Goal: Task Accomplishment & Management: Complete application form

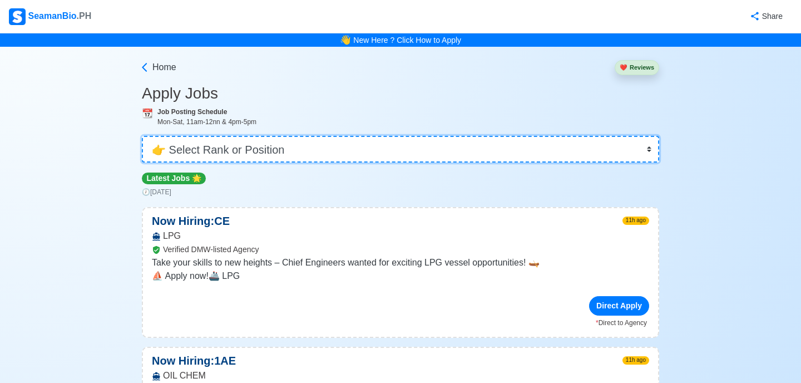
click at [334, 148] on select "👉 Select Rank or Position Master Chief Officer 2nd Officer 3rd Officer Junior O…" at bounding box center [400, 149] width 517 height 27
select select "Chief Officer"
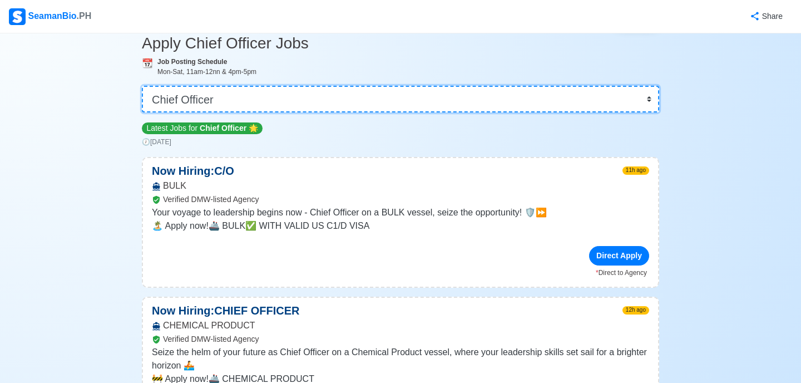
scroll to position [56, 0]
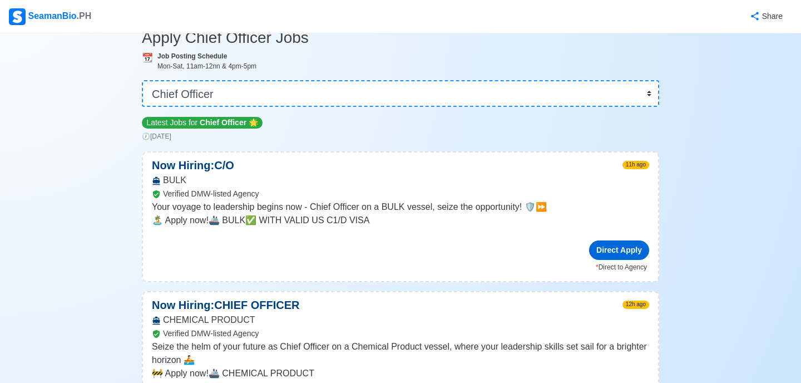
click at [614, 250] on div "Direct Apply" at bounding box center [619, 249] width 60 height 19
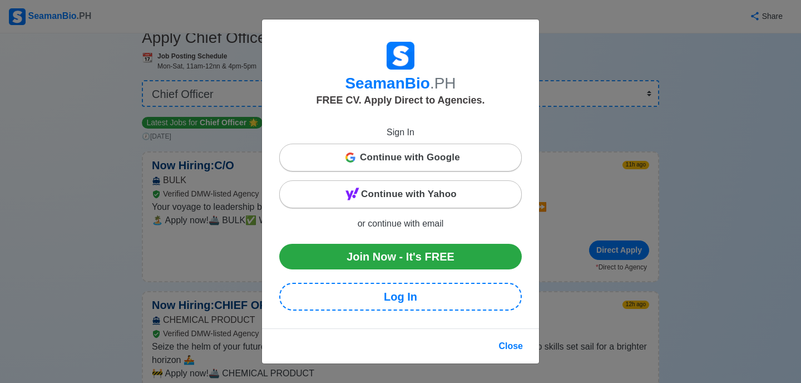
click at [414, 160] on span "Continue with Google" at bounding box center [410, 157] width 100 height 22
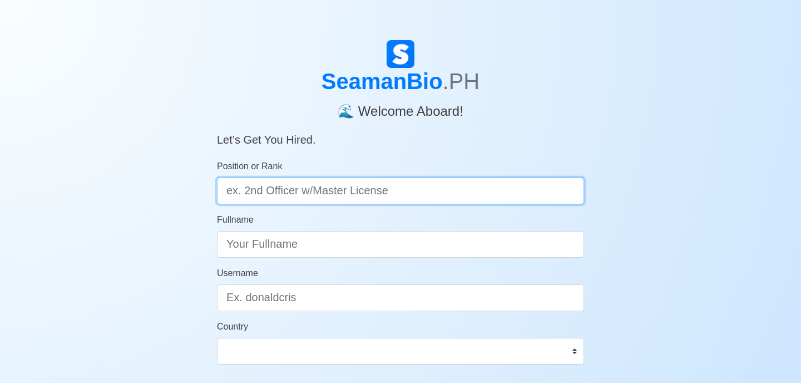
click at [466, 194] on input "Position or Rank" at bounding box center [400, 190] width 367 height 27
type input "c"
type input "CHIEF OFFICER"
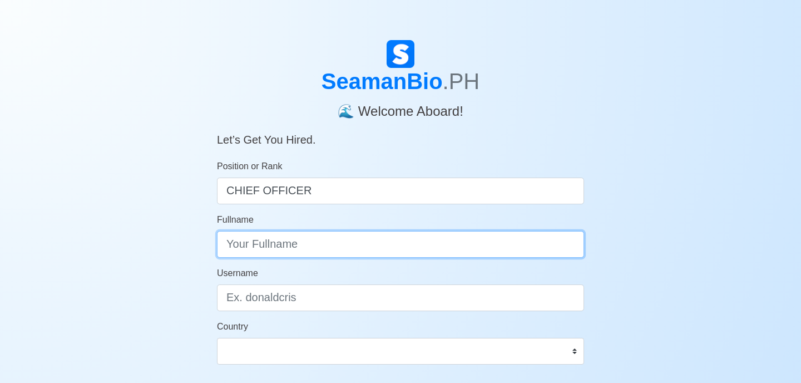
click at [424, 239] on input "Fullname" at bounding box center [400, 244] width 367 height 27
type input "[PERSON_NAME] [PERSON_NAME] [PERSON_NAME]"
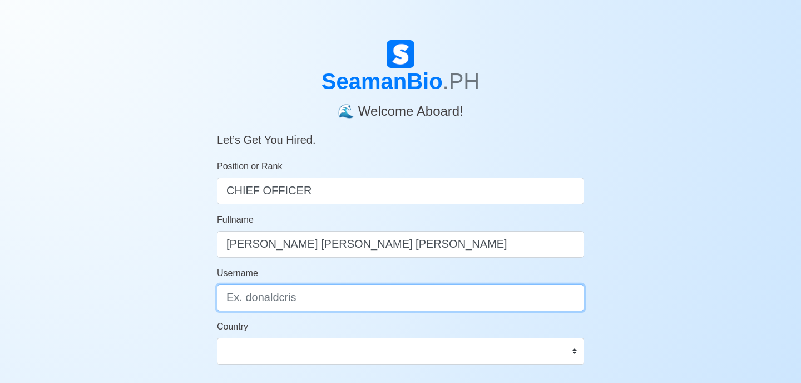
click at [331, 301] on input "Username" at bounding box center [400, 297] width 367 height 27
type input "dkenleyjake"
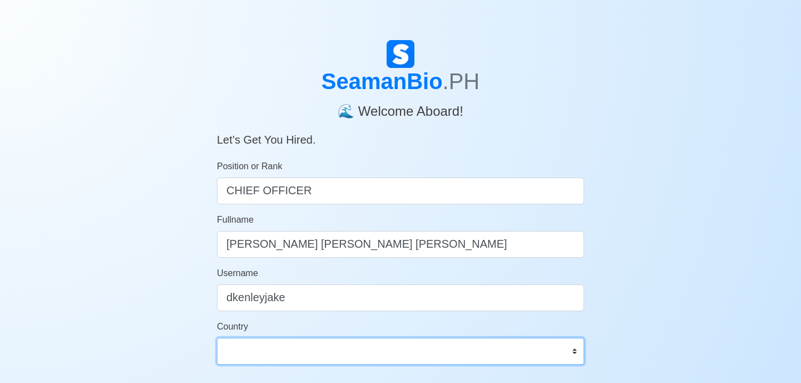
click at [574, 349] on select "Afghanistan Åland Islands Albania Algeria American Samoa Andorra Angola Anguill…" at bounding box center [400, 351] width 367 height 27
select select "PH"
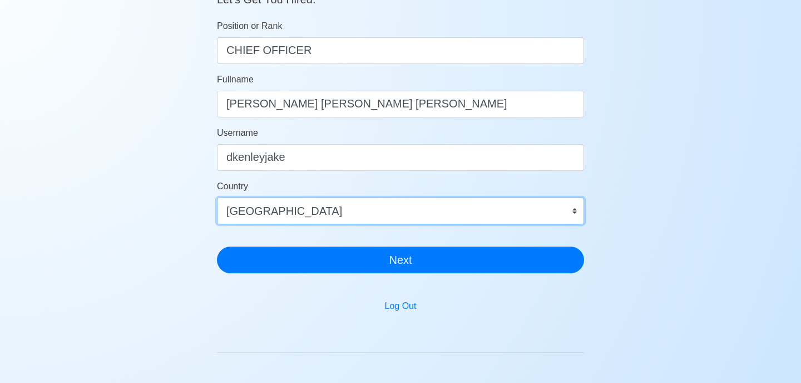
scroll to position [155, 0]
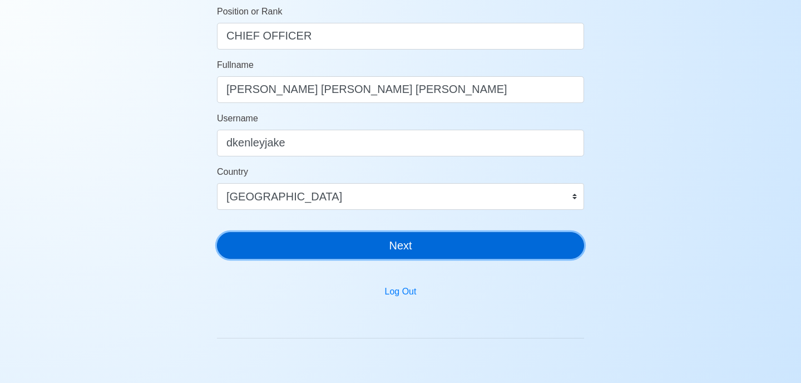
click at [459, 248] on button "Next" at bounding box center [400, 245] width 367 height 27
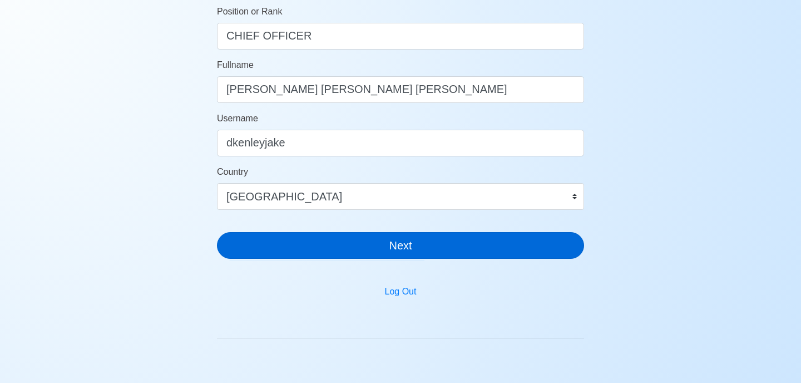
scroll to position [13, 0]
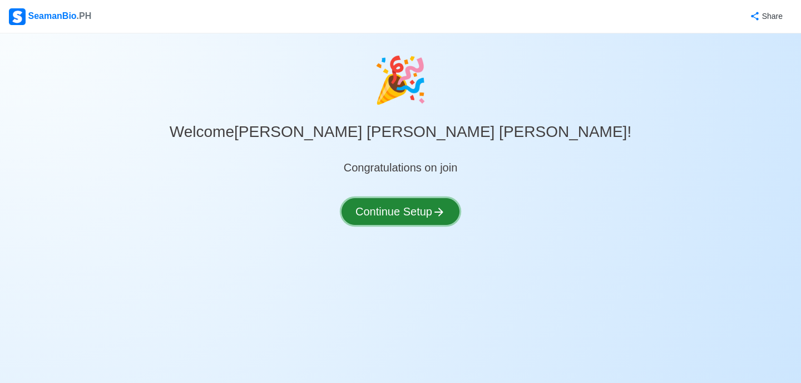
click at [414, 207] on button "Continue Setup" at bounding box center [400, 211] width 118 height 27
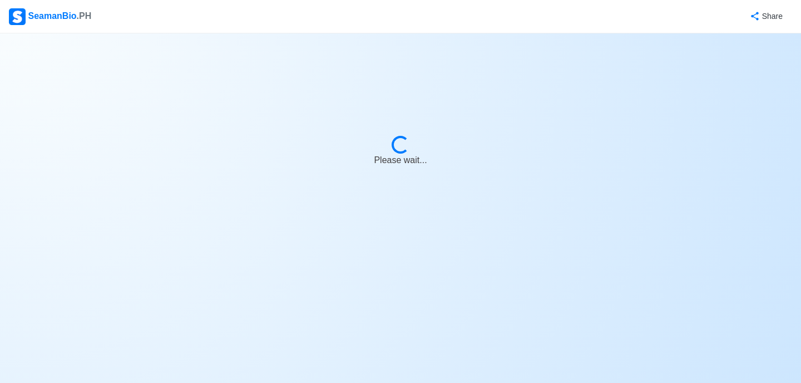
select select "Visible for Hiring"
select select "PH"
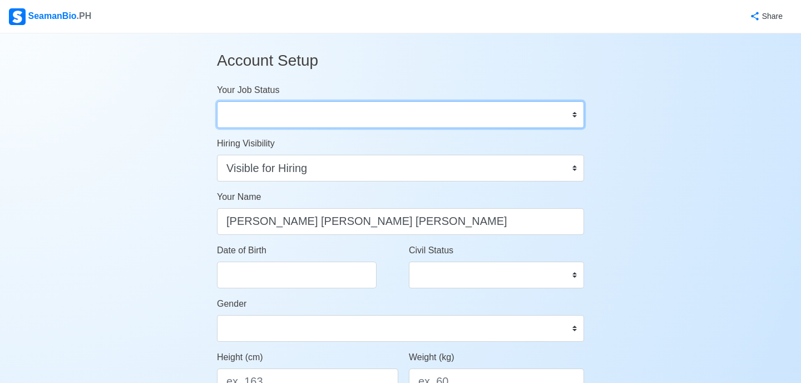
click at [439, 117] on select "Onboard Actively Looking for Job Not Looking for Job" at bounding box center [400, 114] width 367 height 27
select select "Actively Looking for Job"
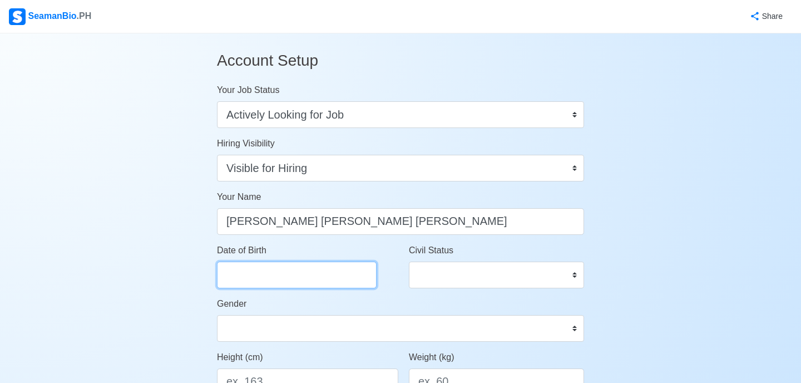
select select "****"
select select "*********"
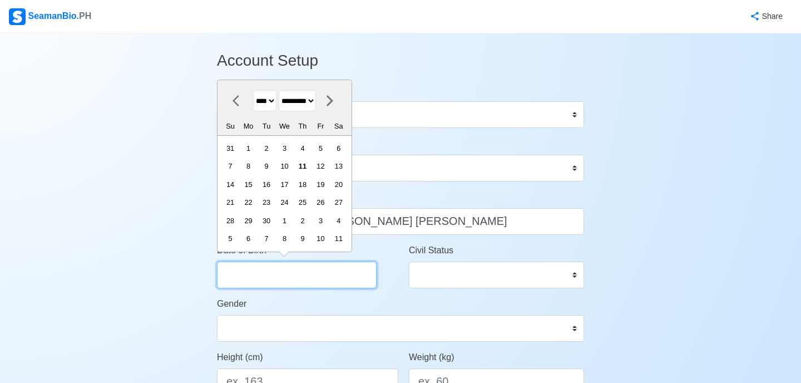
click at [328, 279] on input "Date of Birth" at bounding box center [297, 274] width 160 height 27
click at [269, 104] on select "**** **** **** **** **** **** **** **** **** **** **** **** **** **** **** ****…" at bounding box center [264, 101] width 23 height 22
select select "****"
click at [309, 98] on select "******* ******** ***** ***** *** **** **** ****** ********* ******* ******** **…" at bounding box center [297, 101] width 37 height 22
select select "****"
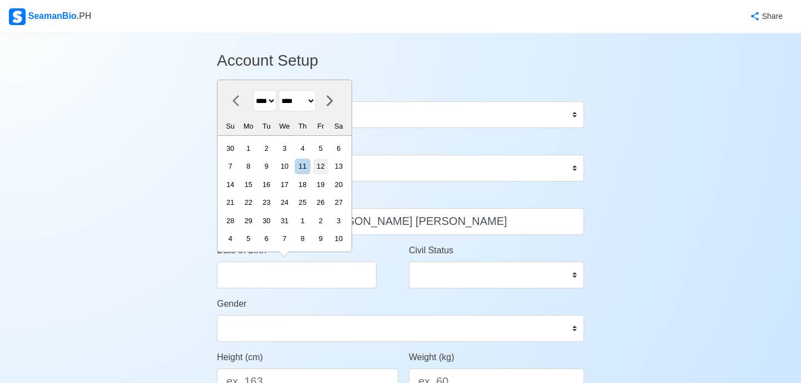
click at [328, 169] on div "12" at bounding box center [320, 165] width 15 height 15
type input "07/12/1991"
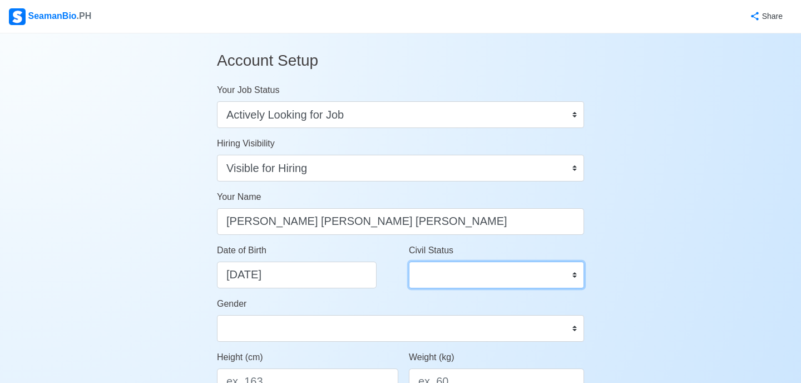
click at [449, 262] on select "Single Married Widowed Separated" at bounding box center [496, 274] width 175 height 27
select select "Married"
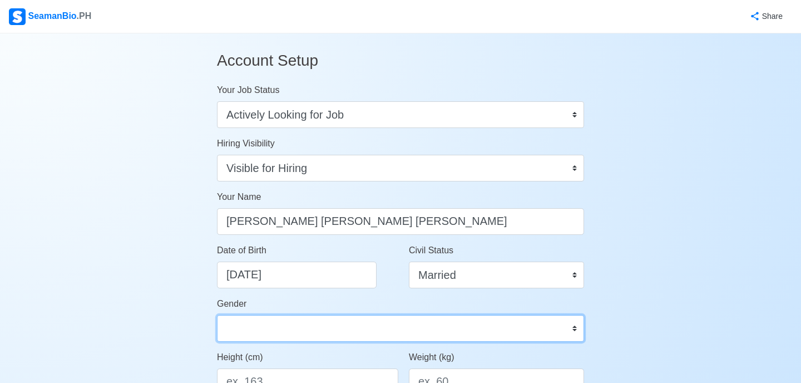
click at [405, 334] on select "Male Female" at bounding box center [400, 328] width 367 height 27
select select "[DEMOGRAPHIC_DATA]"
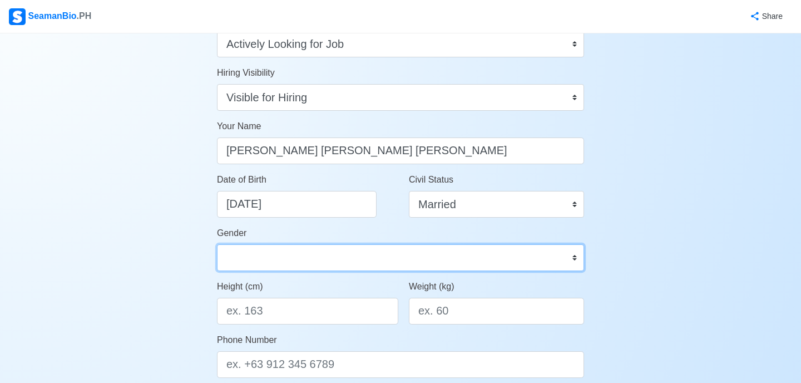
scroll to position [85, 0]
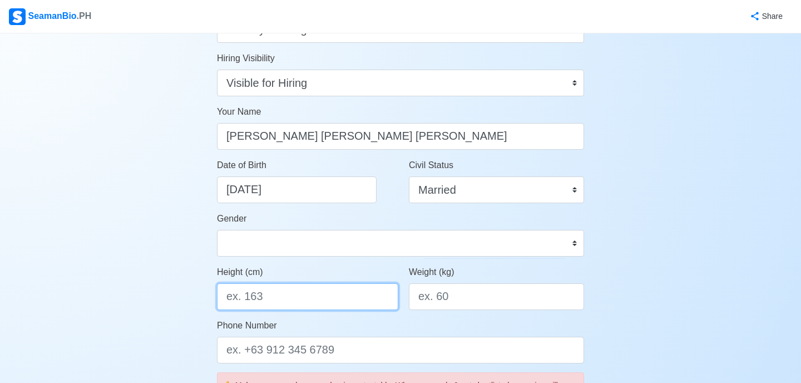
click at [314, 303] on input "Height (cm)" at bounding box center [307, 296] width 181 height 27
type input "167"
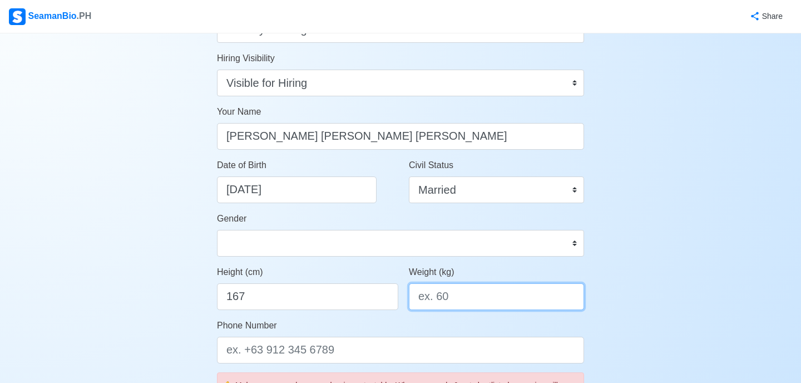
click at [549, 298] on input "Weight (kg)" at bounding box center [496, 296] width 175 height 27
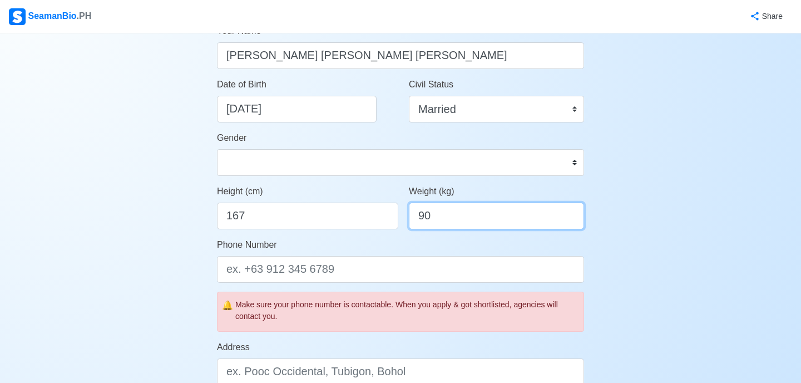
scroll to position [174, 0]
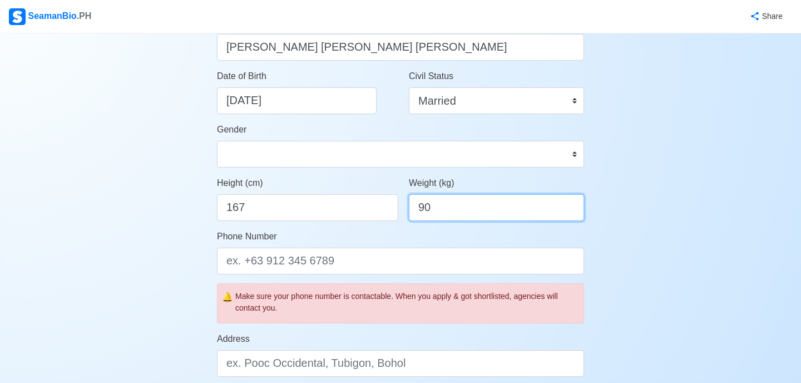
type input "90"
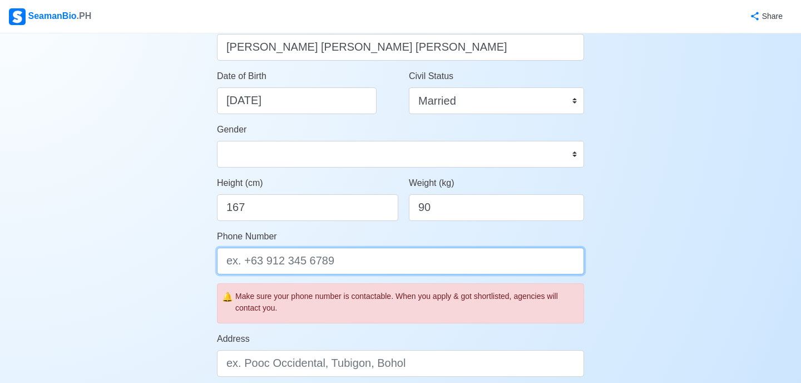
click at [501, 265] on input "Phone Number" at bounding box center [400, 260] width 367 height 27
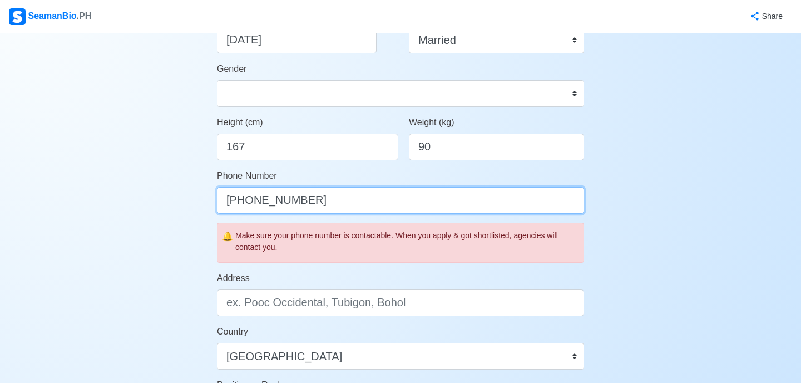
scroll to position [244, 0]
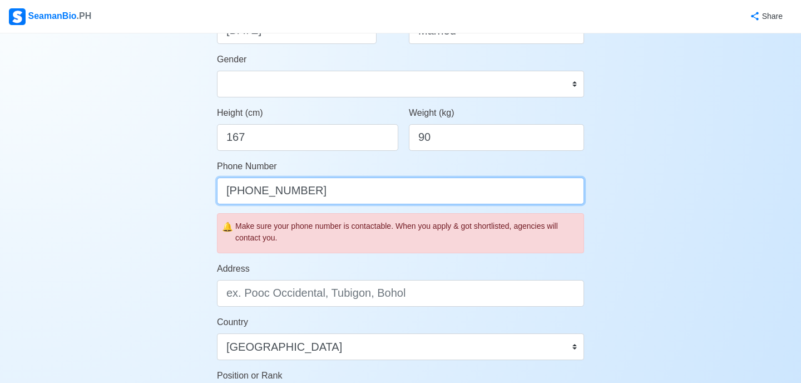
type input "[PHONE_NUMBER]"
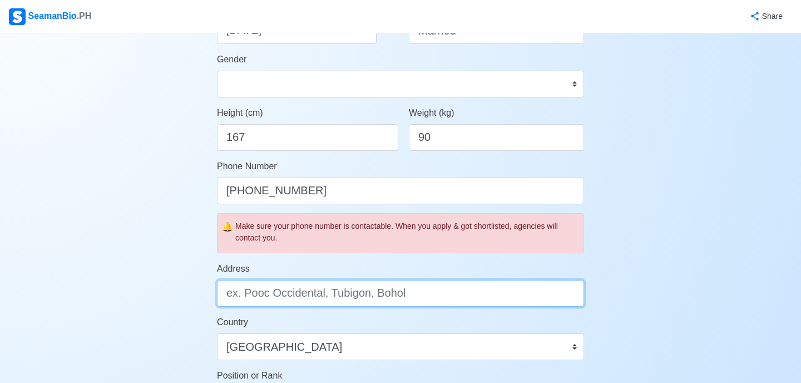
click at [349, 291] on input "Address" at bounding box center [400, 293] width 367 height 27
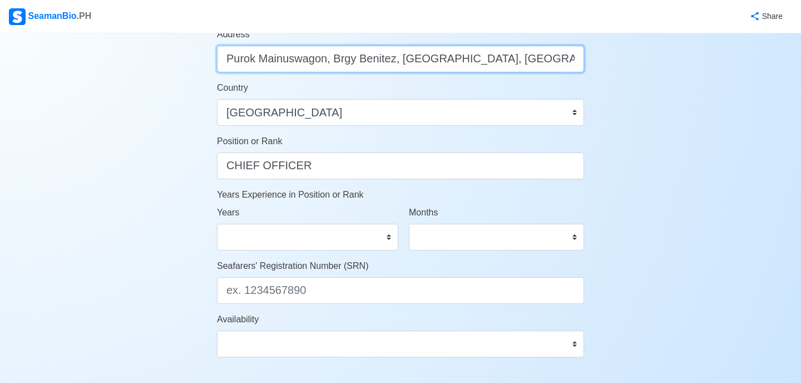
scroll to position [484, 0]
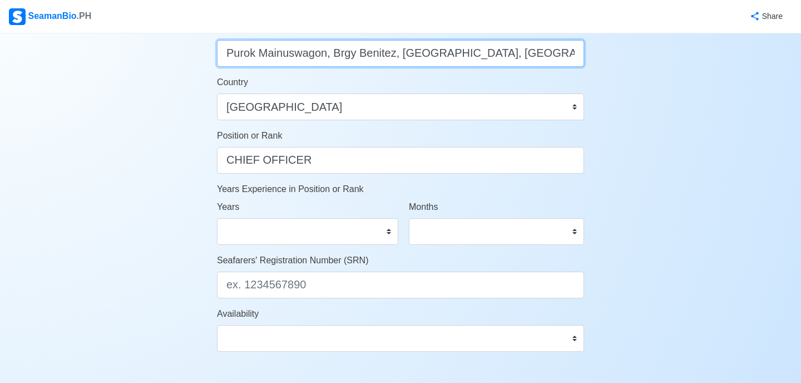
type input "Purok Mainuswagon, Brgy Benitez, Banga, Koronadal City"
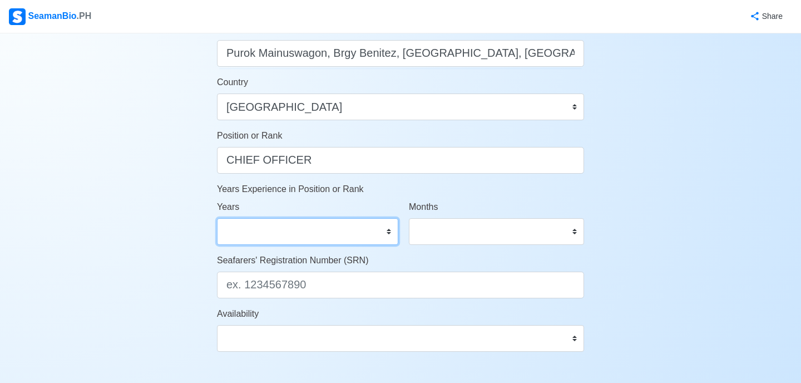
click at [366, 232] on select "0 1 2 3 4 5 6 7 8 9 10 11 12 13 14 15 16 17 18 19 20 21 22 23 24 25 26 27 28 29…" at bounding box center [307, 231] width 181 height 27
select select "2"
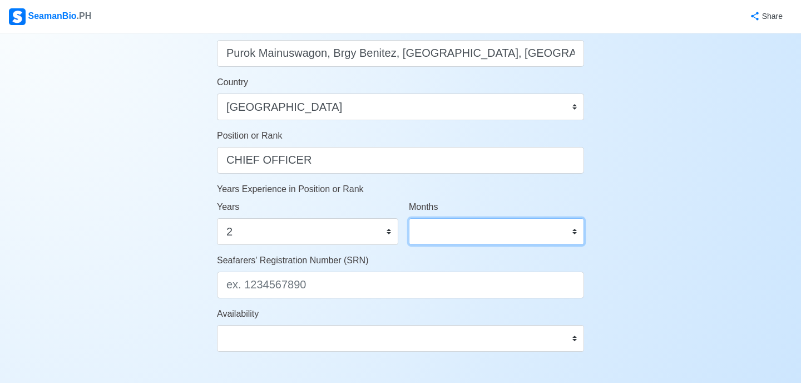
click at [440, 234] on select "0 1 2 3 4 5 6 7 8 9 10 11" at bounding box center [496, 231] width 175 height 27
select select "3"
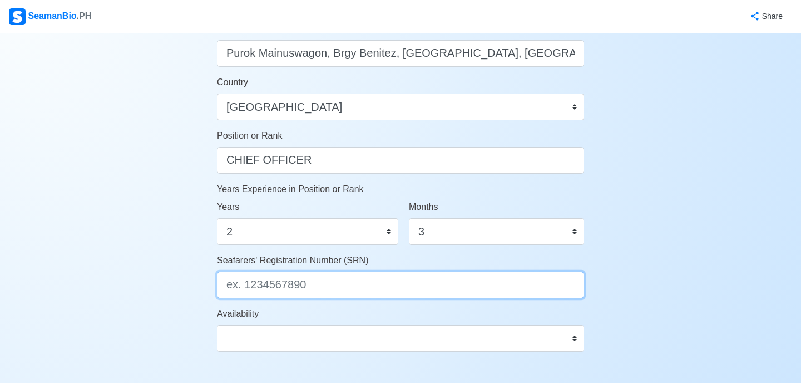
click at [315, 281] on input "Seafarers' Registration Number (SRN)" at bounding box center [400, 284] width 367 height 27
type input "9107120017"
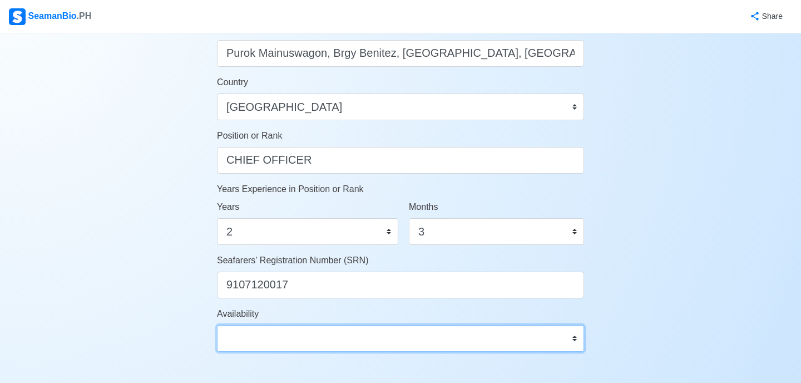
click at [326, 339] on select "Immediate Oct 2025 Nov 2025 Dec 2025 Jan 2026 Feb 2026 Mar 2026 Apr 2026 May 20…" at bounding box center [400, 338] width 367 height 27
select select "1764518400000"
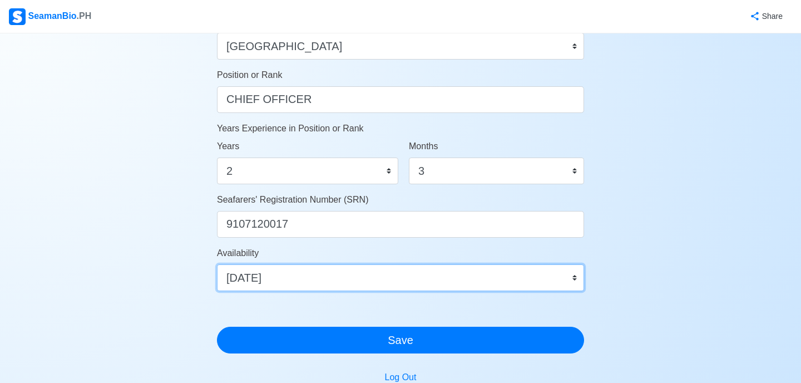
scroll to position [559, 0]
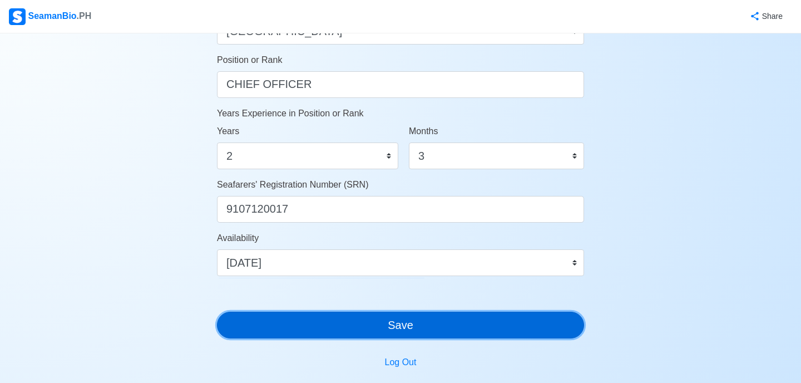
click at [504, 318] on button "Save" at bounding box center [400, 324] width 367 height 27
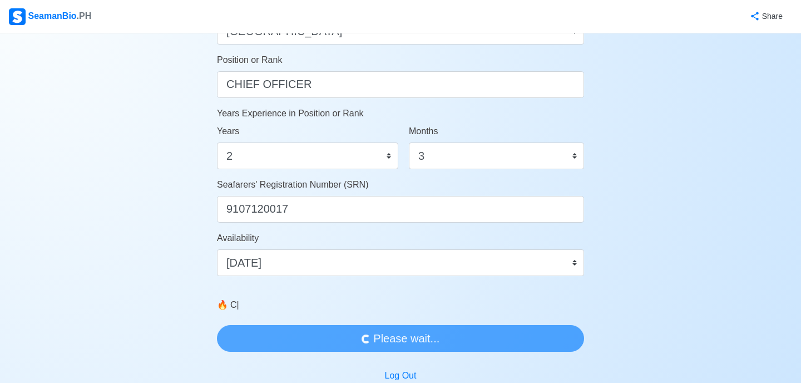
scroll to position [0, 0]
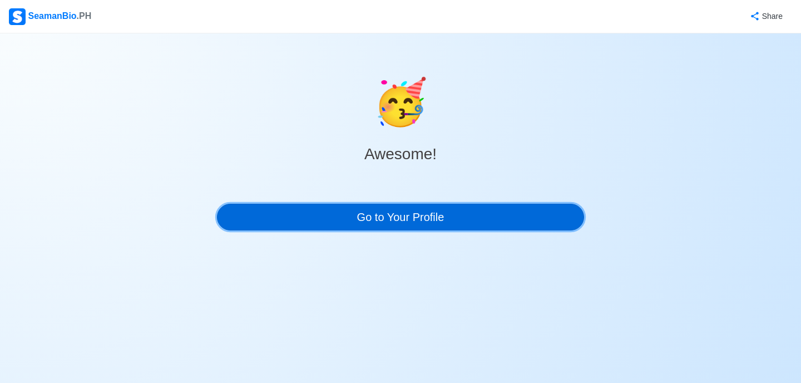
click at [497, 227] on link "Go to Your Profile" at bounding box center [400, 217] width 367 height 27
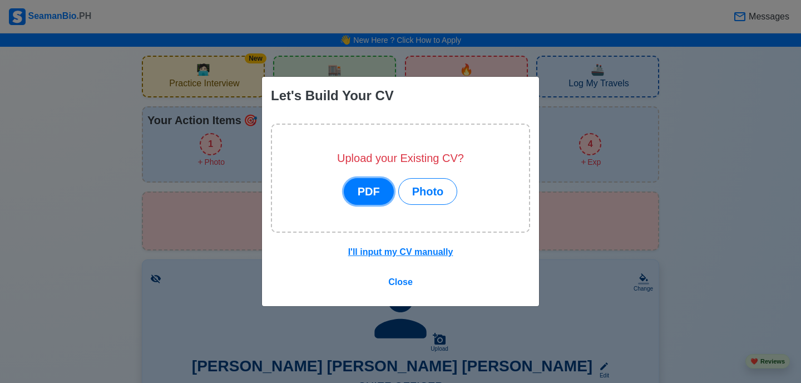
click at [365, 192] on button "PDF" at bounding box center [369, 191] width 50 height 27
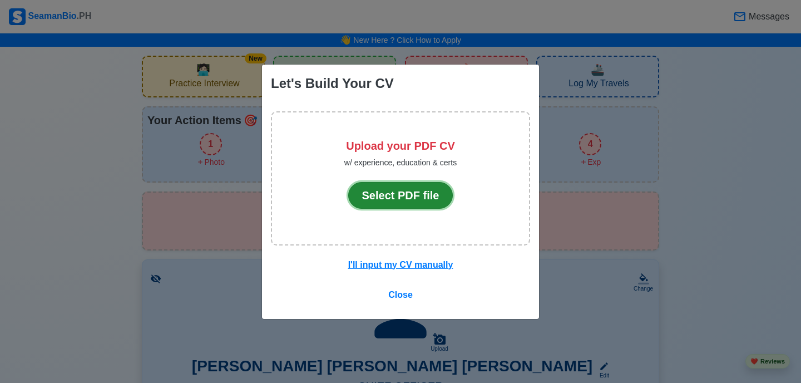
click at [365, 192] on button "Select PDF file" at bounding box center [400, 195] width 105 height 27
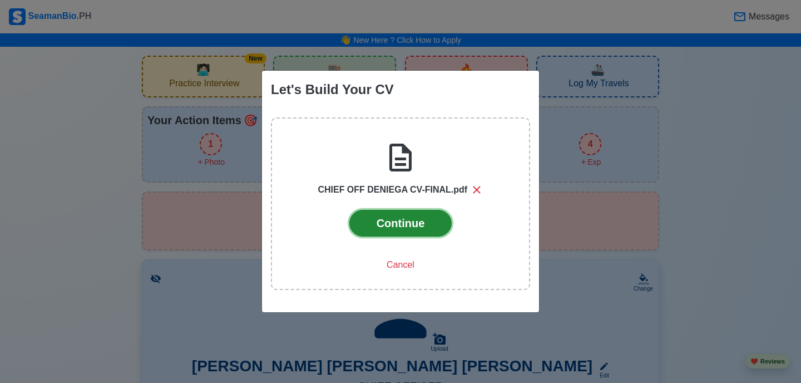
click at [445, 224] on button "Continue" at bounding box center [400, 223] width 103 height 27
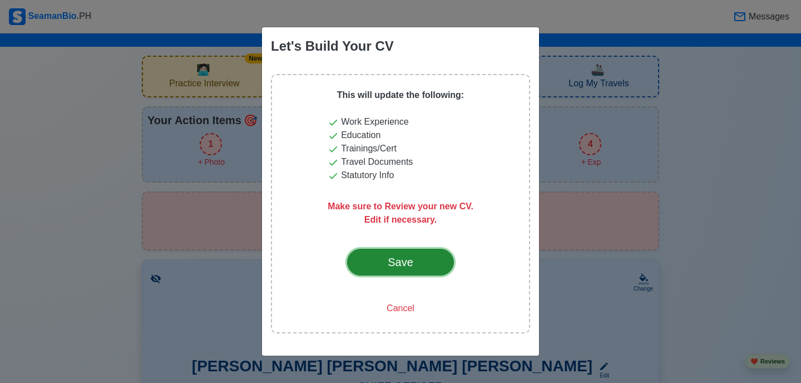
click at [373, 262] on button "Save" at bounding box center [400, 262] width 107 height 27
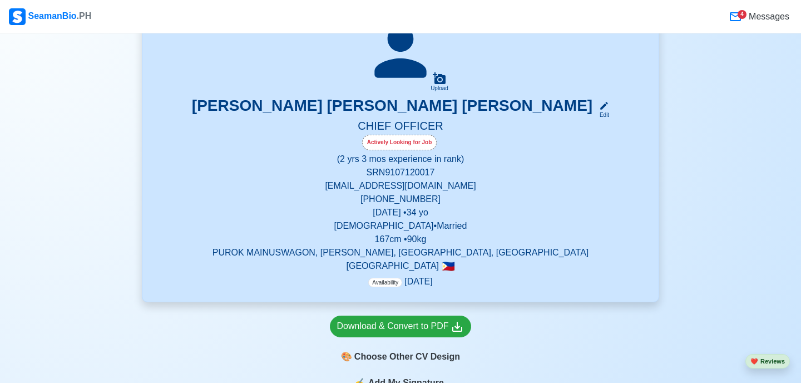
scroll to position [191, 0]
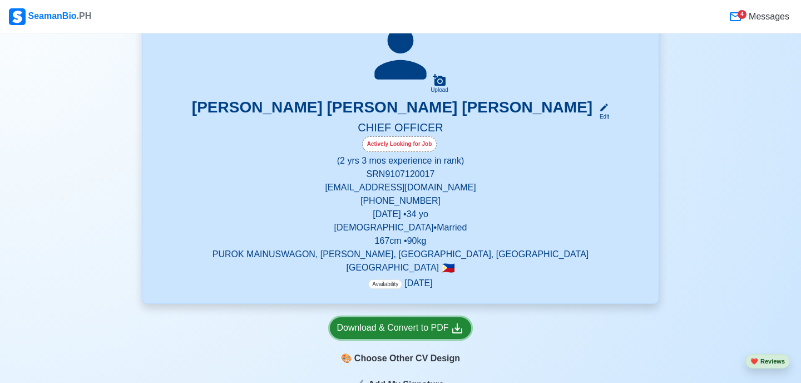
click at [414, 328] on div "Download & Convert to PDF" at bounding box center [400, 328] width 127 height 14
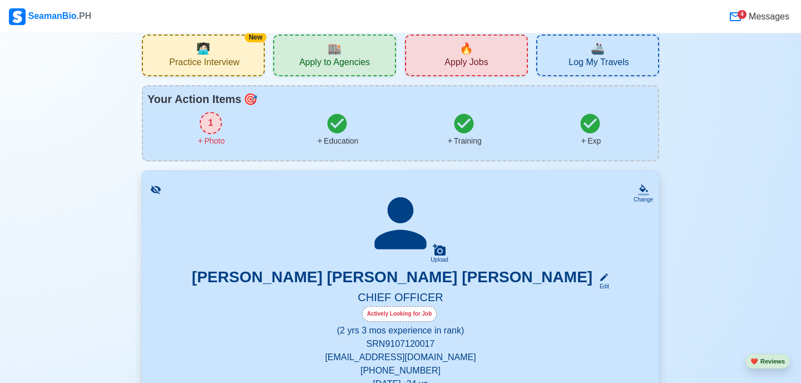
scroll to position [0, 0]
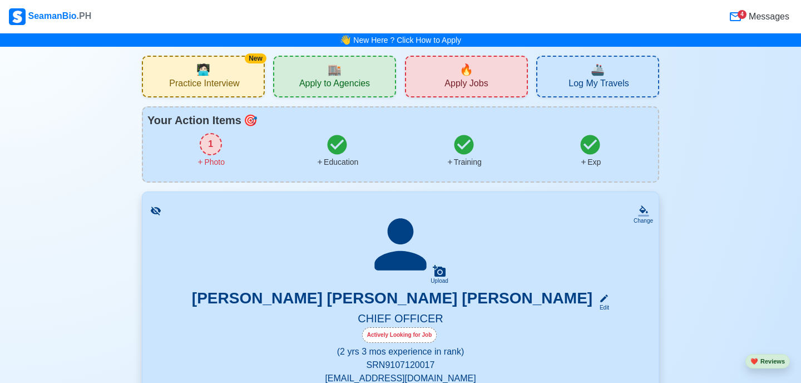
click at [430, 67] on div "🔥 Apply Jobs" at bounding box center [466, 77] width 123 height 42
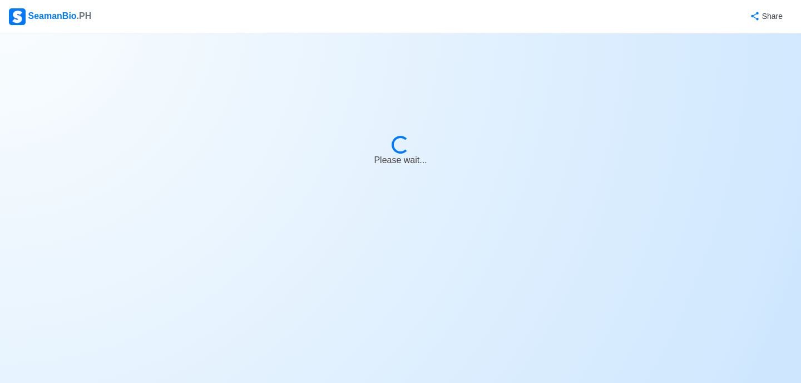
select select "Chief Officer"
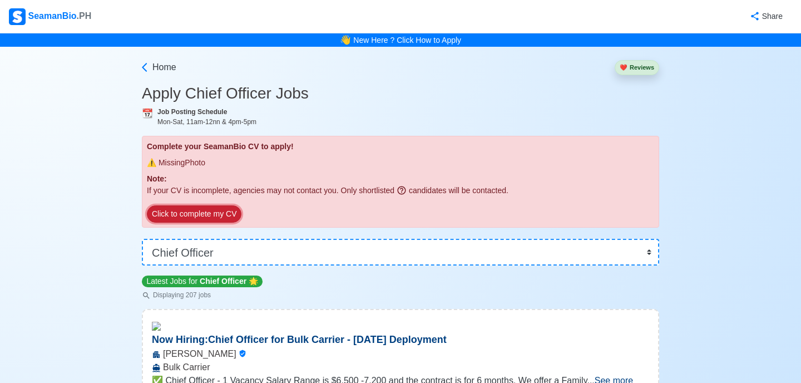
click at [220, 214] on button "Click to complete my CV" at bounding box center [194, 213] width 95 height 17
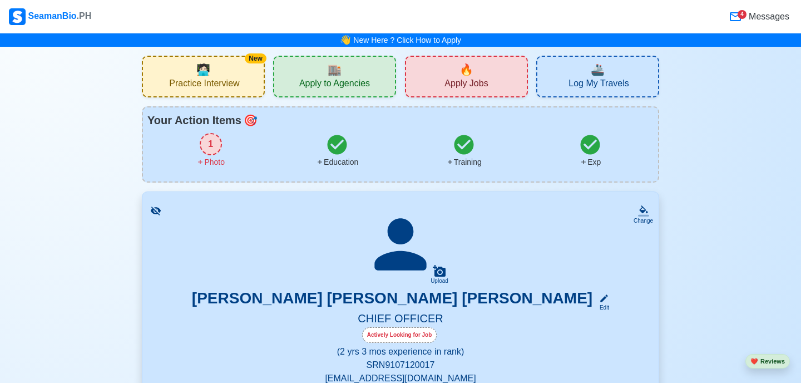
click at [335, 152] on icon at bounding box center [337, 144] width 19 height 19
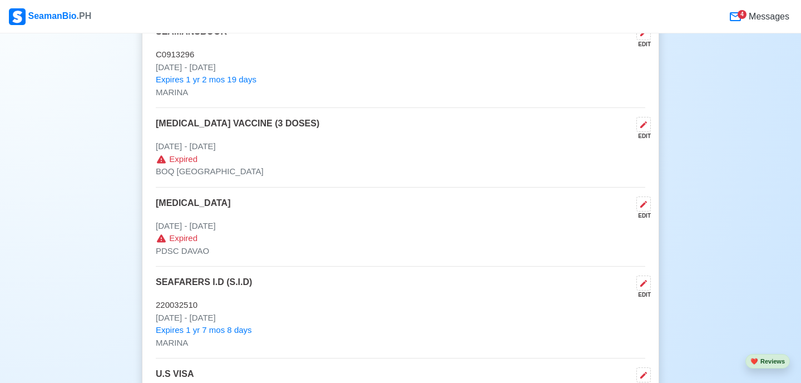
scroll to position [1186, 0]
click at [645, 125] on icon at bounding box center [643, 125] width 7 height 7
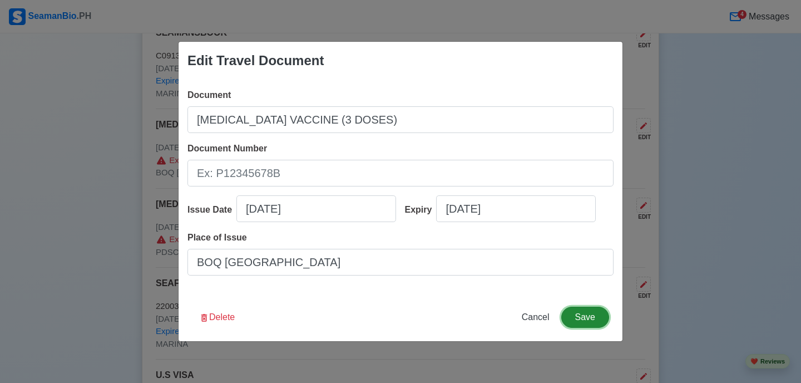
click at [582, 321] on button "Save" at bounding box center [585, 316] width 48 height 21
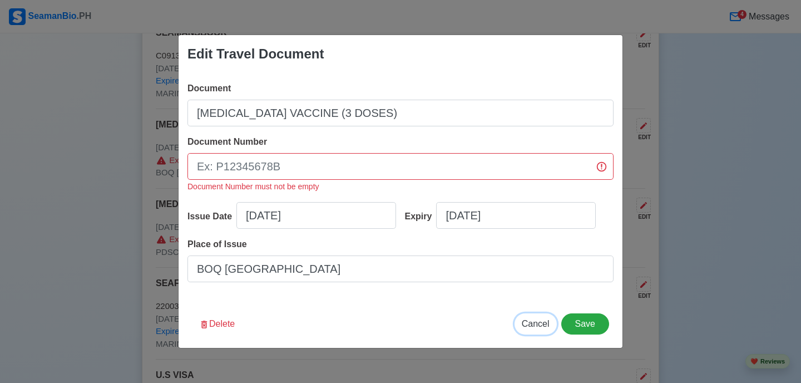
click at [532, 324] on span "Cancel" at bounding box center [536, 323] width 28 height 9
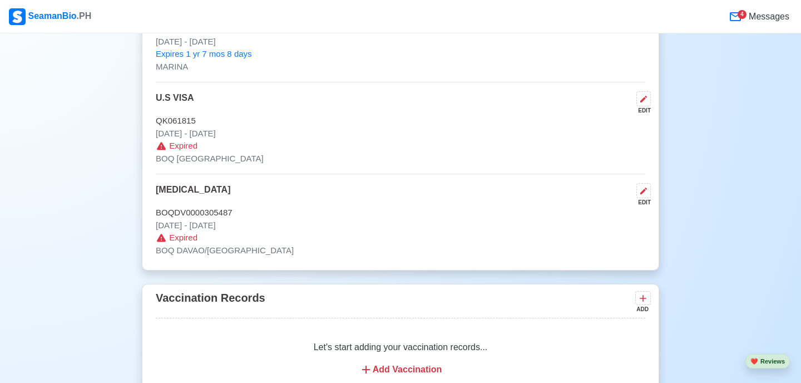
scroll to position [1464, 0]
click at [643, 105] on button at bounding box center [643, 97] width 14 height 15
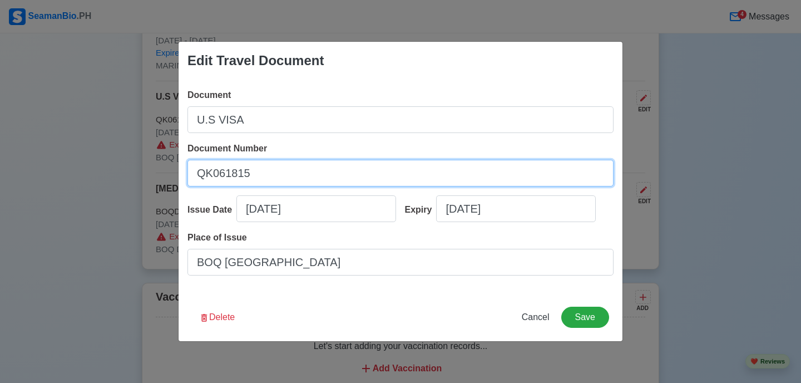
click at [318, 162] on input "QK061815" at bounding box center [400, 173] width 426 height 27
drag, startPoint x: 327, startPoint y: 171, endPoint x: 127, endPoint y: 171, distance: 200.2
click at [127, 171] on div "Edit Travel Document Document U.S VISA Document Number QK061815 Issue Date 09/1…" at bounding box center [400, 191] width 801 height 383
type input "20222011750006"
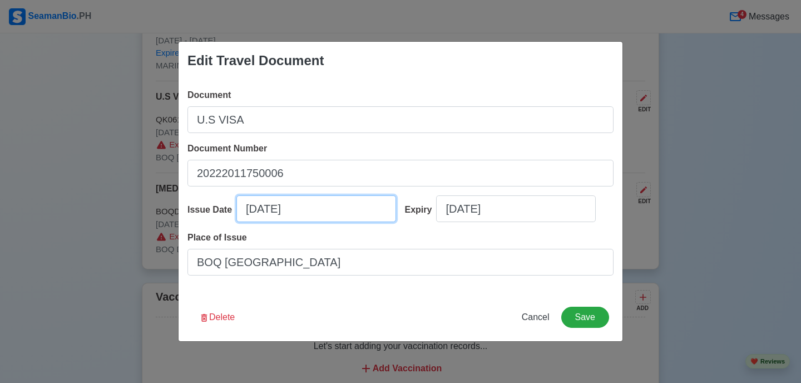
select select "****"
select select "*********"
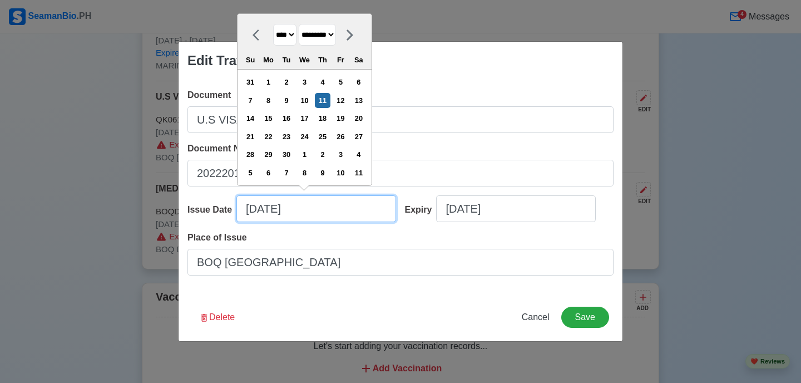
click at [268, 212] on input "09/11/2025" at bounding box center [316, 208] width 160 height 27
click at [293, 37] on select "**** **** **** **** **** **** **** **** **** **** **** **** **** **** **** ****…" at bounding box center [284, 35] width 23 height 22
select select "****"
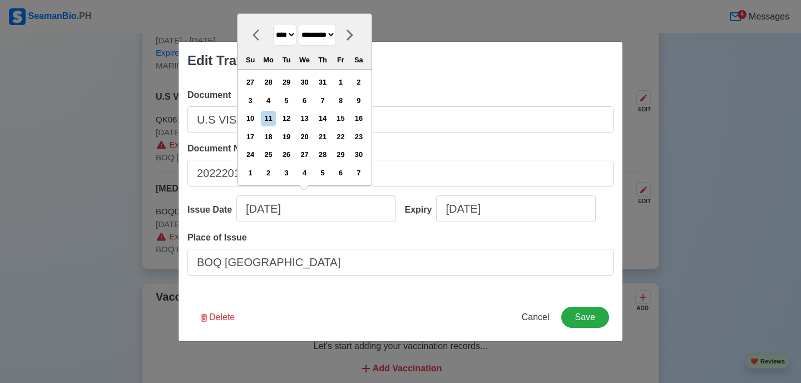
click at [315, 34] on select "******* ******** ***** ***** *** **** **** ****** ********* ******* ******** **…" at bounding box center [317, 35] width 37 height 22
select select "****"
click at [366, 116] on div "17" at bounding box center [358, 118] width 15 height 15
type input "06/17/2023"
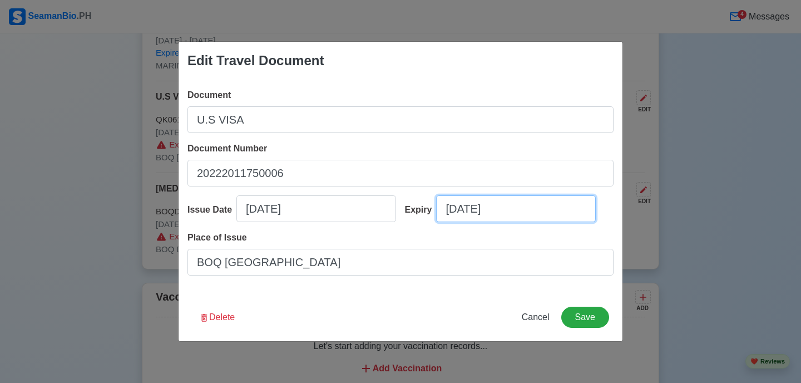
select select "****"
select select "*********"
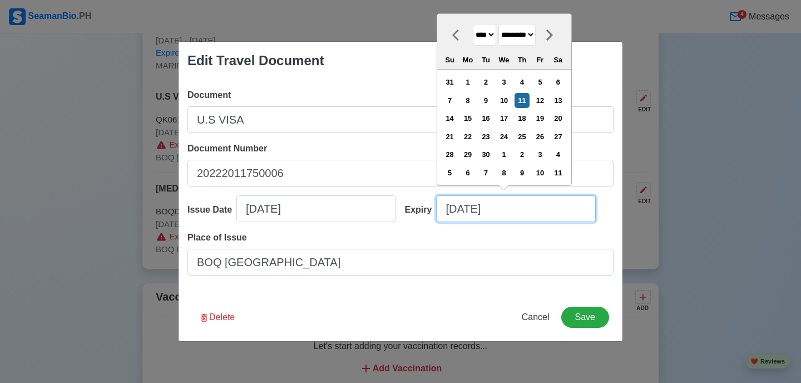
click at [458, 207] on input "09/11/2025" at bounding box center [516, 208] width 160 height 27
click at [495, 37] on select "**** **** **** **** **** **** **** **** **** **** **** **** **** **** **** ****…" at bounding box center [484, 35] width 23 height 22
select select "****"
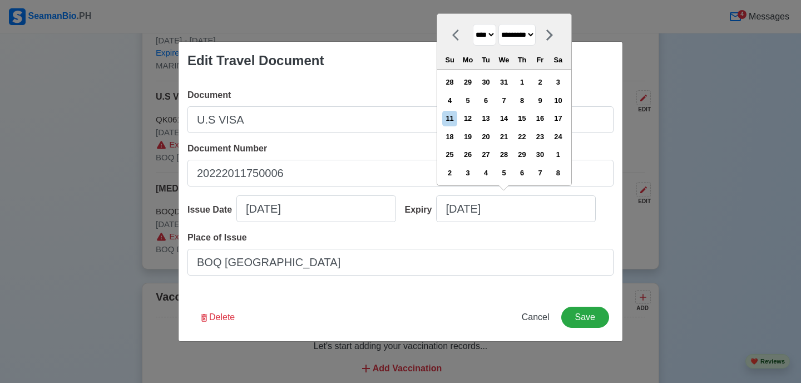
click at [524, 38] on select "******* ******** ***** ***** *** **** **** ****** ********* ******* ******** **…" at bounding box center [516, 35] width 37 height 22
select select "****"
click at [511, 82] on div "1" at bounding box center [503, 82] width 15 height 15
type input "06/01/2033"
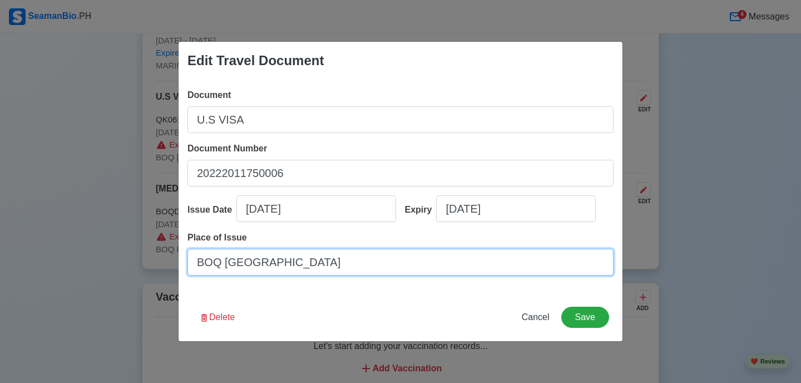
drag, startPoint x: 226, startPoint y: 264, endPoint x: 181, endPoint y: 267, distance: 45.8
click at [181, 267] on div "Document U.S VISA Document Number 20222011750006 Issue Date 06/17/2023 Expiry 0…" at bounding box center [401, 187] width 444 height 214
type input "[GEOGRAPHIC_DATA]"
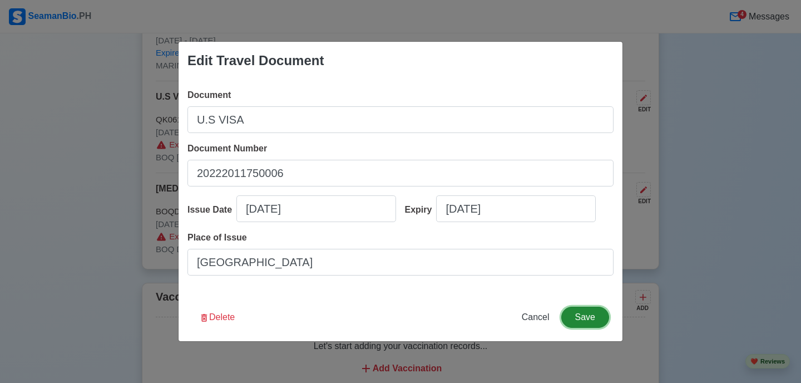
click at [583, 321] on button "Save" at bounding box center [585, 316] width 48 height 21
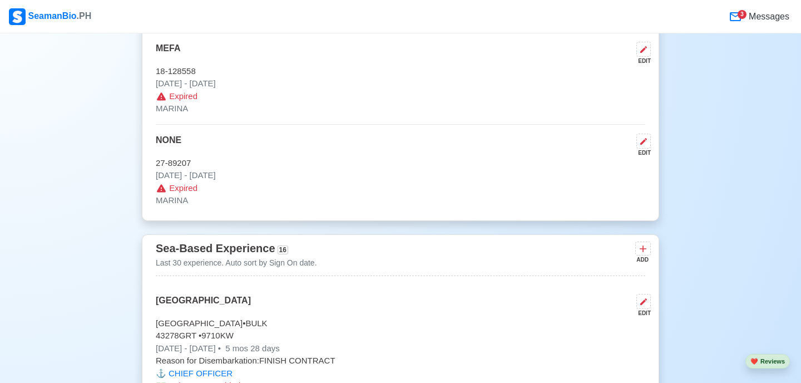
scroll to position [3309, 0]
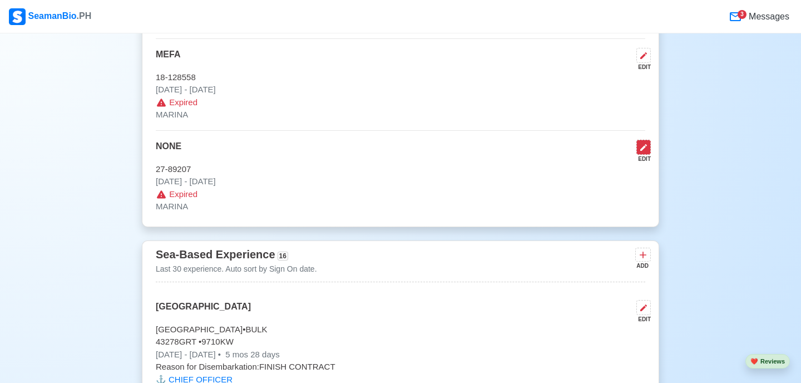
click at [641, 152] on icon at bounding box center [643, 147] width 9 height 9
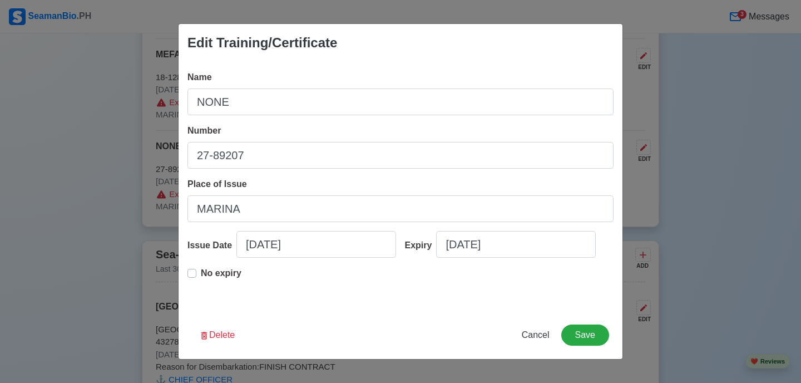
click at [201, 276] on label "No expiry" at bounding box center [221, 277] width 41 height 22
type input "03/06/2014"
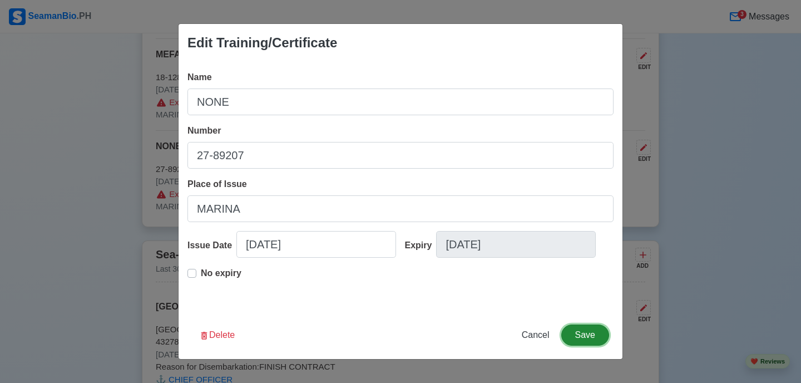
click at [577, 336] on button "Save" at bounding box center [585, 334] width 48 height 21
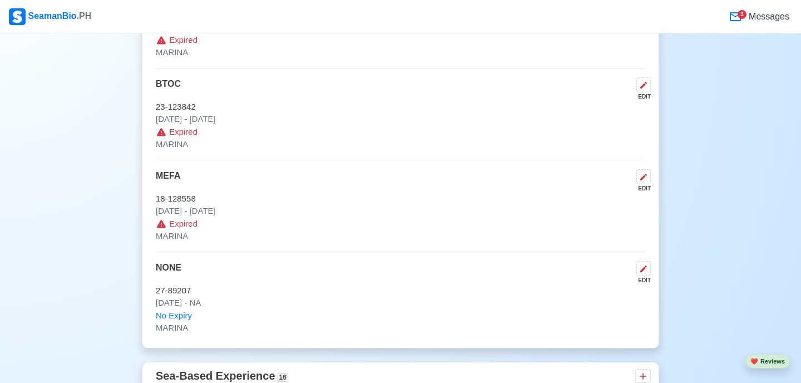
scroll to position [3185, 0]
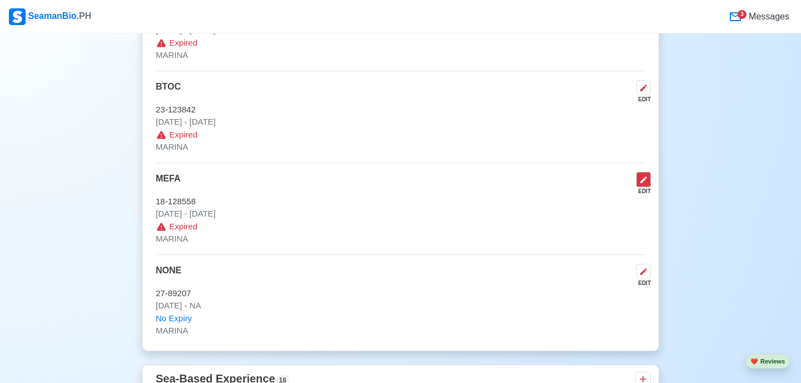
click at [641, 182] on icon at bounding box center [643, 179] width 9 height 9
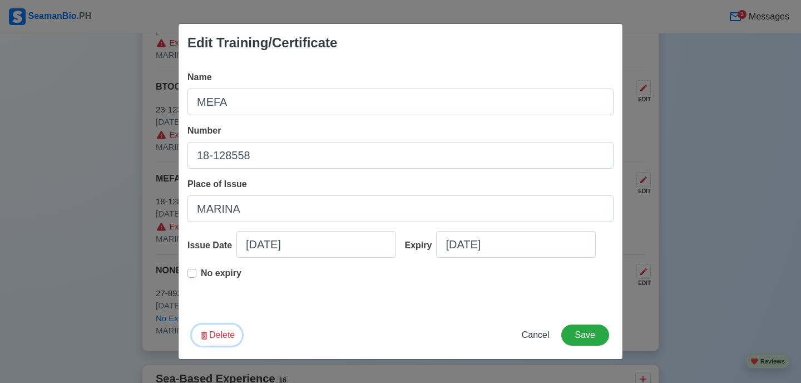
click at [216, 334] on button "Delete" at bounding box center [217, 334] width 50 height 21
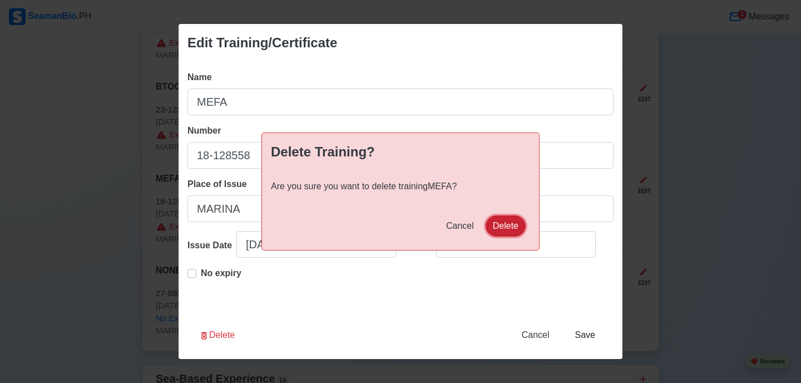
click at [495, 220] on button "Delete" at bounding box center [505, 225] width 40 height 21
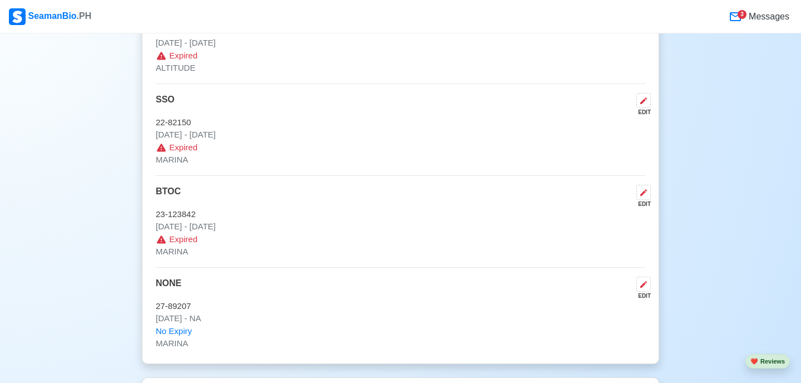
scroll to position [3078, 0]
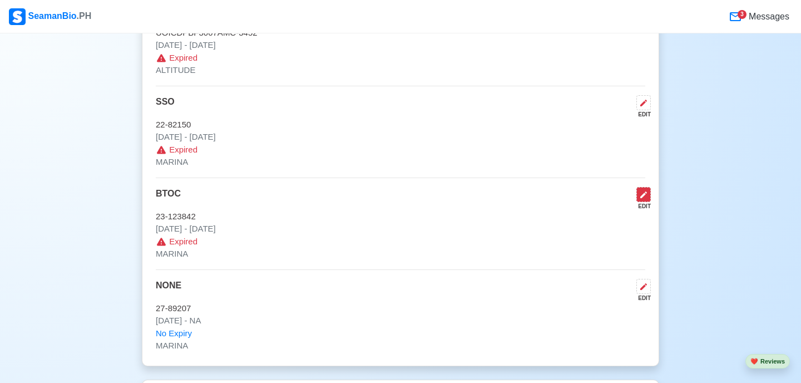
click at [641, 193] on icon at bounding box center [643, 194] width 9 height 9
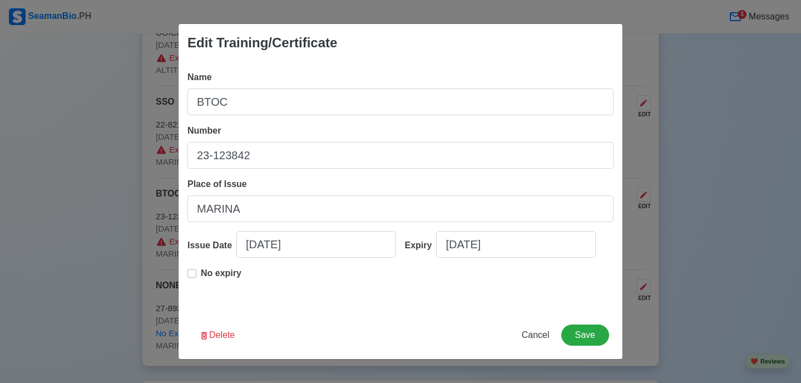
click at [197, 271] on div "No expiry" at bounding box center [214, 277] width 54 height 22
click at [201, 271] on label "No expiry" at bounding box center [221, 277] width 41 height 22
type input "01/24/2017"
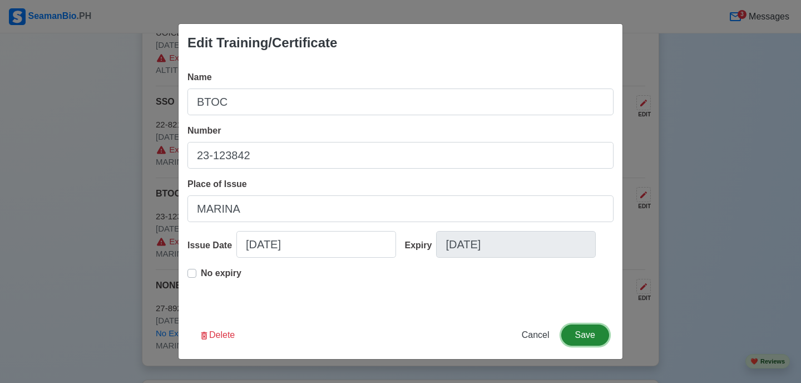
click at [571, 338] on button "Save" at bounding box center [585, 334] width 48 height 21
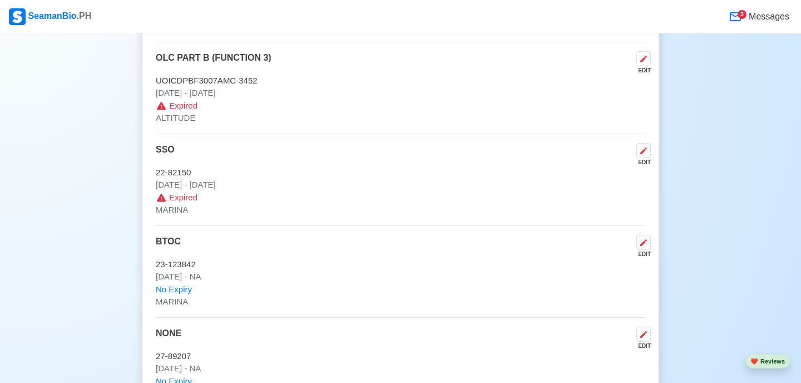
scroll to position [3022, 0]
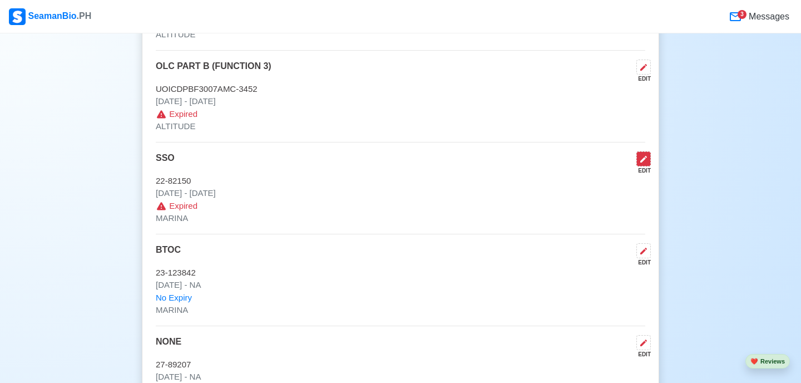
click at [644, 161] on icon at bounding box center [643, 159] width 9 height 9
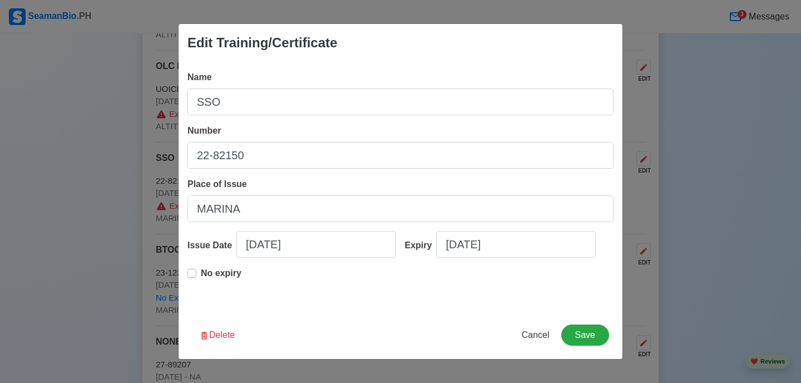
click at [201, 274] on label "No expiry" at bounding box center [221, 277] width 41 height 22
type input "03/24/2017"
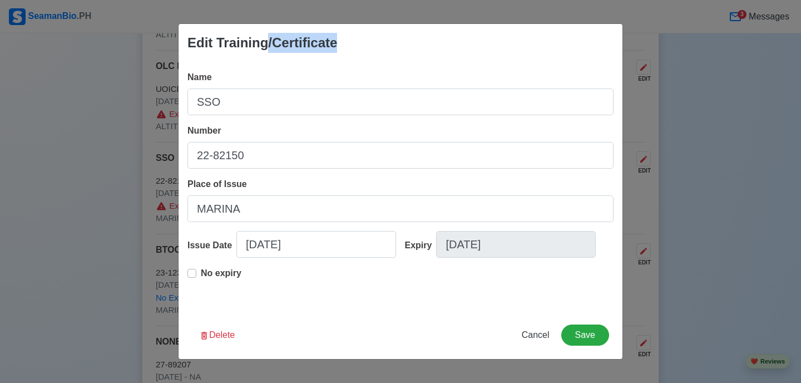
drag, startPoint x: 351, startPoint y: 48, endPoint x: 256, endPoint y: 37, distance: 95.8
click at [258, 37] on div "Edit Training/Certificate" at bounding box center [401, 43] width 444 height 38
click at [256, 37] on div "Edit Training/Certificate" at bounding box center [262, 43] width 150 height 20
click at [540, 339] on span "Cancel" at bounding box center [536, 334] width 28 height 9
type input "09/11/2025"
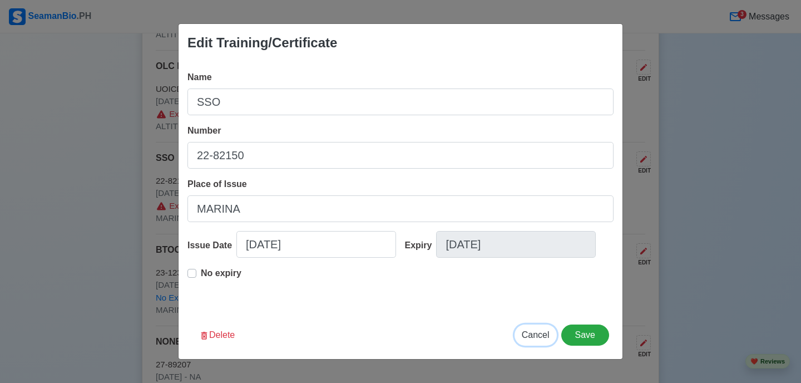
type input "09/11/2025"
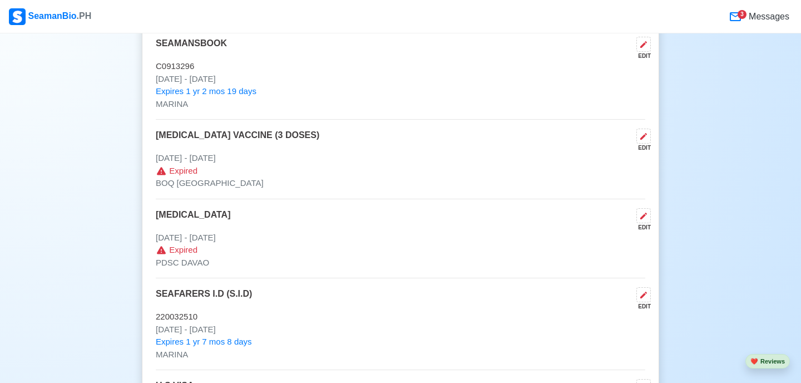
scroll to position [1185, 0]
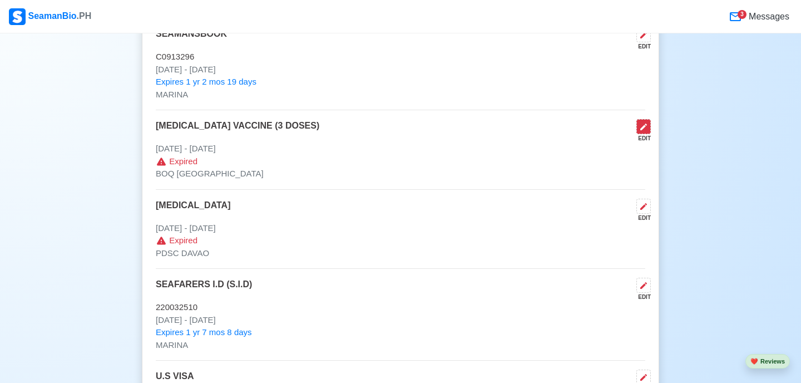
click at [641, 128] on icon at bounding box center [643, 126] width 9 height 9
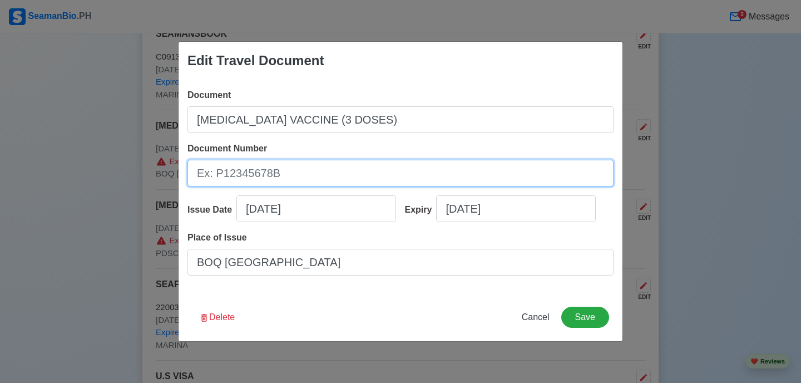
click at [364, 176] on input "Document Number" at bounding box center [400, 173] width 426 height 27
type input "BOQDV0000305487"
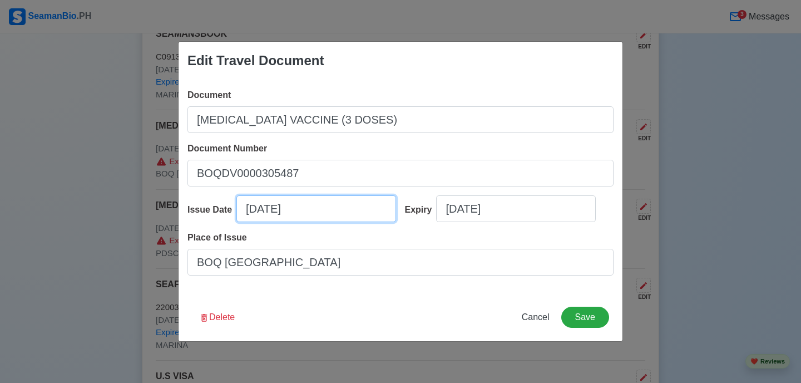
select select "****"
select select "*********"
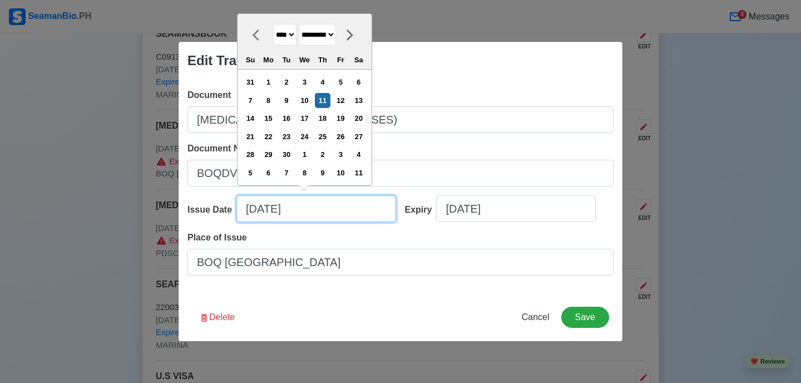
click at [291, 206] on input "09/11/2025" at bounding box center [316, 208] width 160 height 27
click at [293, 36] on select "**** **** **** **** **** **** **** **** **** **** **** **** **** **** **** ****…" at bounding box center [284, 35] width 23 height 22
select select "****"
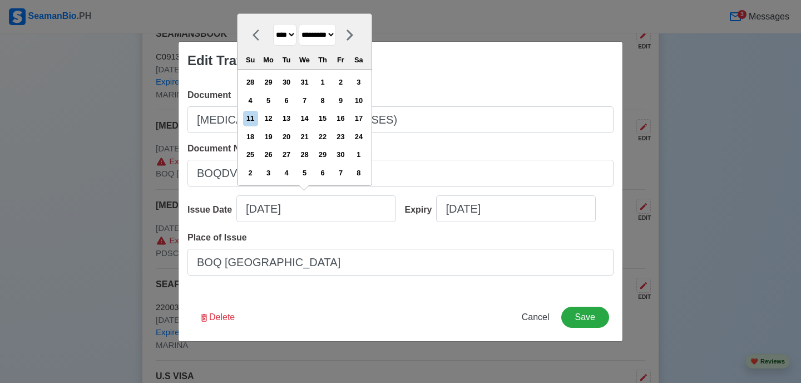
click at [320, 33] on select "******* ******** ***** ***** *** **** **** ****** ********* ******* ******** **…" at bounding box center [317, 35] width 37 height 22
select select "***"
click at [312, 101] on div "11" at bounding box center [304, 100] width 15 height 15
type input "05/11/2022"
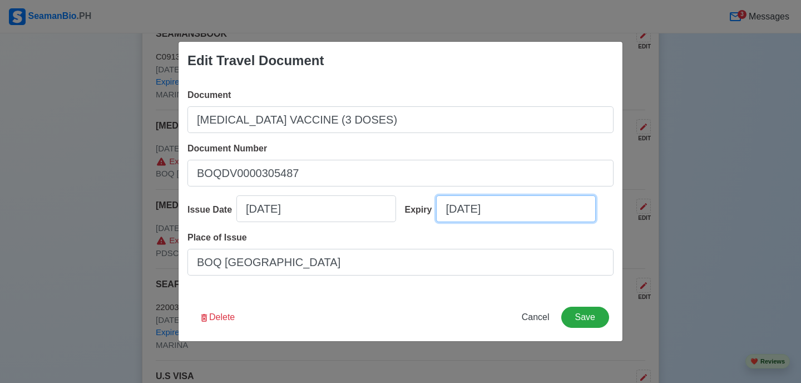
click at [468, 214] on input "09/11/2025" at bounding box center [516, 208] width 160 height 27
select select "****"
select select "*********"
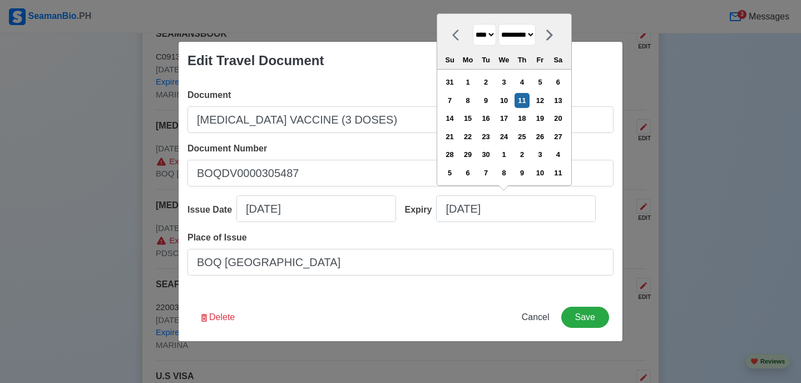
click at [491, 42] on select "**** **** **** **** **** **** **** **** **** **** **** **** **** **** **** ****…" at bounding box center [484, 35] width 23 height 22
select select "****"
click at [529, 39] on select "******* ******** ***** ***** *** **** **** ****** ********* ******* ******** **…" at bounding box center [516, 35] width 37 height 22
select select "***"
click at [562, 102] on div "11" at bounding box center [558, 100] width 15 height 15
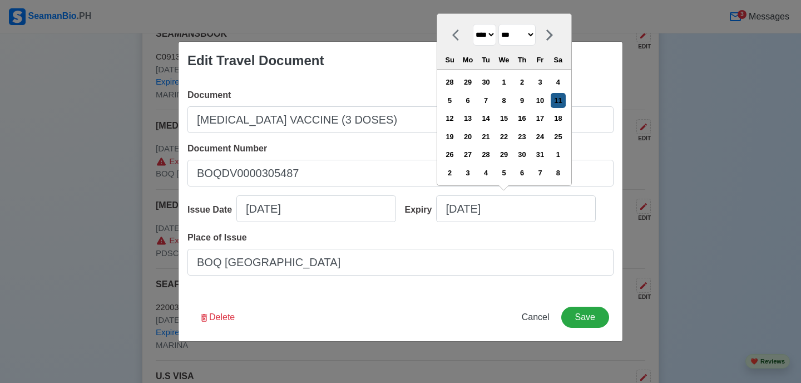
type input "05/11/2030"
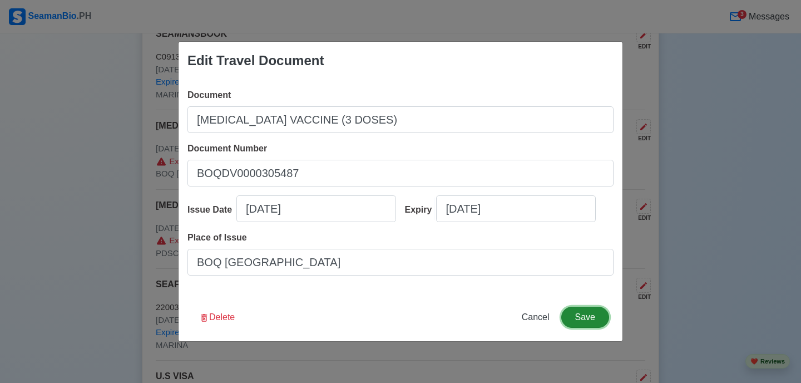
click at [581, 316] on button "Save" at bounding box center [585, 316] width 48 height 21
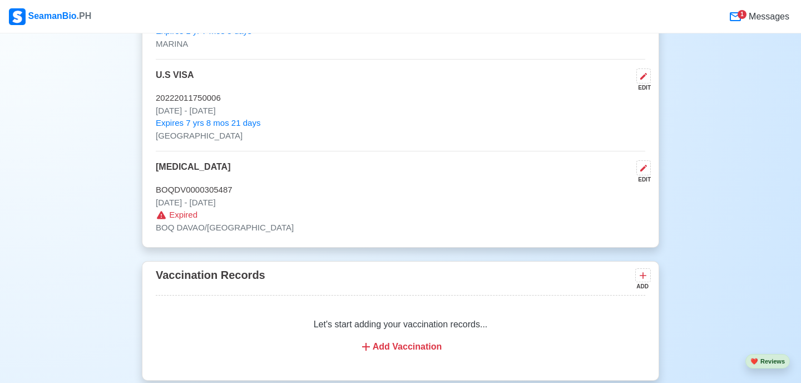
scroll to position [1426, 0]
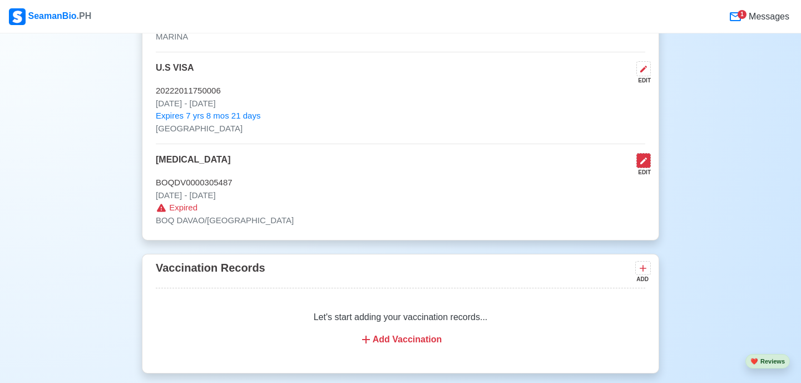
click at [642, 164] on icon at bounding box center [643, 160] width 7 height 7
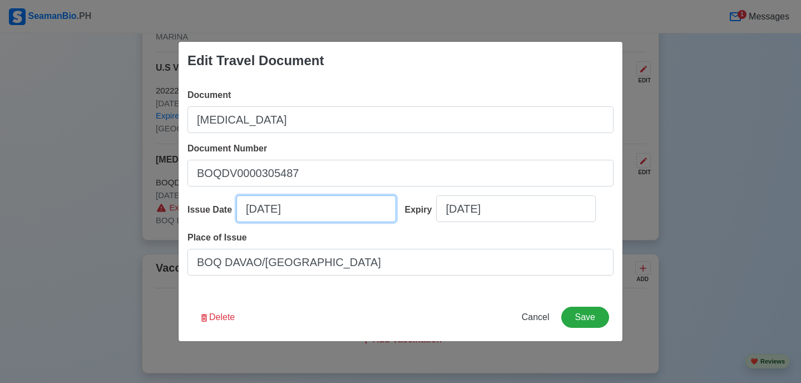
select select "****"
select select "*********"
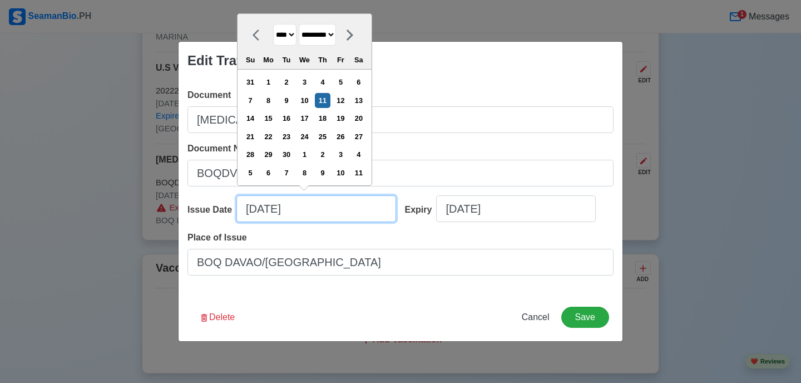
click at [253, 209] on input "09/11/2025" at bounding box center [316, 208] width 160 height 27
click at [294, 38] on select "**** **** **** **** **** **** **** **** **** **** **** **** **** **** **** ****…" at bounding box center [284, 35] width 23 height 22
select select "****"
click at [324, 29] on select "******* ******** ***** ***** *** **** **** ****** ********* ******* ******** **…" at bounding box center [317, 35] width 37 height 22
select select "*****"
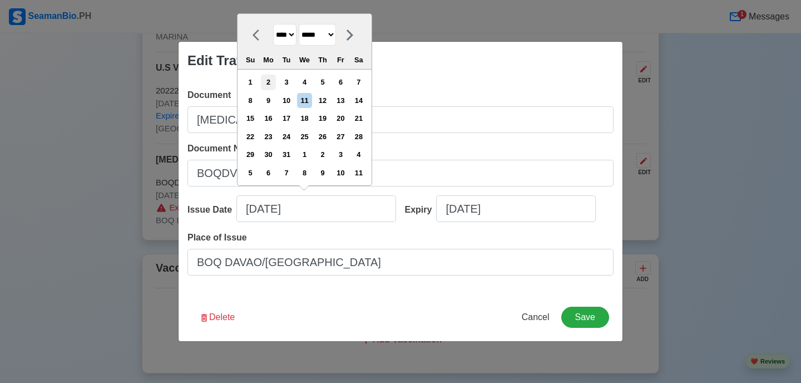
click at [276, 82] on div "2" at bounding box center [268, 82] width 15 height 15
type input "03/02/2009"
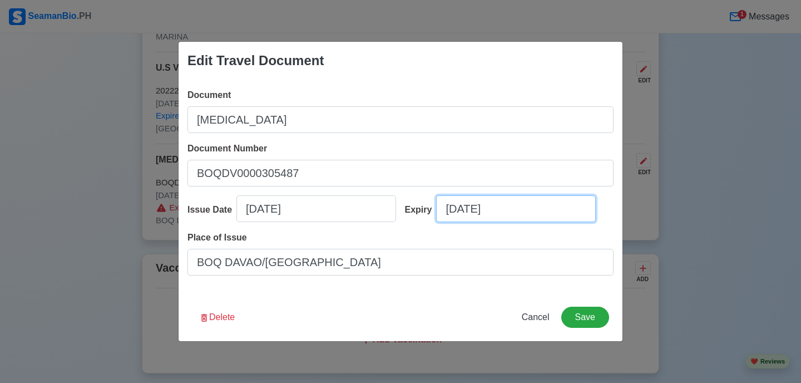
select select "****"
select select "*********"
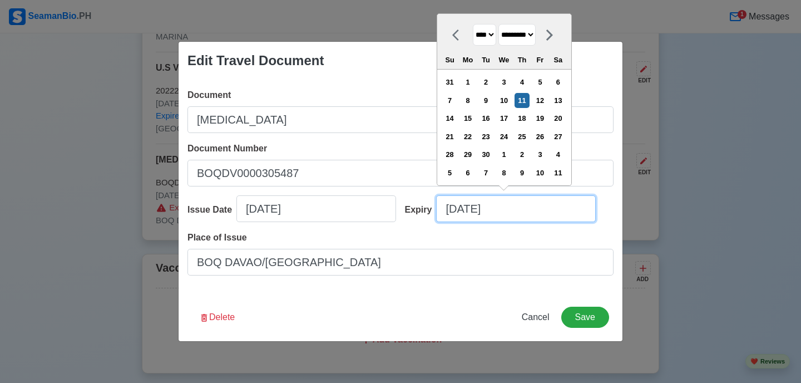
click at [450, 212] on input "09/11/2025" at bounding box center [516, 208] width 160 height 27
click at [495, 34] on select "**** **** **** **** **** **** **** **** **** **** **** **** **** **** **** ****…" at bounding box center [484, 35] width 23 height 22
select select "****"
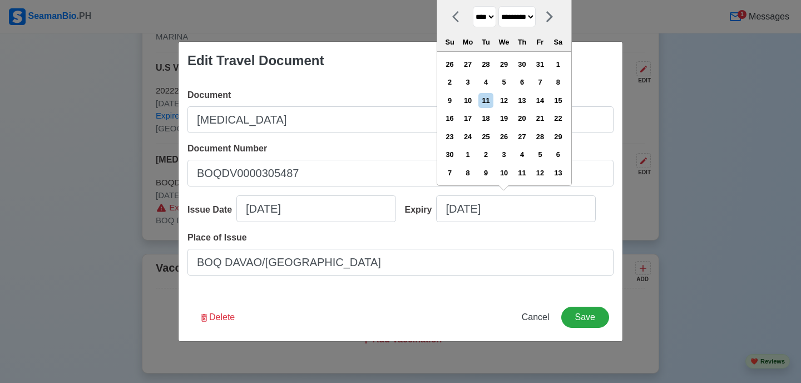
click at [525, 18] on select "******* ******** ***** ***** *** **** **** ****** ********* ******* ******** **…" at bounding box center [516, 17] width 37 height 22
select select "*****"
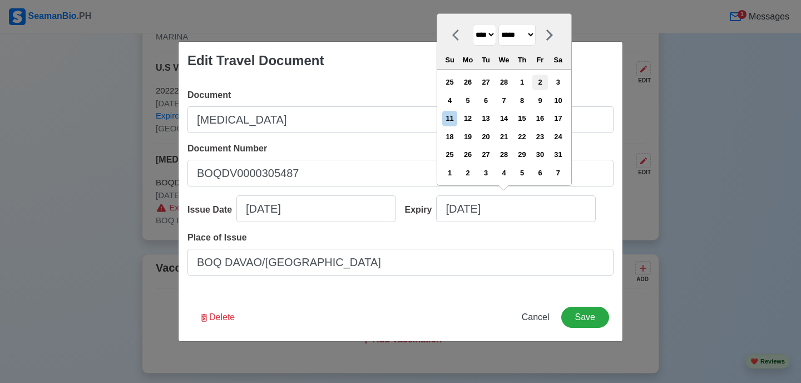
click at [546, 84] on div "2" at bounding box center [539, 82] width 15 height 15
type input "03/02/2035"
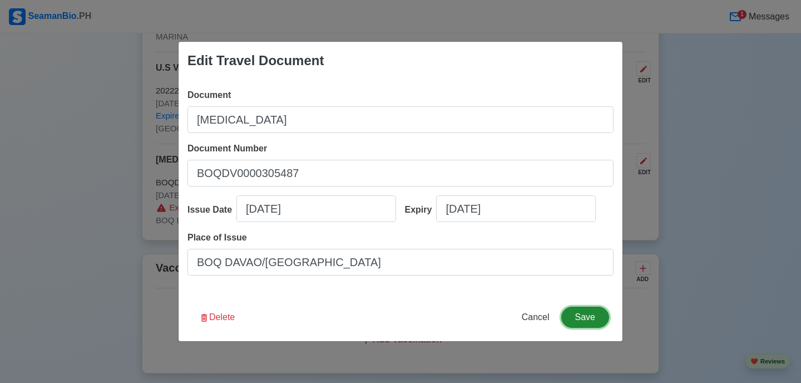
click at [579, 319] on button "Save" at bounding box center [585, 316] width 48 height 21
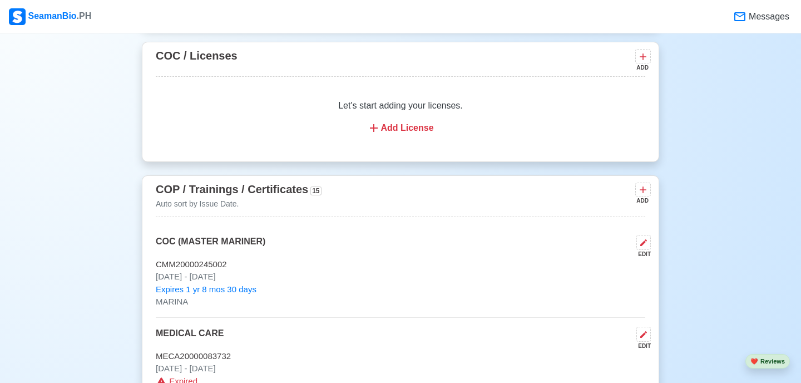
scroll to position [1771, 0]
click at [415, 124] on div "Add License" at bounding box center [400, 127] width 463 height 13
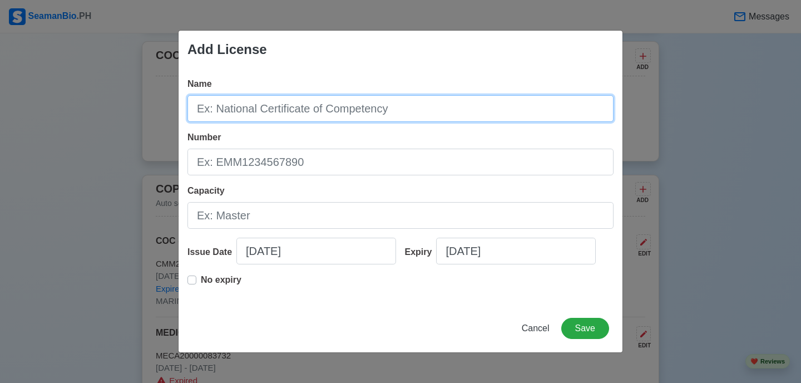
click at [394, 111] on input "Name" at bounding box center [400, 108] width 426 height 27
type input "CERTIFICATE OF COMPETENCY"
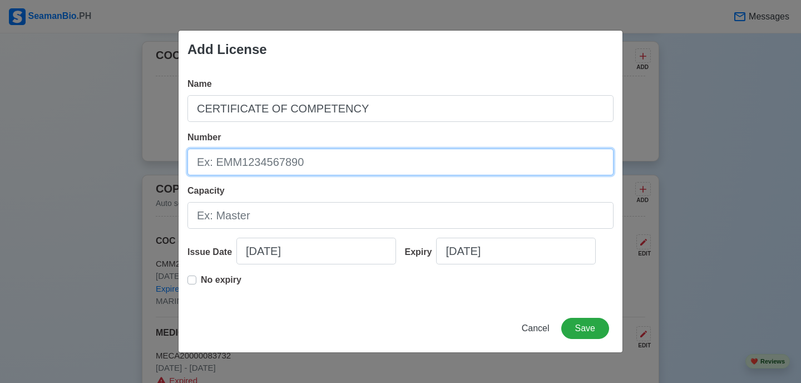
click at [281, 156] on input "Number" at bounding box center [400, 161] width 426 height 27
type input "CMM200002450022"
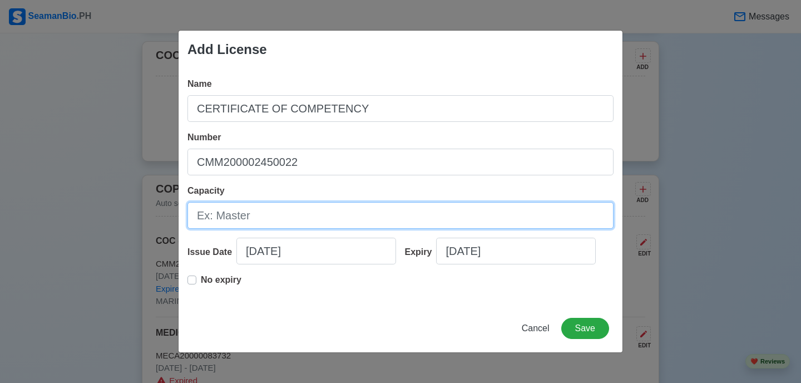
click at [256, 214] on input "Capacity" at bounding box center [400, 215] width 426 height 27
type input "MASTER"
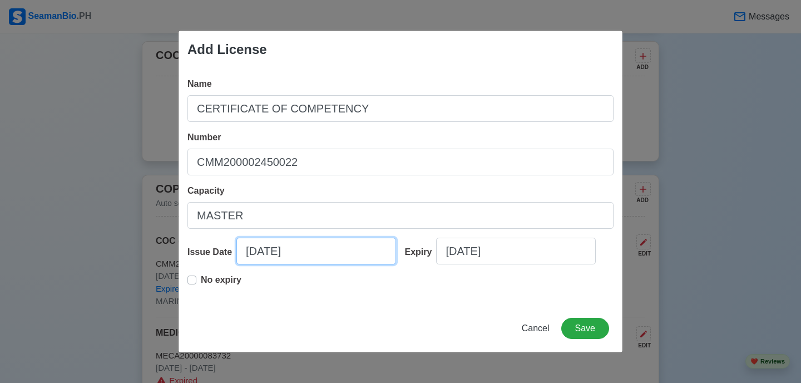
select select "****"
select select "*********"
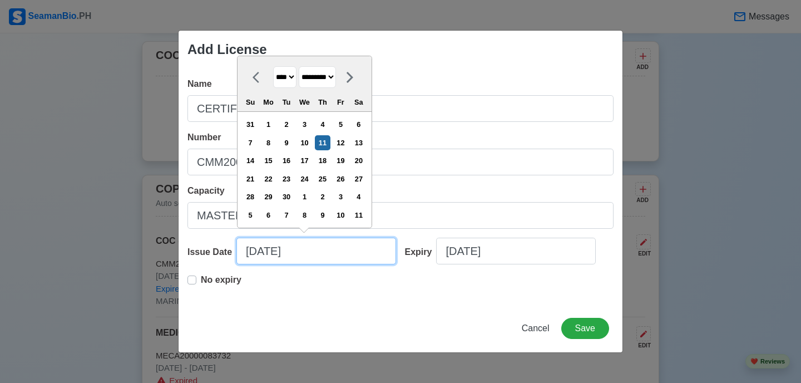
click at [284, 254] on input "09/11/2025" at bounding box center [316, 250] width 160 height 27
click at [289, 75] on select "**** **** **** **** **** **** **** **** **** **** **** **** **** **** **** ****…" at bounding box center [284, 77] width 23 height 22
select select "****"
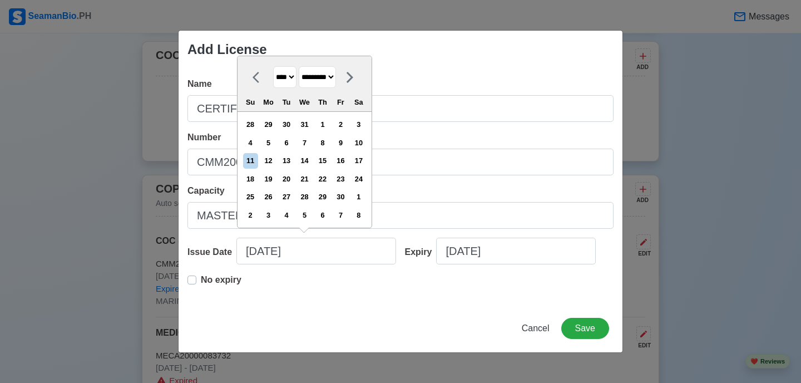
click at [317, 80] on select "******* ******** ***** ***** *** **** **** ****** ********* ******* ******** **…" at bounding box center [317, 77] width 37 height 22
select select "****"
click at [348, 142] on div "10" at bounding box center [340, 142] width 15 height 15
type input "06/10/2022"
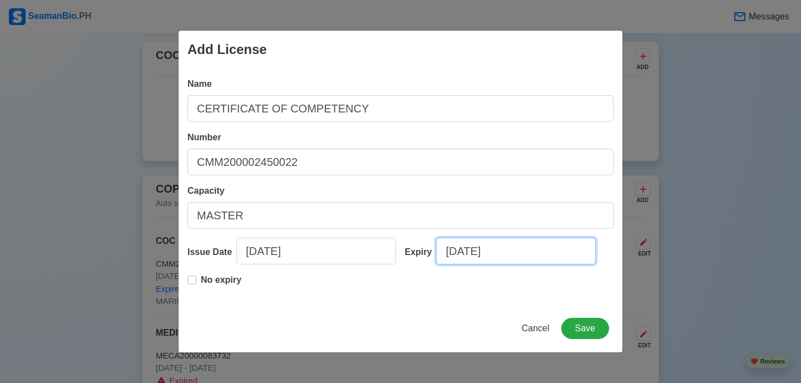
select select "****"
select select "*********"
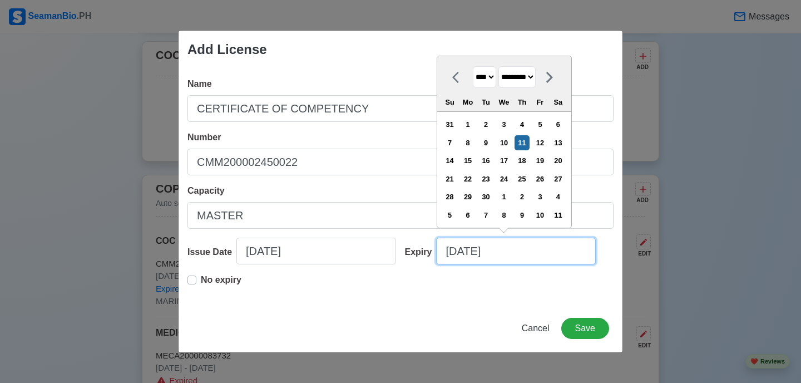
click at [456, 262] on input "09/11/2025" at bounding box center [516, 250] width 160 height 27
click at [488, 78] on select "**** **** **** **** **** **** **** **** **** **** **** **** **** **** **** ****…" at bounding box center [484, 77] width 23 height 22
select select "****"
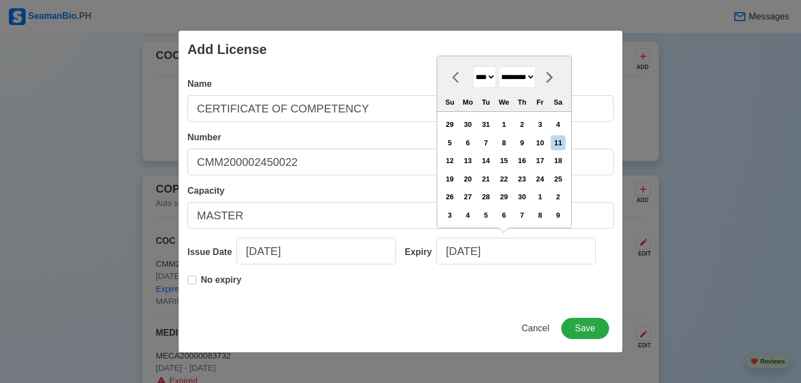
click at [511, 84] on select "******* ******** ***** ***** *** **** **** ****** ********* ******* ******** **…" at bounding box center [516, 77] width 37 height 22
select select "****"
click at [526, 142] on div "10" at bounding box center [521, 142] width 15 height 15
type input "06/10/2027"
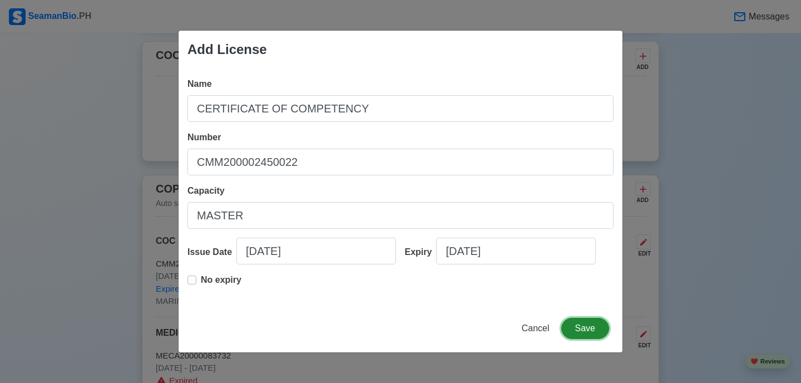
click at [571, 331] on button "Save" at bounding box center [585, 328] width 48 height 21
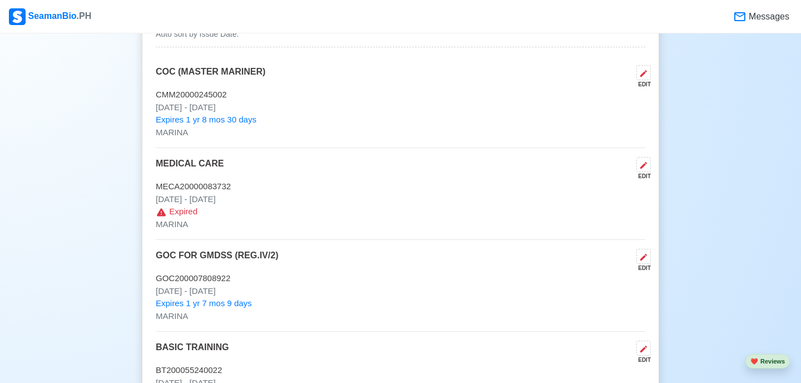
scroll to position [1968, 0]
click at [641, 162] on icon at bounding box center [643, 164] width 9 height 9
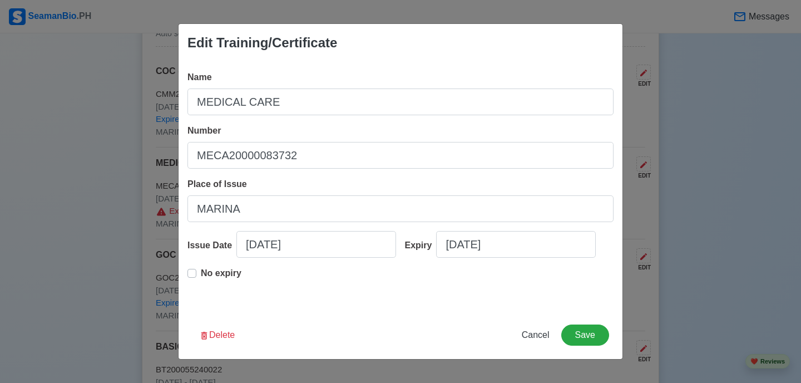
click at [201, 276] on label "No expiry" at bounding box center [221, 277] width 41 height 22
type input "06/09/2022"
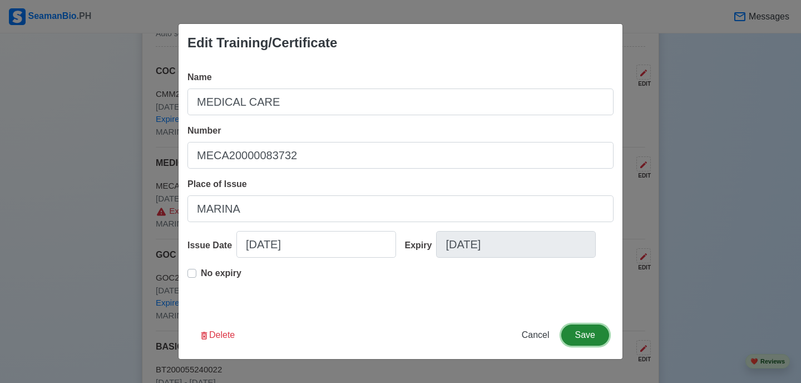
click at [579, 338] on button "Save" at bounding box center [585, 334] width 48 height 21
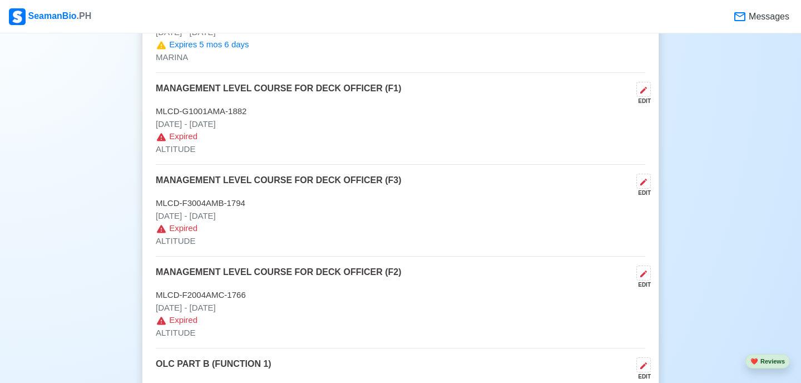
scroll to position [2593, 0]
click at [643, 90] on icon at bounding box center [643, 89] width 7 height 7
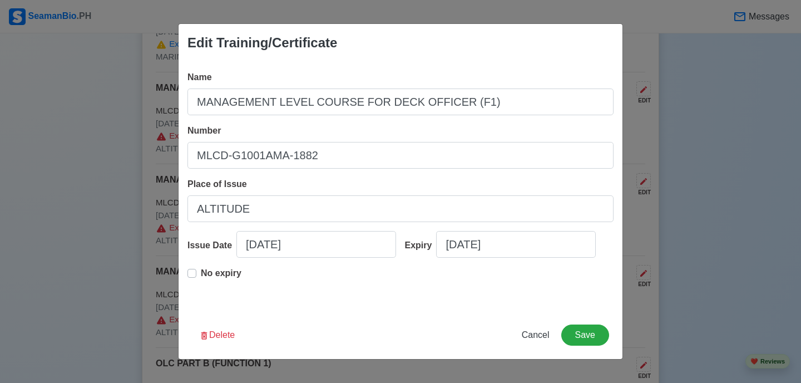
click at [201, 272] on label "No expiry" at bounding box center [221, 277] width 41 height 22
type input "02/06/2021"
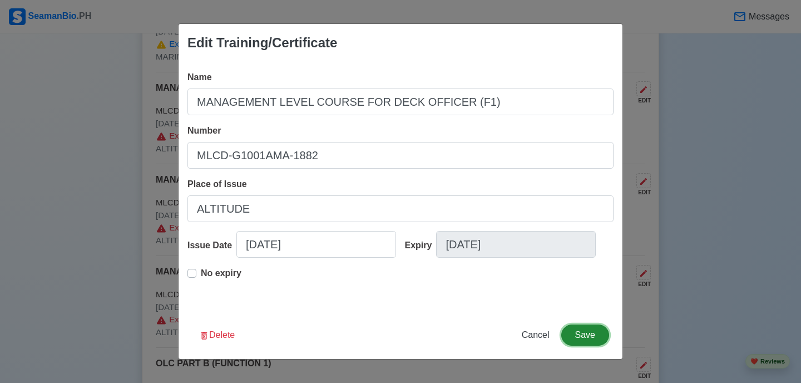
click at [592, 336] on button "Save" at bounding box center [585, 334] width 48 height 21
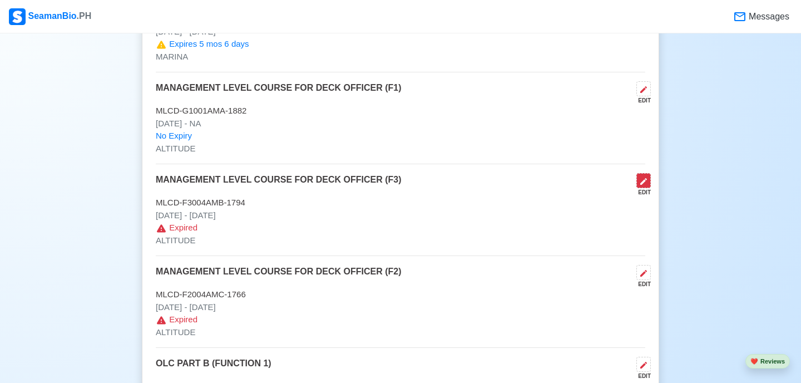
click at [642, 182] on icon at bounding box center [643, 181] width 7 height 7
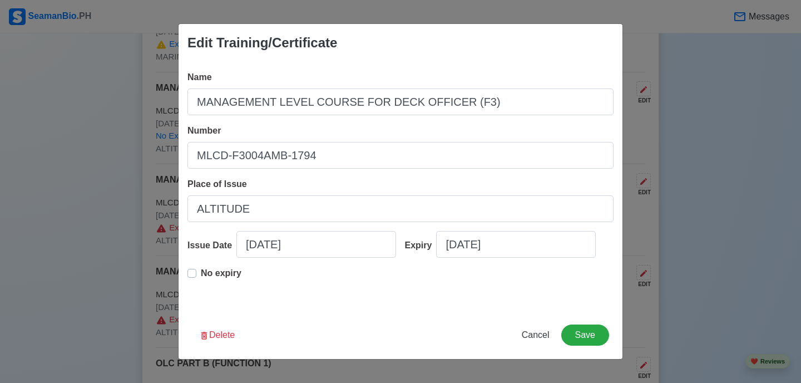
click at [201, 271] on label "No expiry" at bounding box center [221, 277] width 41 height 22
type input "12/17/2020"
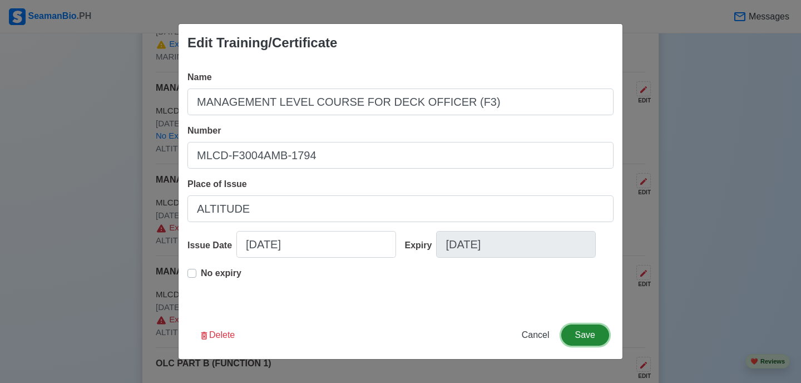
click at [578, 328] on button "Save" at bounding box center [585, 334] width 48 height 21
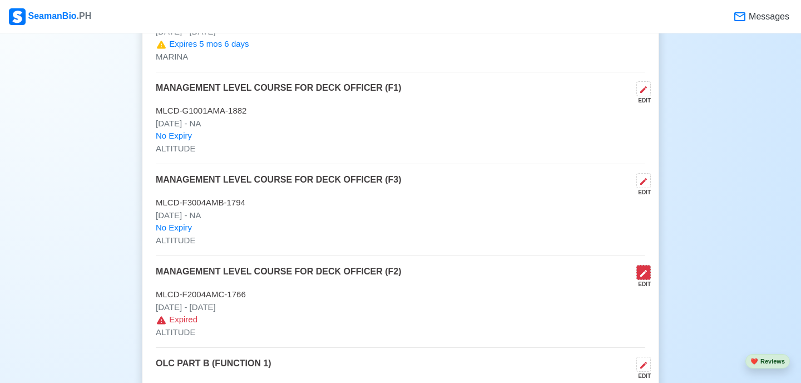
click at [641, 277] on icon at bounding box center [643, 273] width 9 height 9
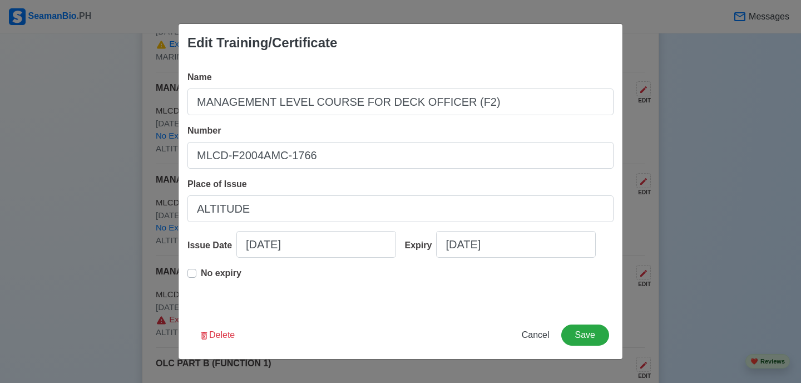
click at [199, 272] on div "No expiry" at bounding box center [214, 277] width 54 height 22
click at [201, 270] on label "No expiry" at bounding box center [221, 277] width 41 height 22
type input "12/01/2020"
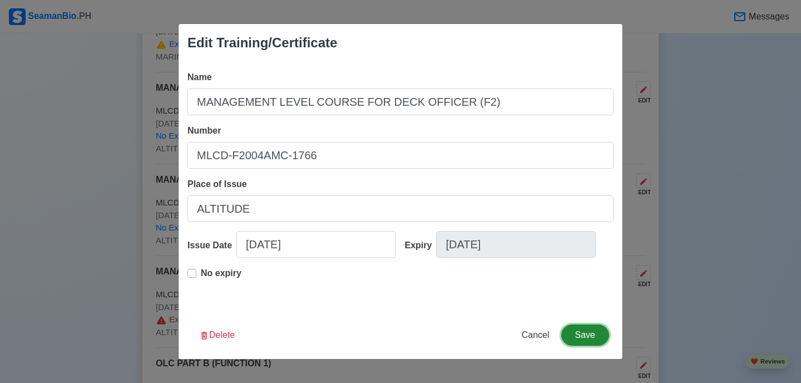
click at [570, 328] on button "Save" at bounding box center [585, 334] width 48 height 21
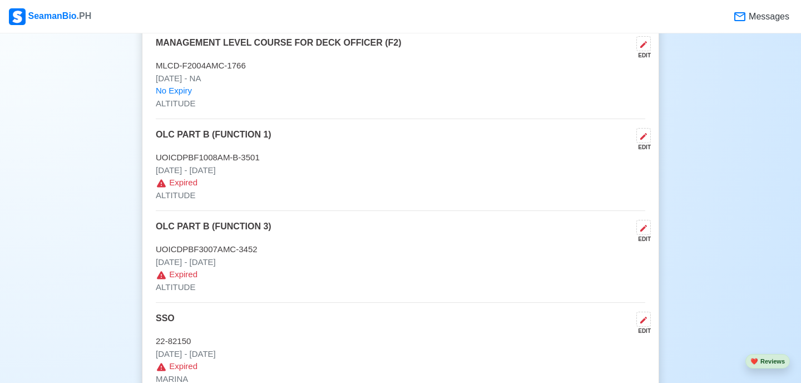
scroll to position [2834, 0]
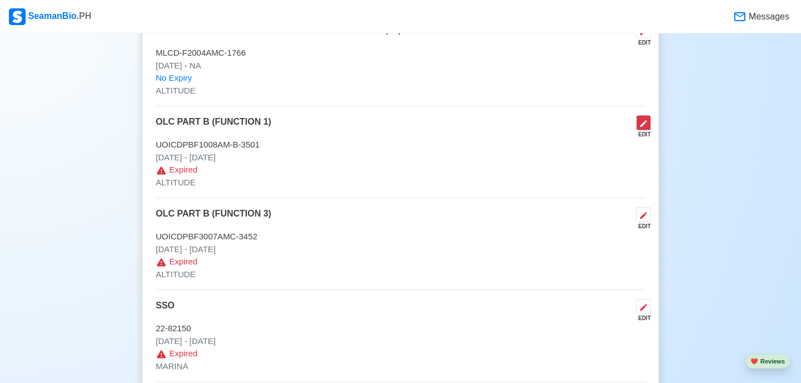
click at [643, 130] on button at bounding box center [643, 122] width 14 height 15
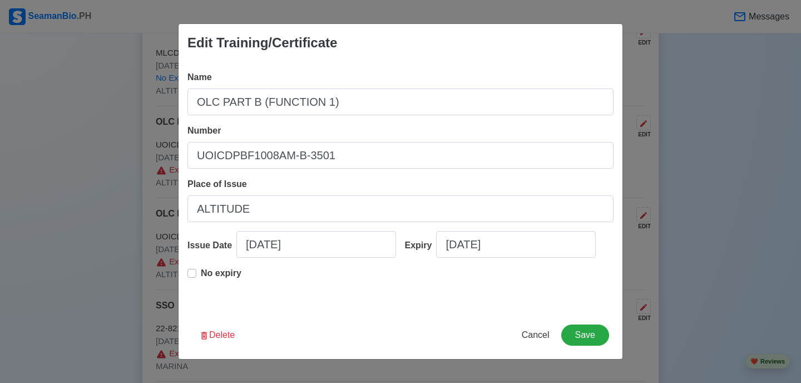
click at [201, 270] on label "No expiry" at bounding box center [221, 277] width 41 height 22
type input "10/14/2020"
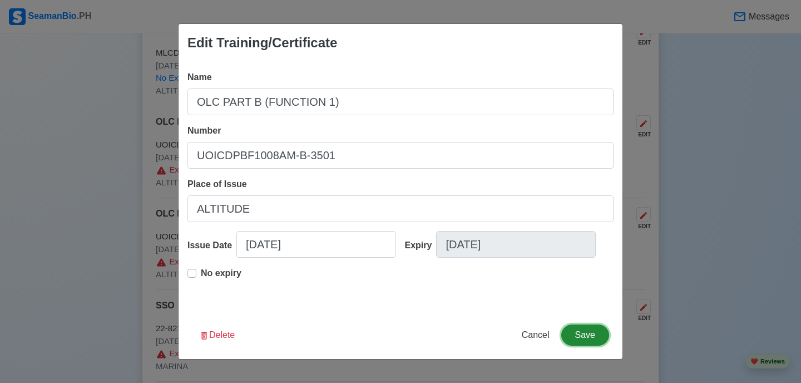
click at [580, 336] on button "Save" at bounding box center [585, 334] width 48 height 21
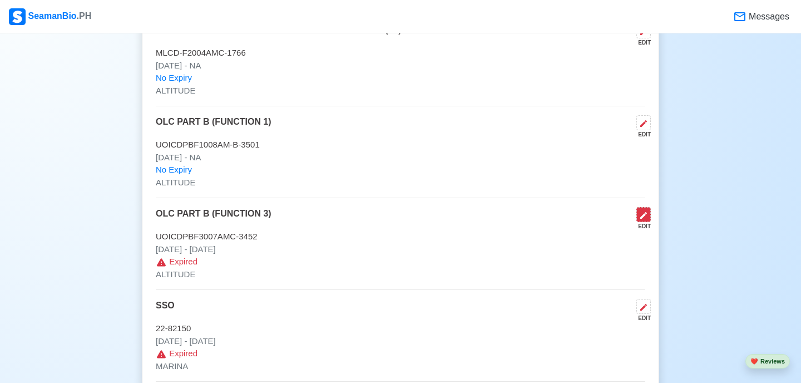
click at [645, 218] on icon at bounding box center [643, 215] width 9 height 9
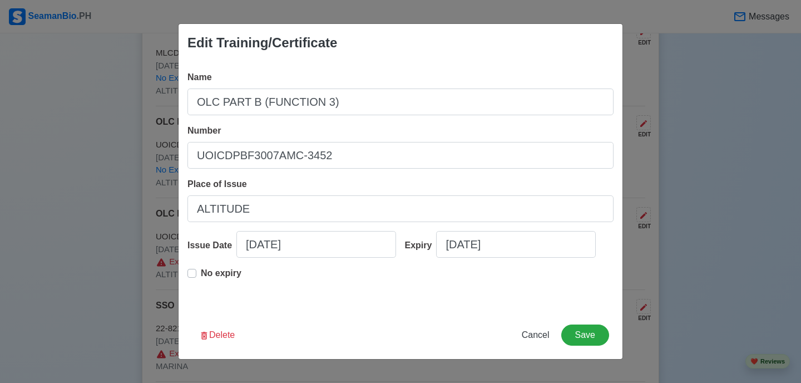
click at [197, 271] on div "No expiry" at bounding box center [214, 277] width 54 height 22
click at [201, 272] on label "No expiry" at bounding box center [221, 277] width 41 height 22
type input "09/30/2020"
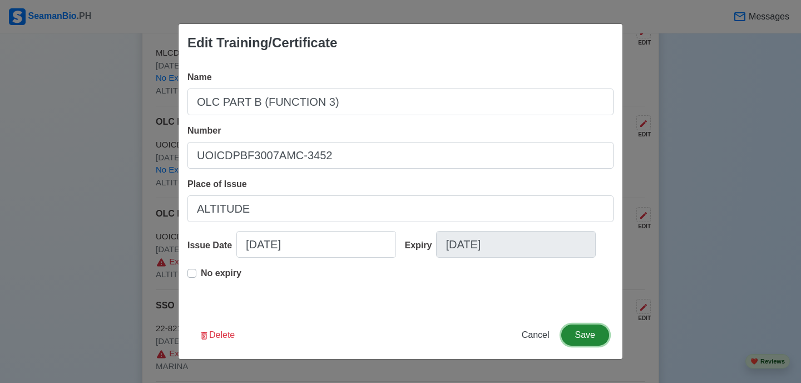
click at [577, 339] on button "Save" at bounding box center [585, 334] width 48 height 21
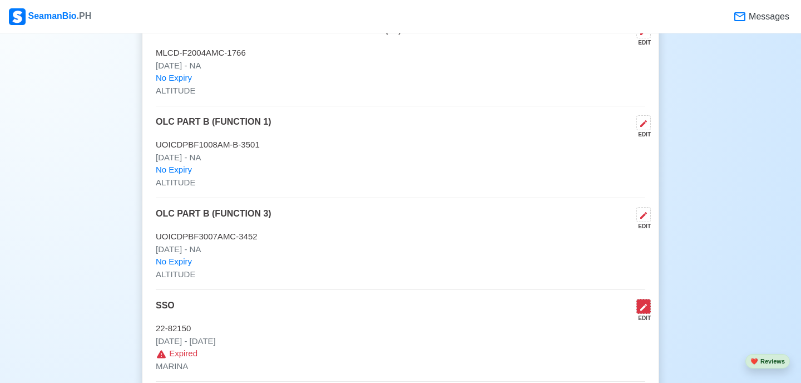
click at [648, 303] on button at bounding box center [643, 306] width 14 height 15
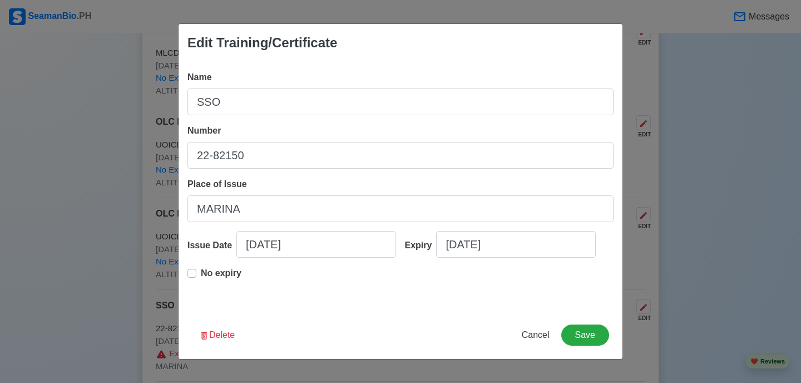
click at [201, 272] on label "No expiry" at bounding box center [221, 277] width 41 height 22
type input "03/24/2017"
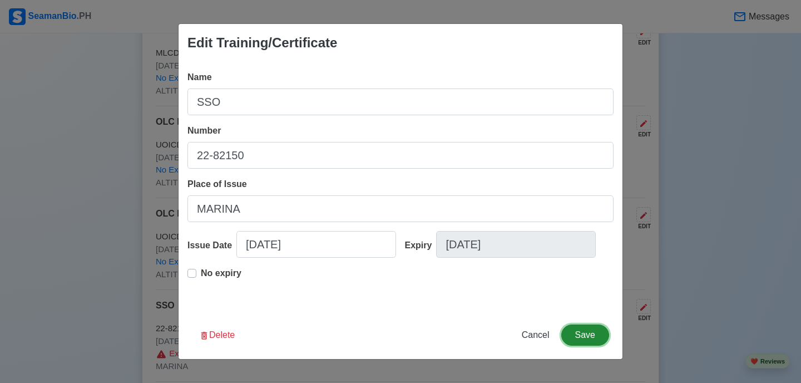
click at [588, 340] on button "Save" at bounding box center [585, 334] width 48 height 21
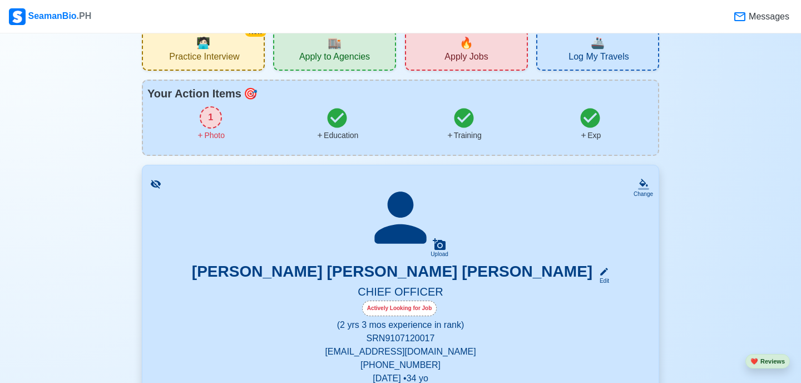
scroll to position [0, 0]
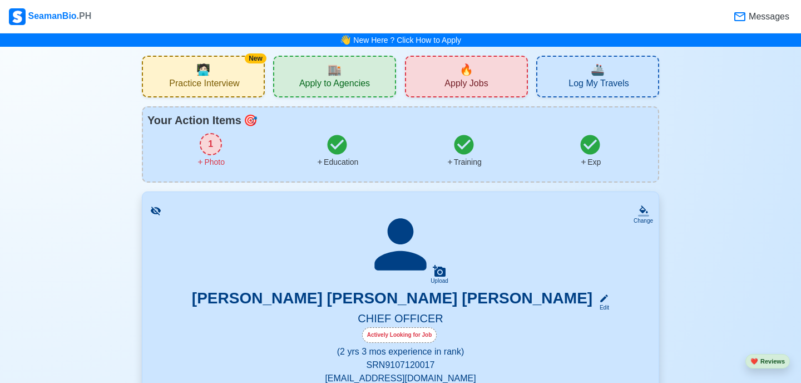
click at [212, 146] on div "1" at bounding box center [211, 144] width 22 height 22
click at [482, 78] on span "Apply Jobs" at bounding box center [465, 85] width 43 height 14
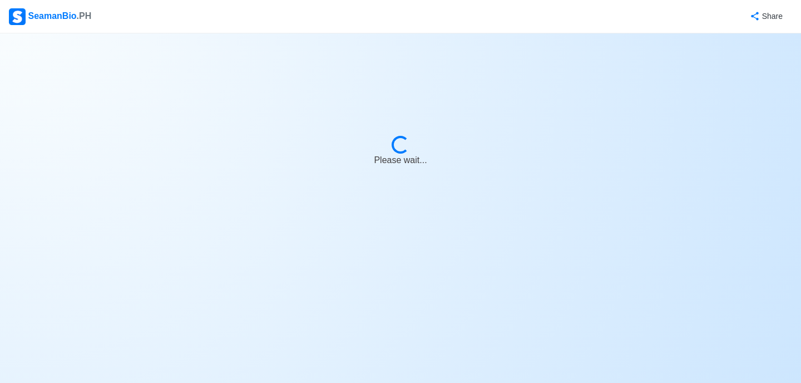
select select "Chief Officer"
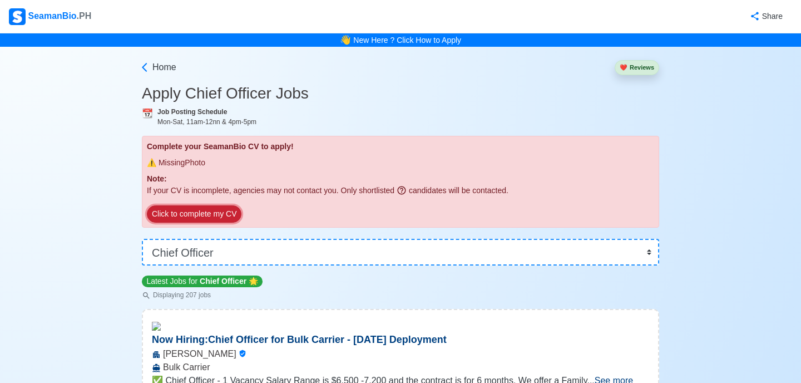
click at [215, 216] on button "Click to complete my CV" at bounding box center [194, 213] width 95 height 17
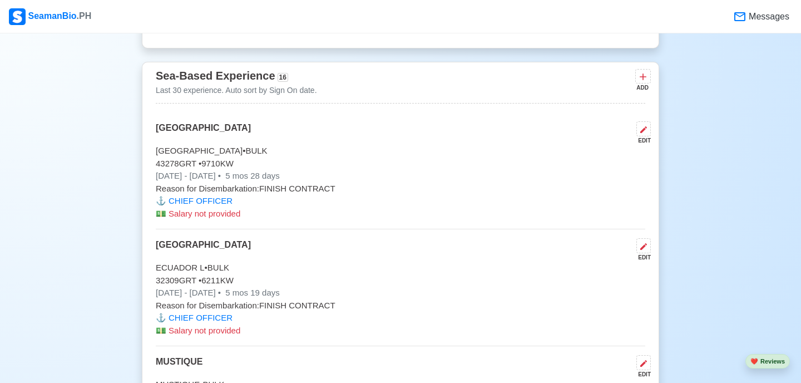
scroll to position [3359, 0]
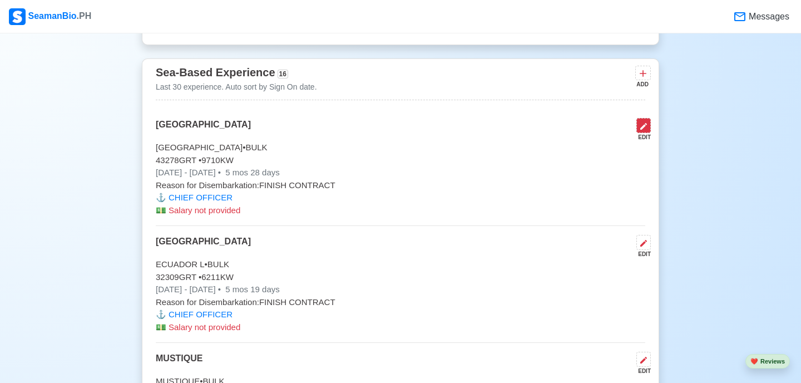
click at [643, 128] on icon at bounding box center [643, 126] width 7 height 7
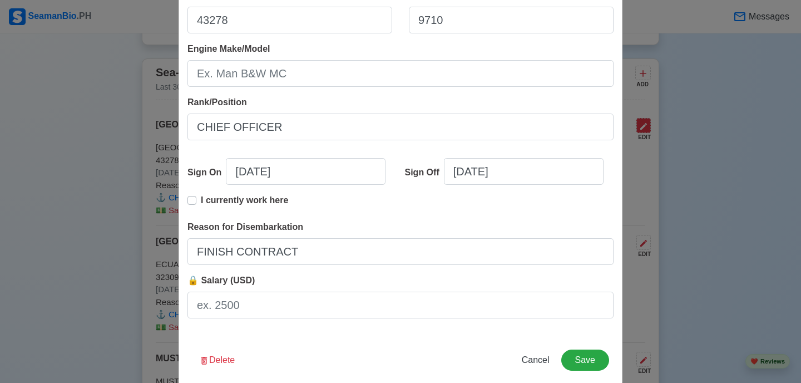
scroll to position [251, 0]
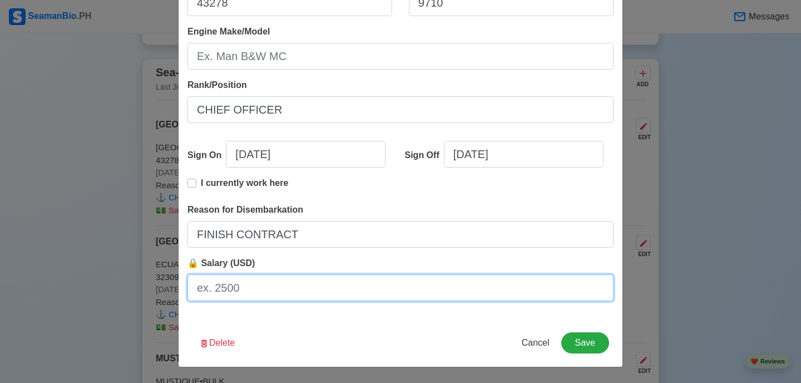
click at [433, 277] on input "🔒 Salary (USD)" at bounding box center [400, 287] width 426 height 27
type input "7800"
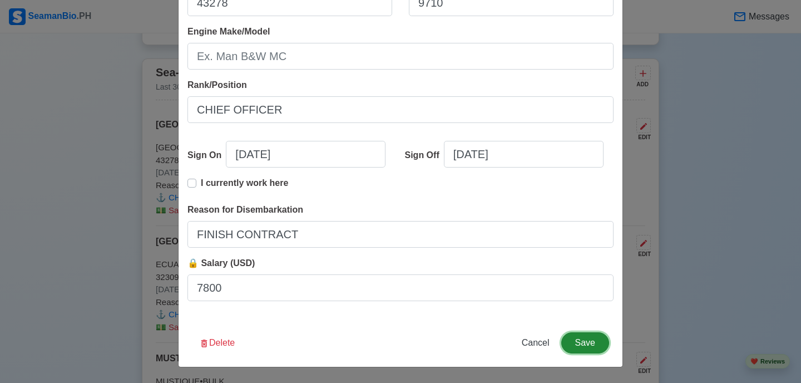
click at [578, 343] on button "Save" at bounding box center [585, 342] width 48 height 21
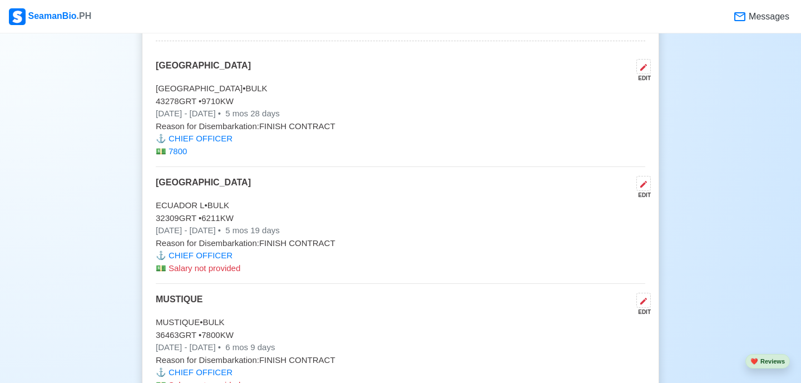
scroll to position [3418, 0]
click at [644, 185] on icon at bounding box center [643, 183] width 7 height 7
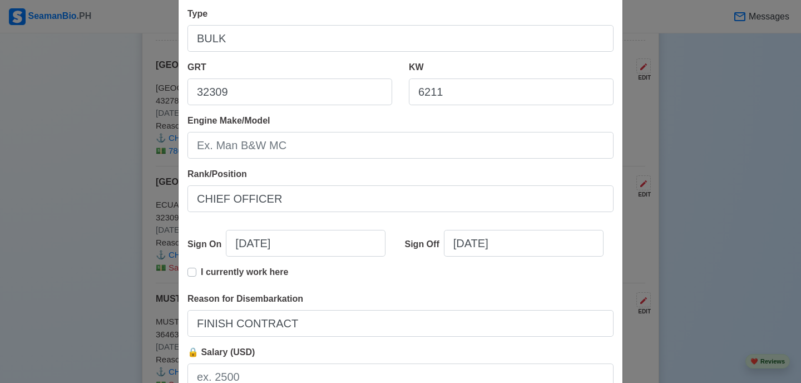
scroll to position [251, 0]
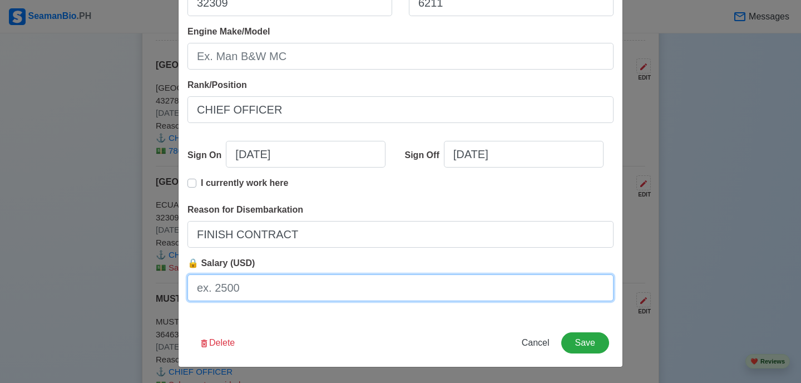
click at [378, 286] on input "🔒 Salary (USD)" at bounding box center [400, 287] width 426 height 27
type input "7600"
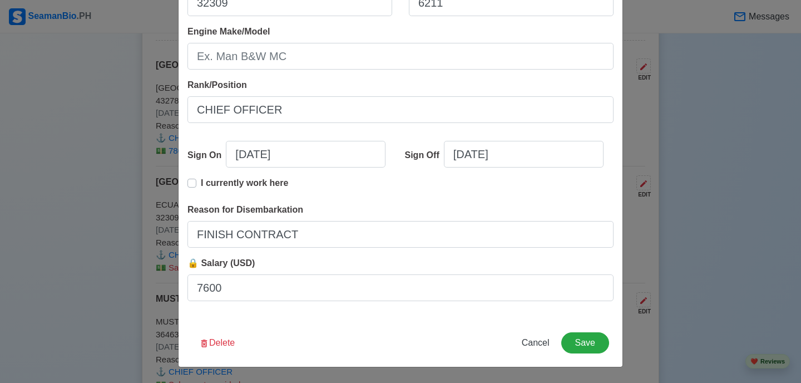
click at [583, 355] on div "Delete Cancel Save" at bounding box center [401, 349] width 444 height 34
click at [583, 343] on button "Save" at bounding box center [585, 342] width 48 height 21
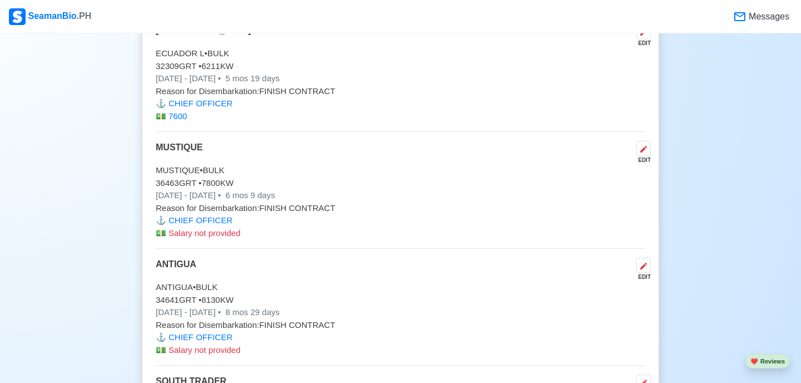
scroll to position [3575, 0]
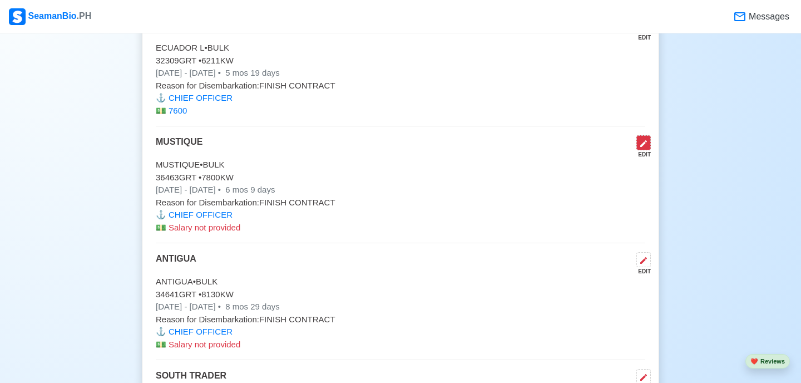
click at [643, 146] on icon at bounding box center [643, 143] width 7 height 7
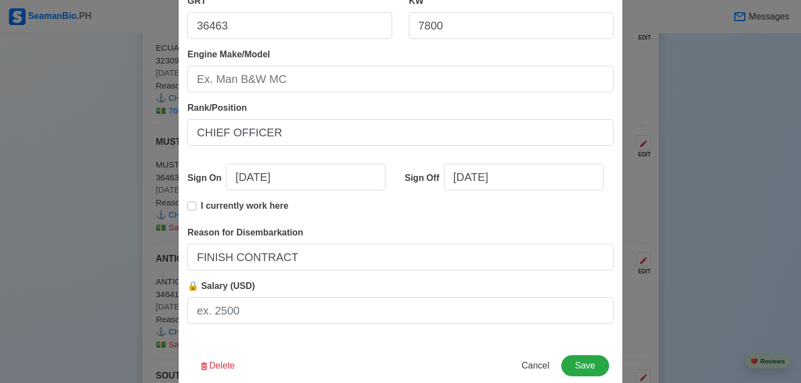
scroll to position [251, 0]
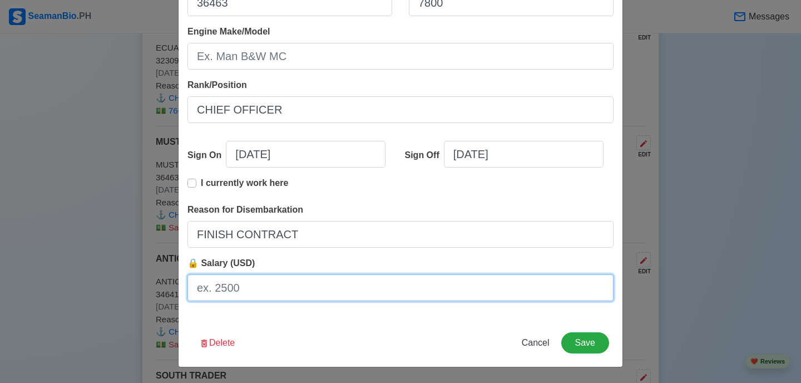
click at [376, 290] on input "🔒 Salary (USD)" at bounding box center [400, 287] width 426 height 27
type input "7600"
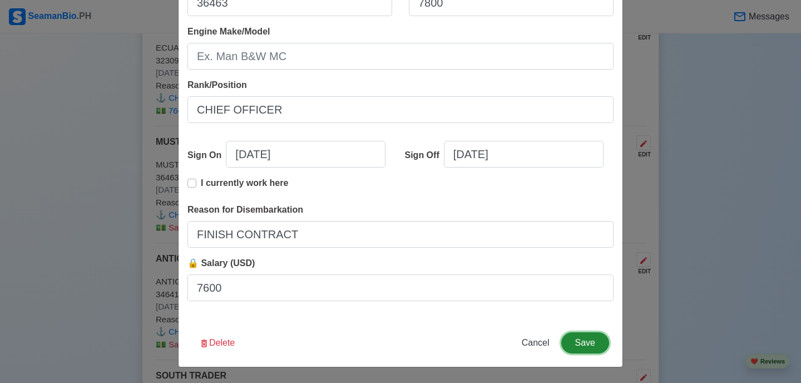
click at [582, 343] on button "Save" at bounding box center [585, 342] width 48 height 21
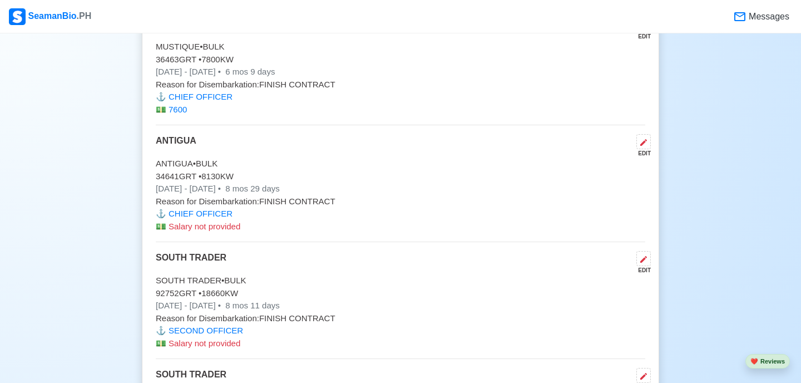
scroll to position [3694, 0]
click at [233, 229] on span "Salary not provided" at bounding box center [205, 225] width 72 height 9
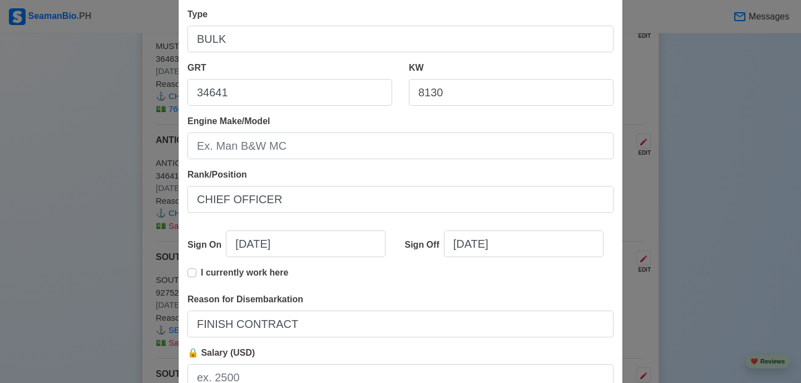
scroll to position [251, 0]
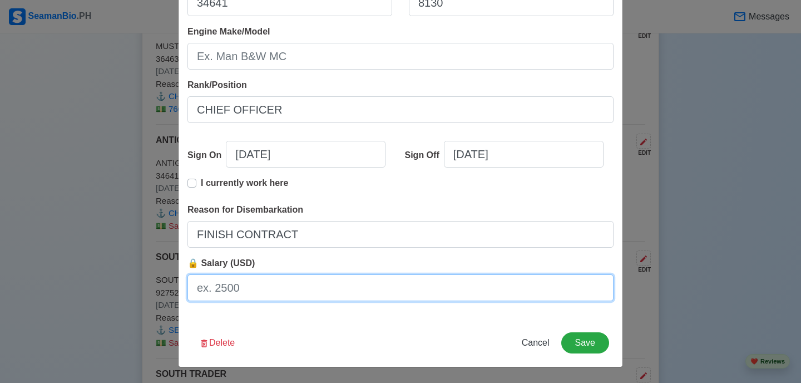
click at [275, 285] on input "🔒 Salary (USD)" at bounding box center [400, 287] width 426 height 27
type input "6500"
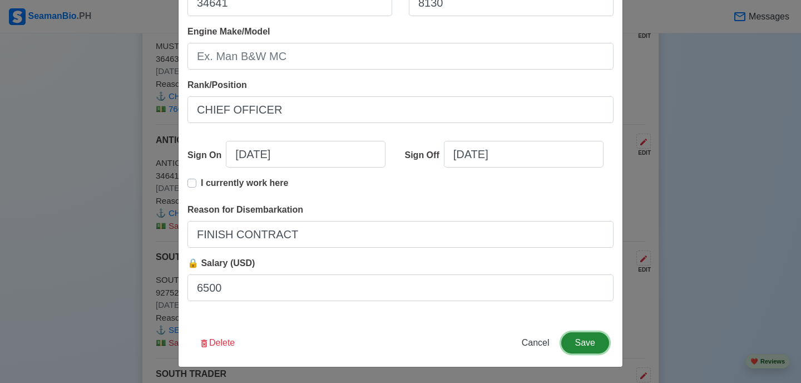
click at [572, 346] on button "Save" at bounding box center [585, 342] width 48 height 21
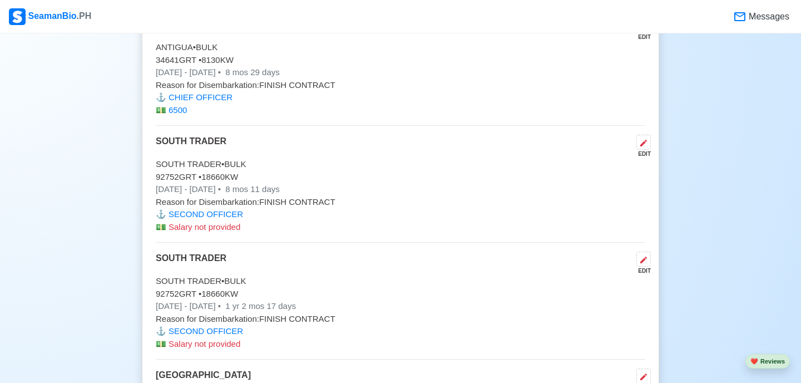
scroll to position [3813, 0]
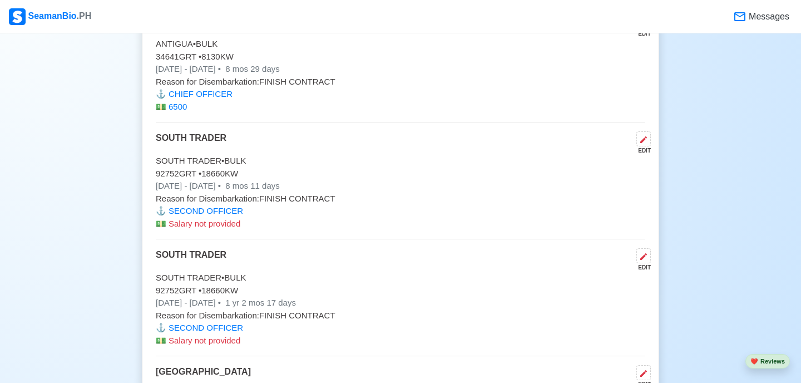
click at [226, 227] on span "Salary not provided" at bounding box center [205, 223] width 72 height 9
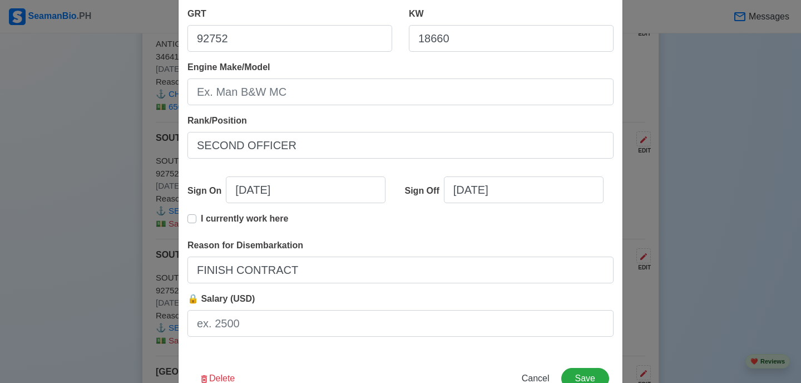
scroll to position [251, 0]
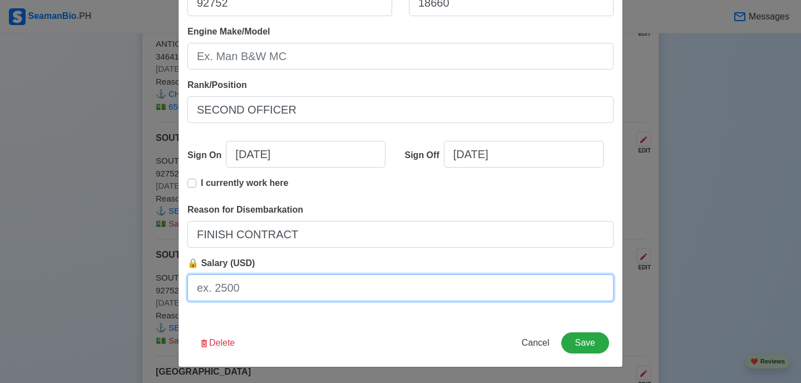
click at [225, 293] on input "🔒 Salary (USD)" at bounding box center [400, 287] width 426 height 27
type input "3400"
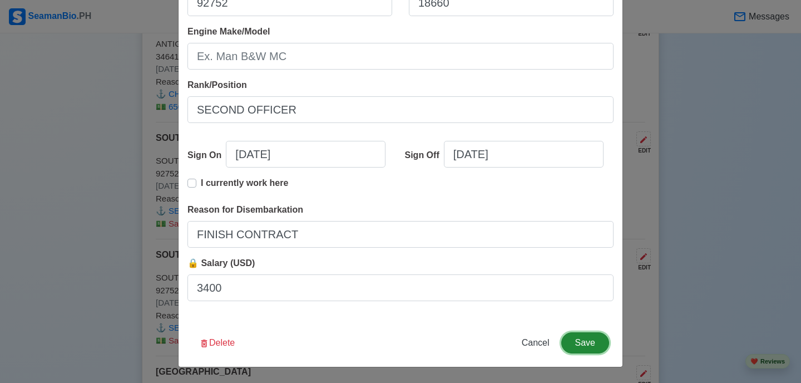
click at [581, 335] on button "Save" at bounding box center [585, 342] width 48 height 21
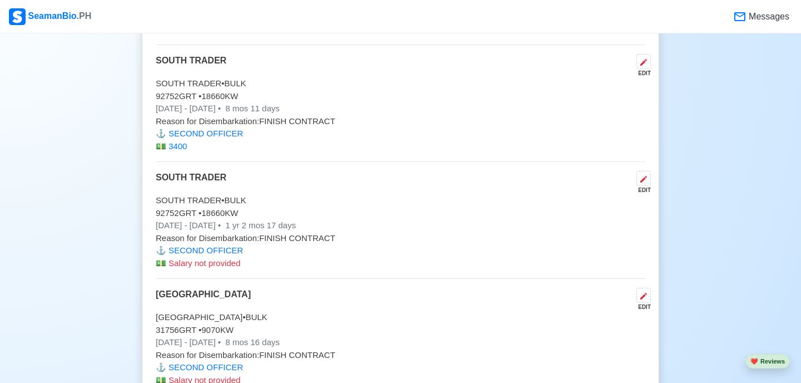
scroll to position [3900, 0]
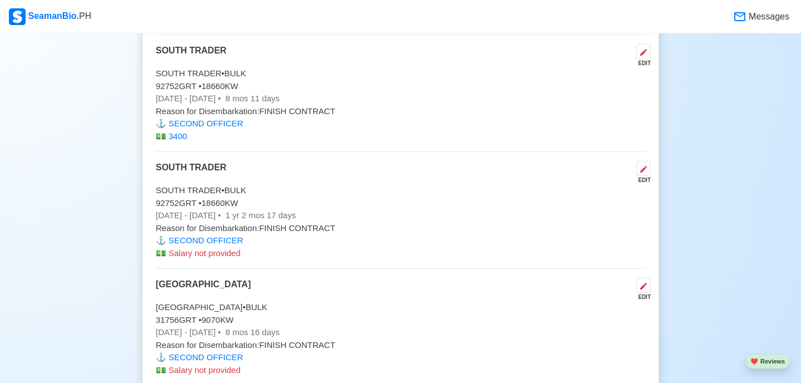
click at [220, 255] on span "Salary not provided" at bounding box center [205, 252] width 72 height 9
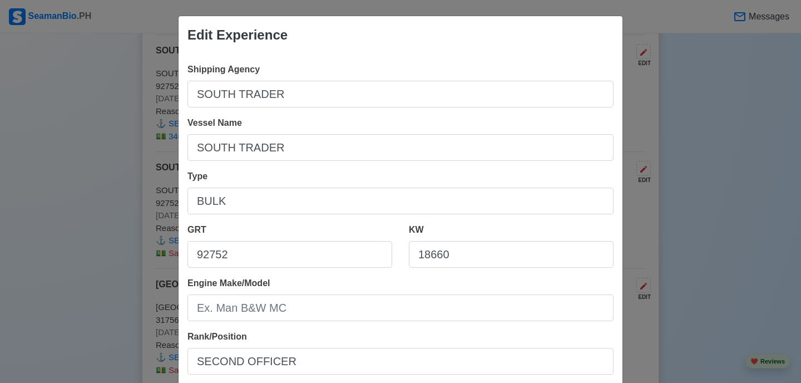
scroll to position [251, 0]
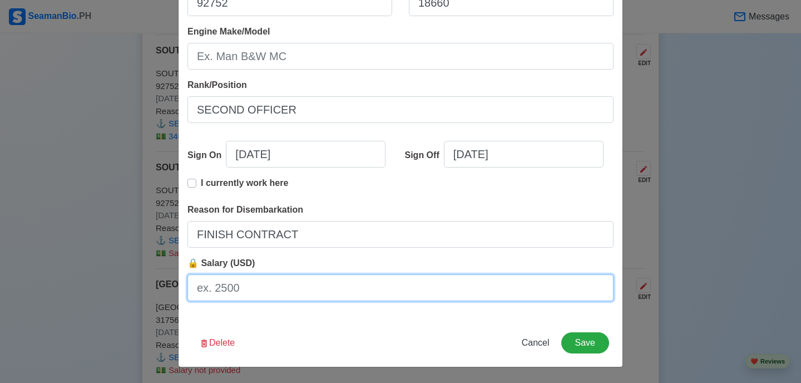
click at [242, 286] on input "🔒 Salary (USD)" at bounding box center [400, 287] width 426 height 27
type input "3400"
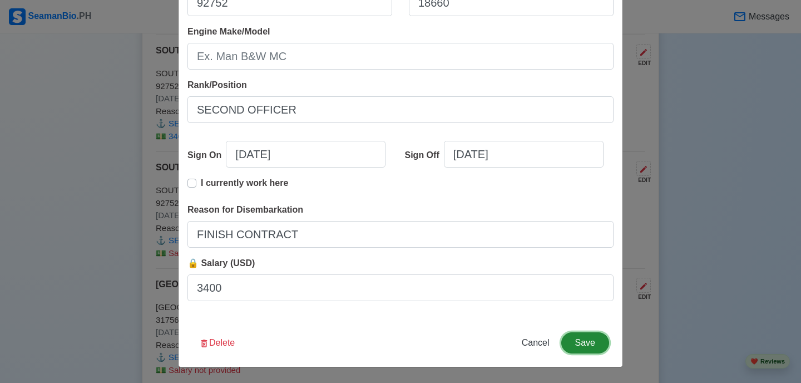
click at [592, 341] on button "Save" at bounding box center [585, 342] width 48 height 21
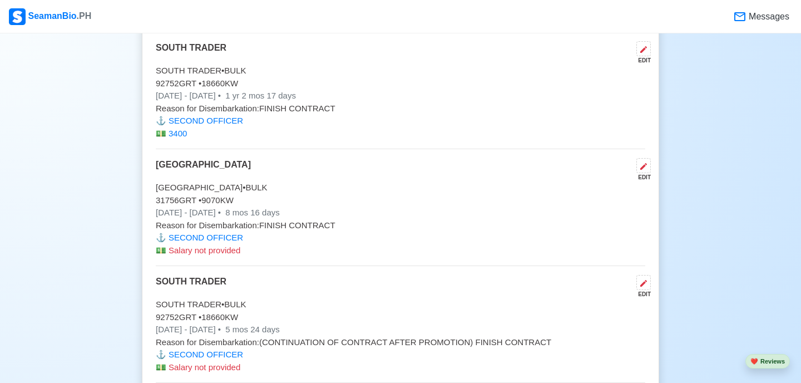
scroll to position [4046, 0]
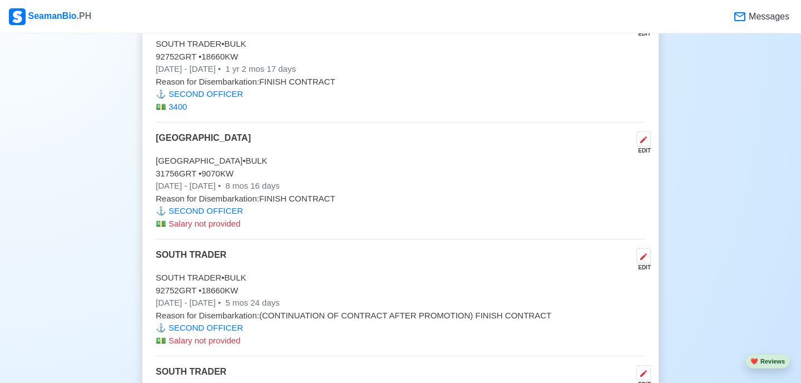
click at [219, 226] on span "Salary not provided" at bounding box center [205, 223] width 72 height 9
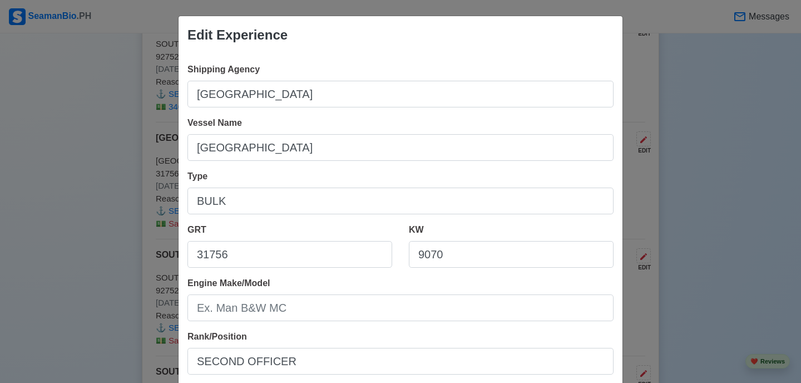
scroll to position [251, 0]
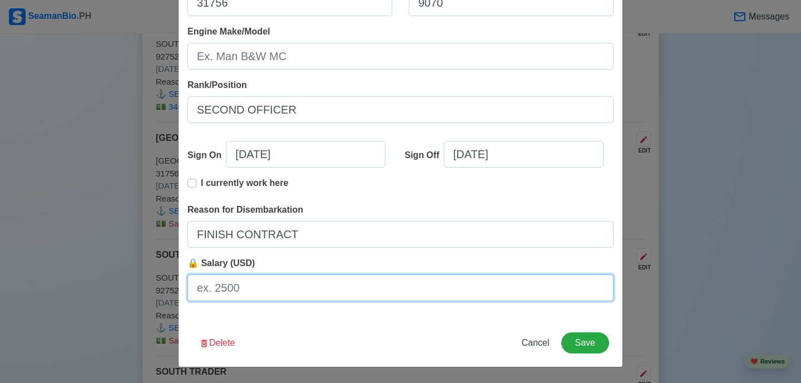
click at [255, 296] on input "🔒 Salary (USD)" at bounding box center [400, 287] width 426 height 27
type input "3400"
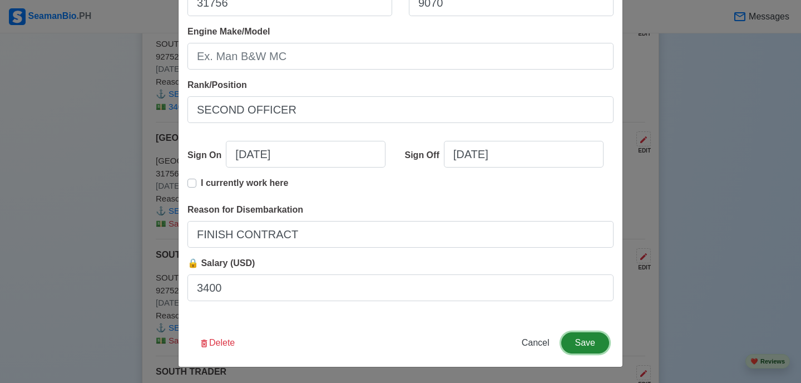
click at [571, 345] on button "Save" at bounding box center [585, 342] width 48 height 21
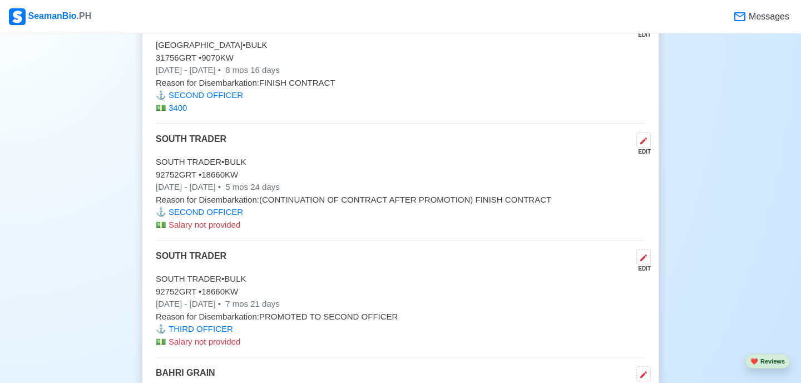
scroll to position [4172, 0]
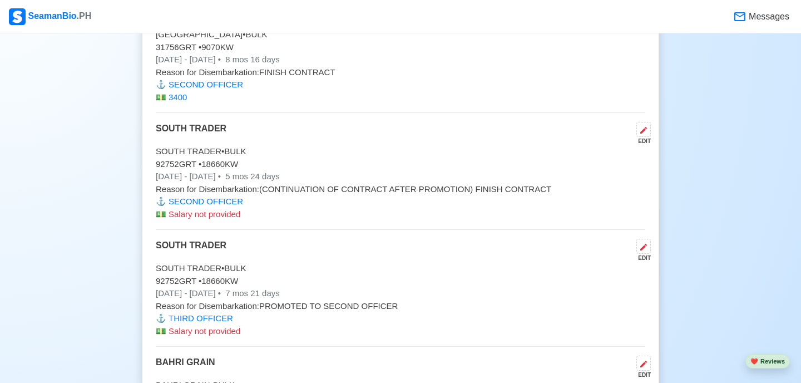
click at [210, 215] on span "Salary not provided" at bounding box center [205, 213] width 72 height 9
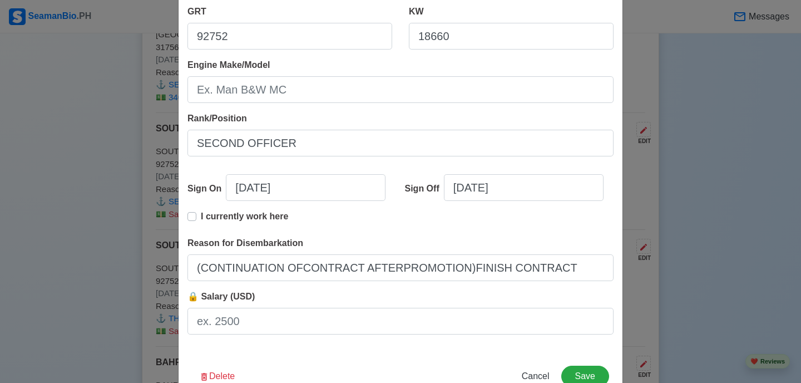
scroll to position [251, 0]
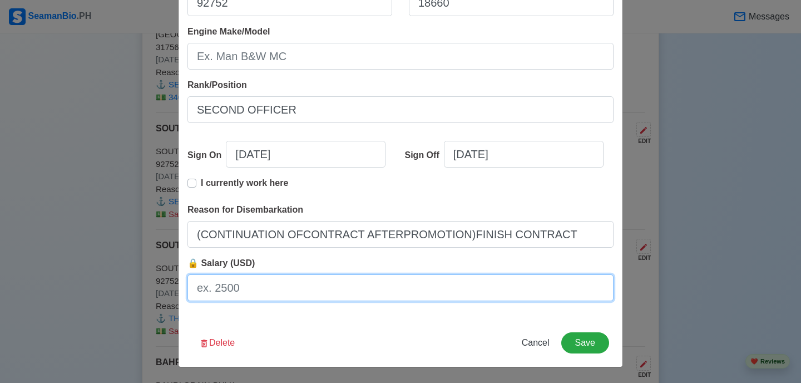
click at [259, 290] on input "🔒 Salary (USD)" at bounding box center [400, 287] width 426 height 27
type input "(CONTINUATION OFCONTRACT AFTERPROMOTION)FINISH CONTRACT"
type input "2"
type input "(CONTINUATION OFCONTRACT AFTERPROMOTION)FINISH CONTRACT"
type input "29"
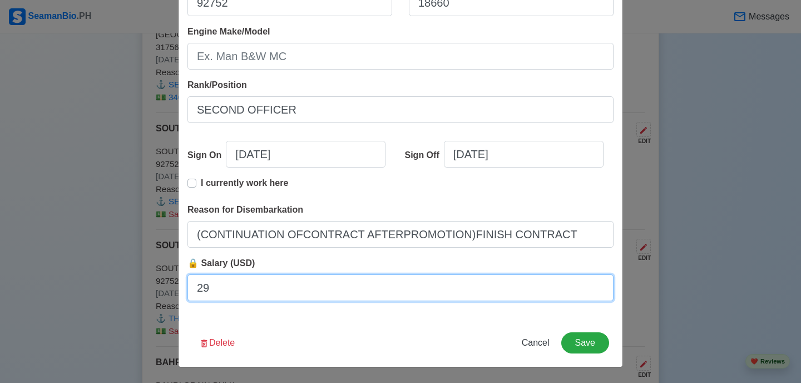
type input "(CONTINUATION OFCONTRACT AFTERPROMOTION)FINISH CONTRACT"
type input "290"
type input "(CONTINUATION OFCONTRACT AFTERPROMOTION)FINISH CONTRACT"
type input "2900"
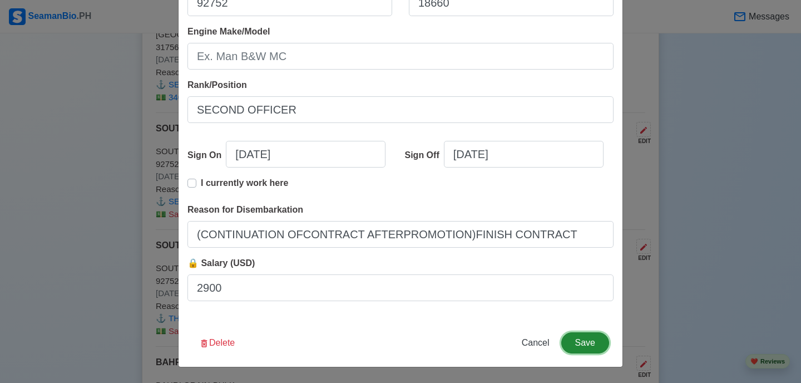
click at [591, 337] on button "Save" at bounding box center [585, 342] width 48 height 21
type input "(CONTINUATION OFCONTRACT AFTERPROMOTION)FINISH CONTRACT"
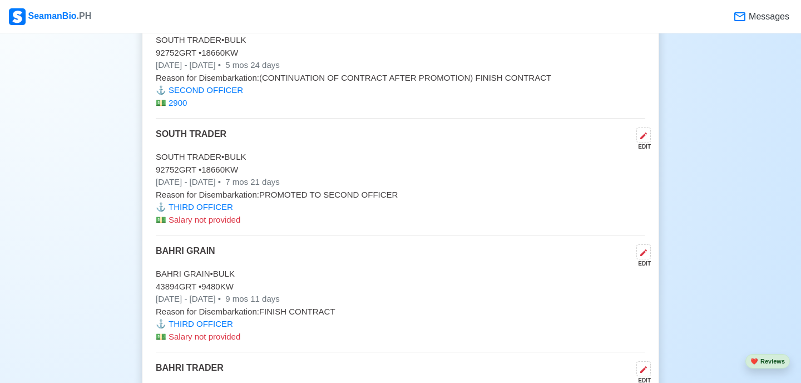
scroll to position [4284, 0]
click at [205, 224] on span "Salary not provided" at bounding box center [205, 218] width 72 height 9
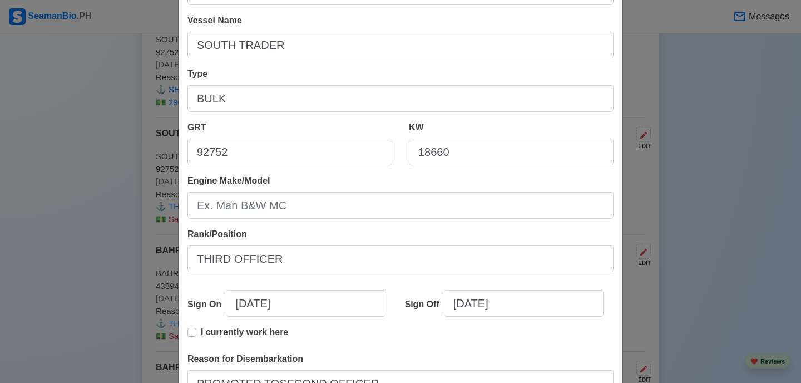
scroll to position [251, 0]
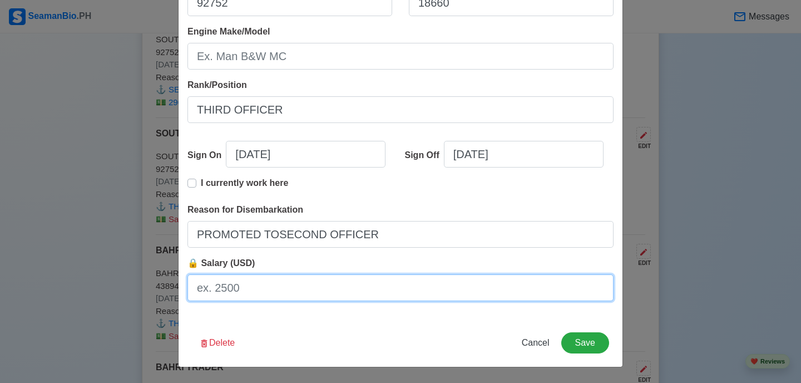
click at [255, 298] on input "🔒 Salary (USD)" at bounding box center [400, 287] width 426 height 27
type input "PROMOTED TOSECOND OFFICER"
type input "2"
type input "PROMOTED TOSECOND OFFICER"
type input "28"
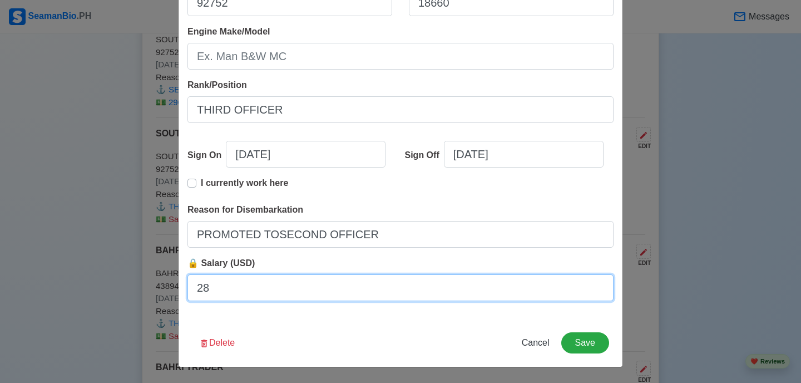
type input "PROMOTED TOSECOND OFFICER"
type input "280"
type input "PROMOTED TOSECOND OFFICER"
type input "2800"
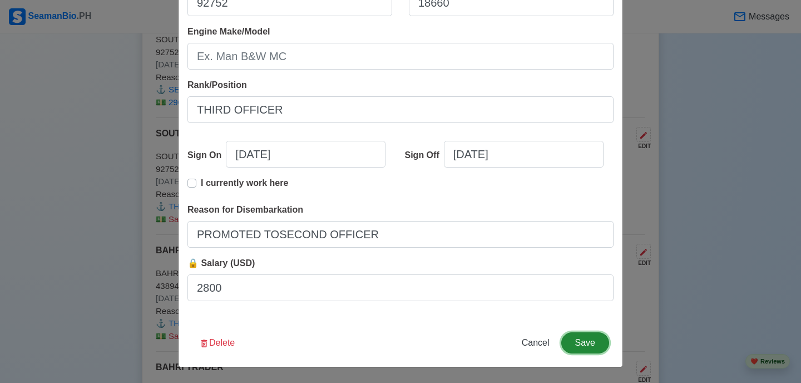
click at [582, 337] on button "Save" at bounding box center [585, 342] width 48 height 21
type input "PROMOTED TOSECOND OFFICER"
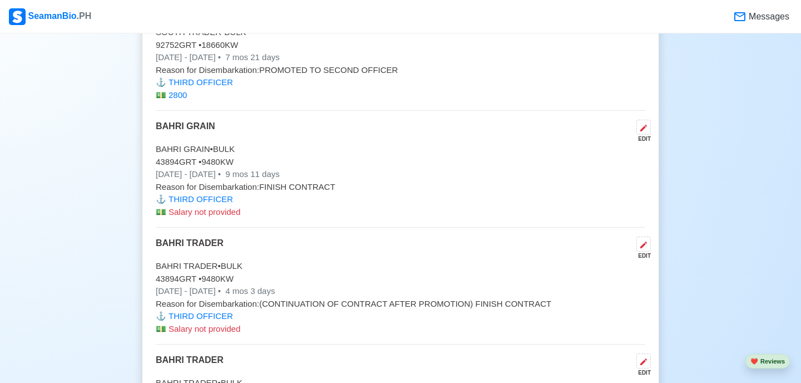
scroll to position [4410, 0]
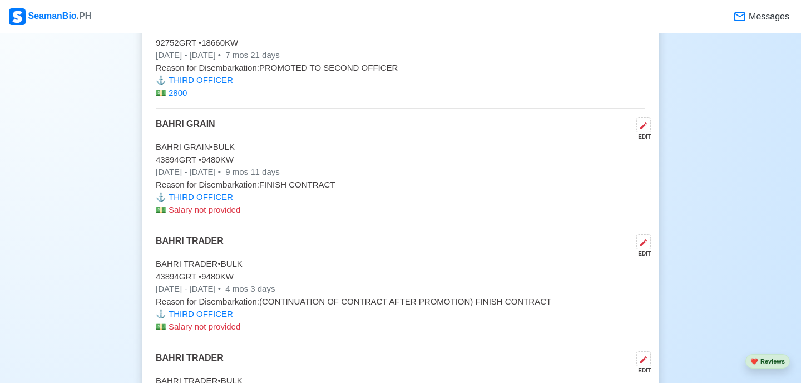
click at [208, 211] on span "Salary not provided" at bounding box center [205, 209] width 72 height 9
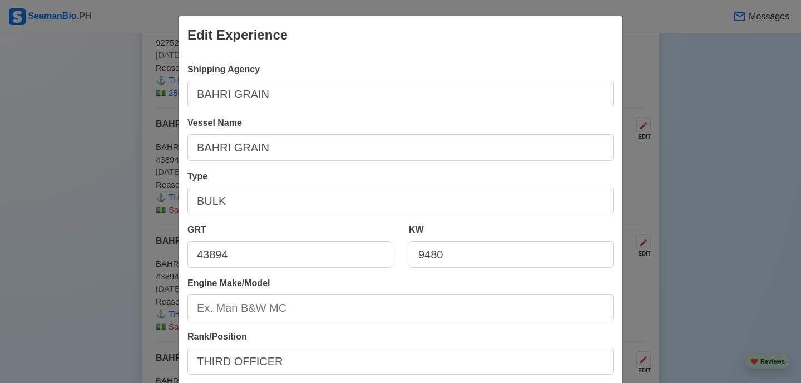
scroll to position [251, 0]
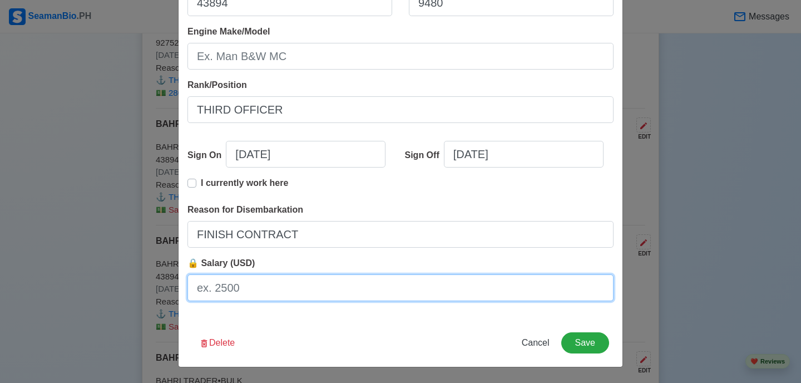
click at [257, 289] on input "🔒 Salary (USD)" at bounding box center [400, 287] width 426 height 27
type input "3600"
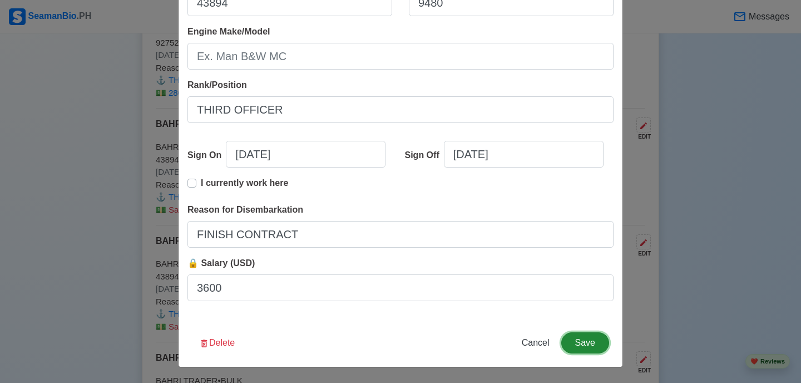
click at [594, 349] on button "Save" at bounding box center [585, 342] width 48 height 21
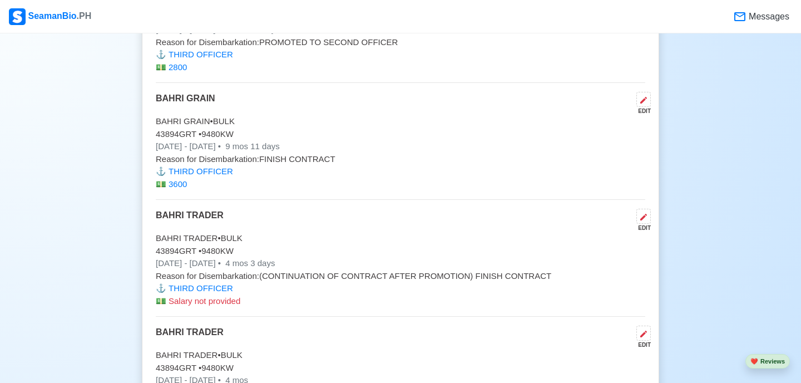
scroll to position [4512, 0]
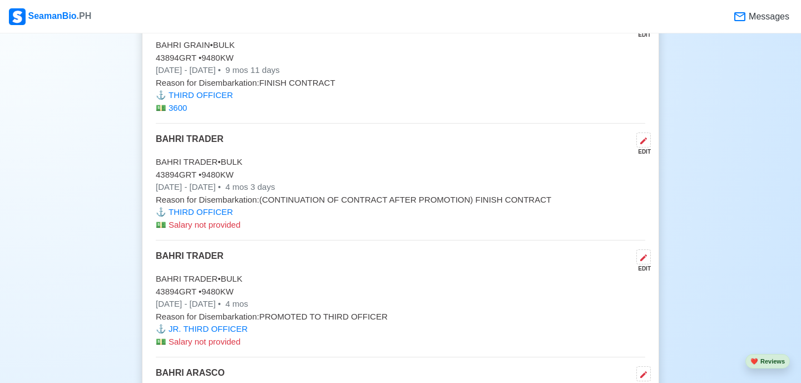
click at [230, 229] on span "Salary not provided" at bounding box center [205, 224] width 72 height 9
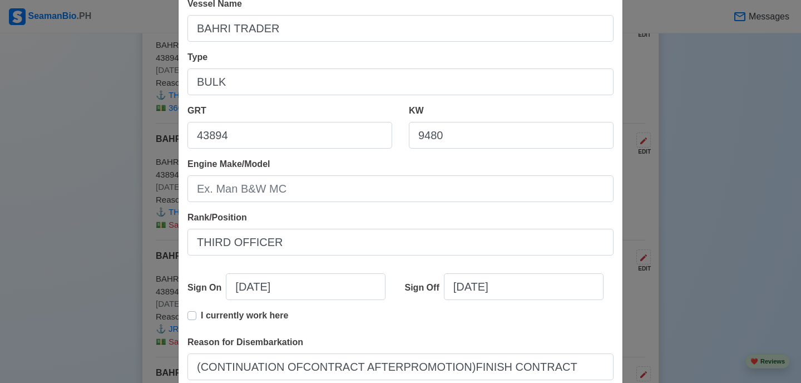
scroll to position [251, 0]
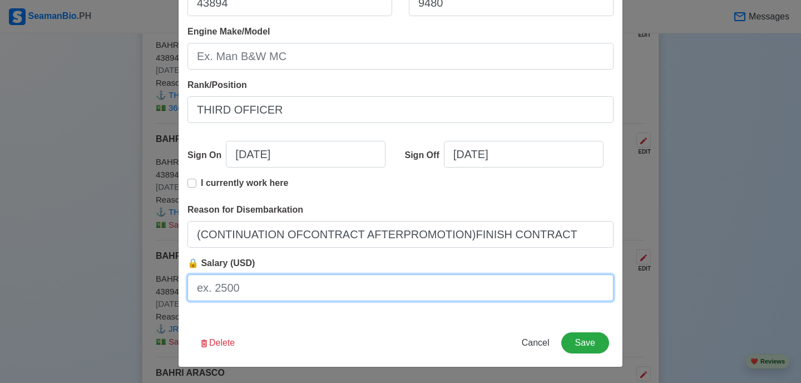
click at [261, 293] on input "🔒 Salary (USD)" at bounding box center [400, 287] width 426 height 27
type input "(CONTINUATION OFCONTRACT AFTERPROMOTION)FINISH CONTRACT"
type input "3"
type input "(CONTINUATION OFCONTRACT AFTERPROMOTION)FINISH CONTRACT"
type input "36"
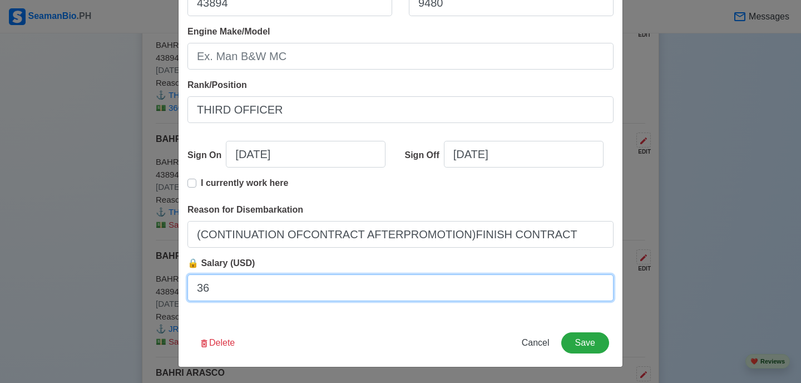
type input "(CONTINUATION OFCONTRACT AFTERPROMOTION)FINISH CONTRACT"
type input "360"
type input "(CONTINUATION OFCONTRACT AFTERPROMOTION)FINISH CONTRACT"
type input "3600"
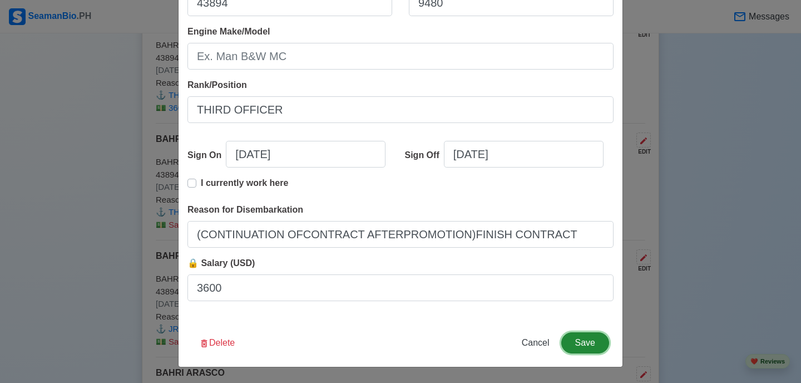
click at [590, 340] on button "Save" at bounding box center [585, 342] width 48 height 21
type input "(CONTINUATION OFCONTRACT AFTERPROMOTION)FINISH CONTRACT"
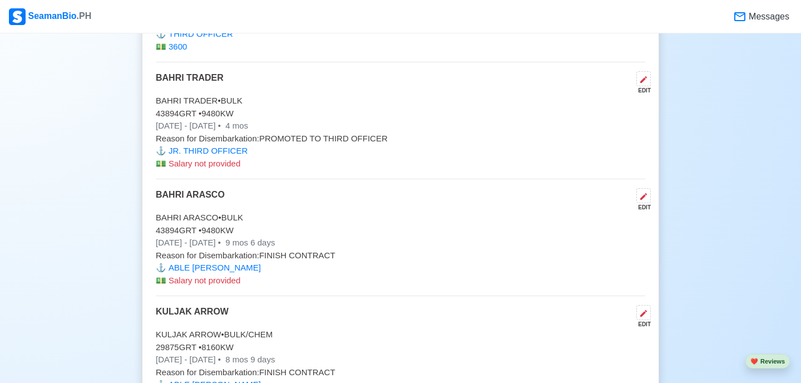
scroll to position [4691, 0]
click at [230, 167] on span "Salary not provided" at bounding box center [205, 161] width 72 height 9
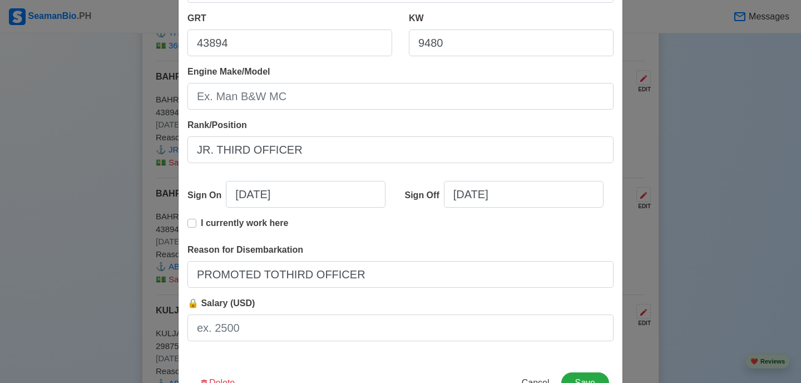
scroll to position [251, 0]
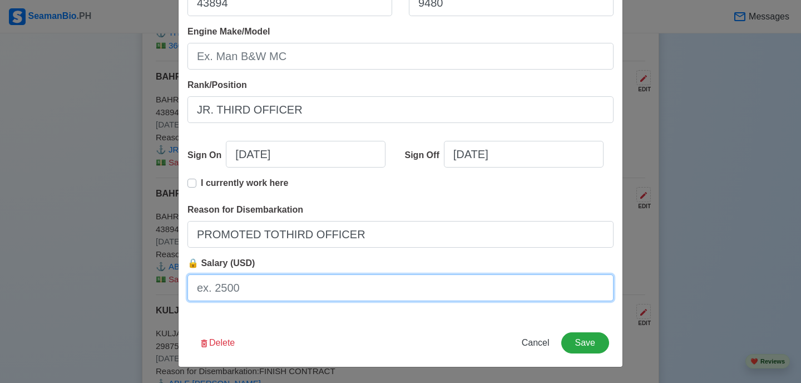
click at [256, 291] on input "🔒 Salary (USD)" at bounding box center [400, 287] width 426 height 27
type input "PROMOTED TOTHIRD OFFICER"
type input "3"
type input "PROMOTED TOTHIRD OFFICER"
type input "34"
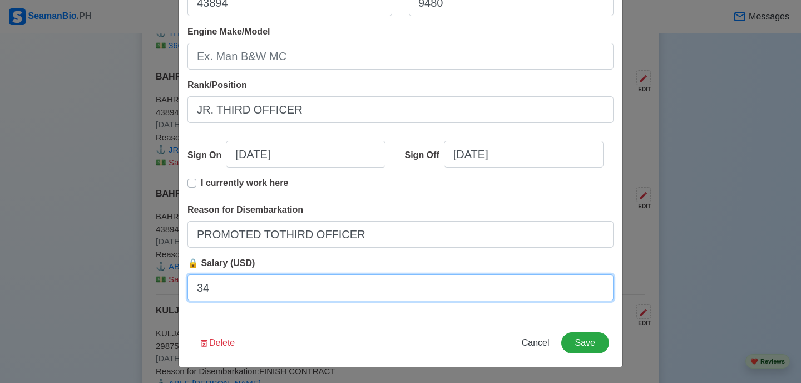
type input "PROMOTED TOTHIRD OFFICER"
type input "340"
type input "PROMOTED TOTHIRD OFFICER"
type input "3400"
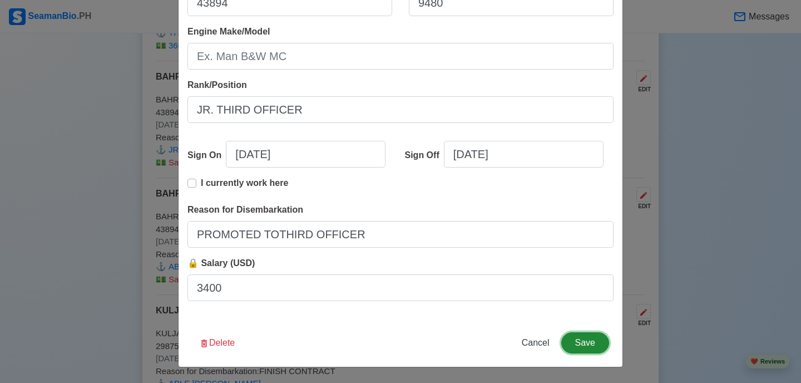
click at [586, 340] on button "Save" at bounding box center [585, 342] width 48 height 21
type input "PROMOTED TOTHIRD OFFICER"
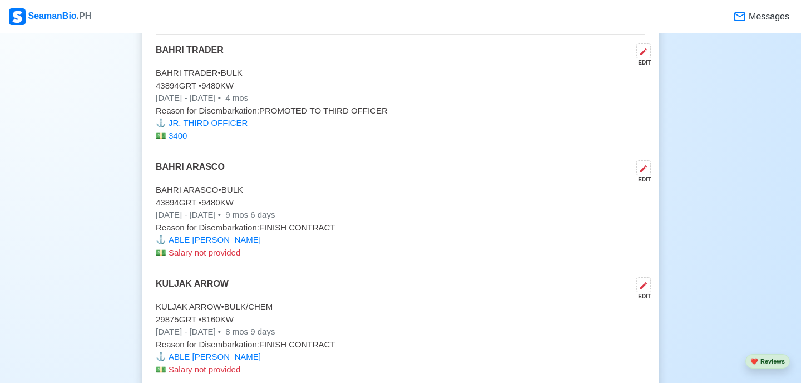
scroll to position [4719, 0]
click at [216, 254] on span "Salary not provided" at bounding box center [205, 250] width 72 height 9
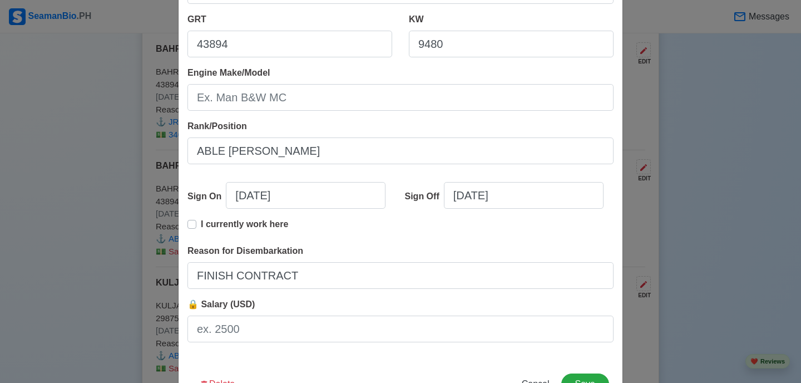
scroll to position [251, 0]
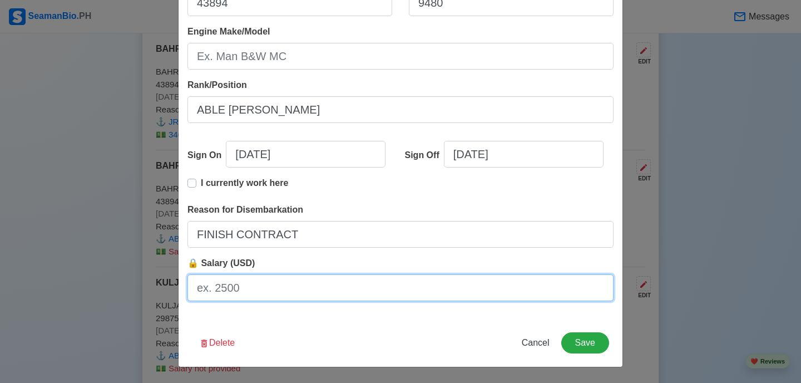
click at [241, 283] on input "🔒 Salary (USD)" at bounding box center [400, 287] width 426 height 27
type input "1500"
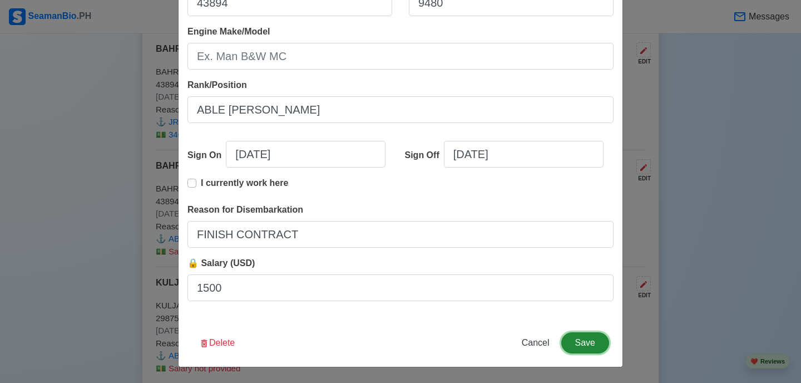
click at [570, 335] on button "Save" at bounding box center [585, 342] width 48 height 21
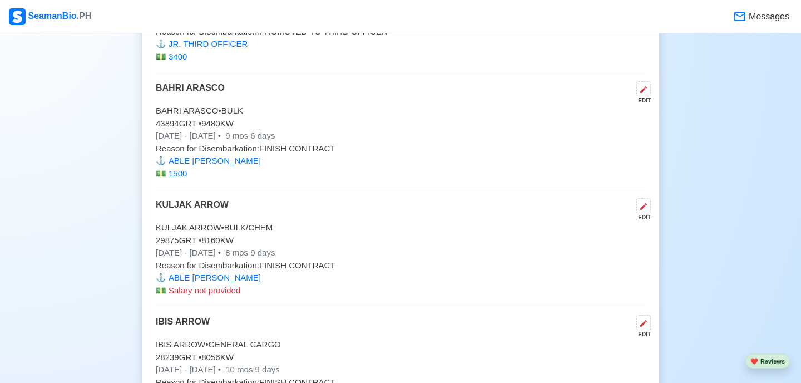
scroll to position [4811, 0]
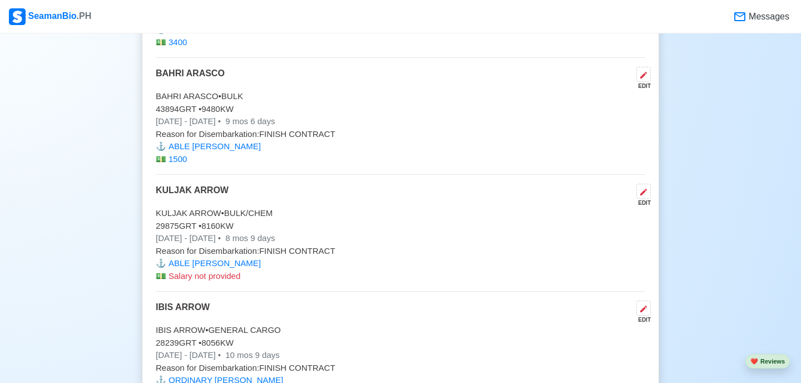
click at [227, 279] on span "Salary not provided" at bounding box center [205, 275] width 72 height 9
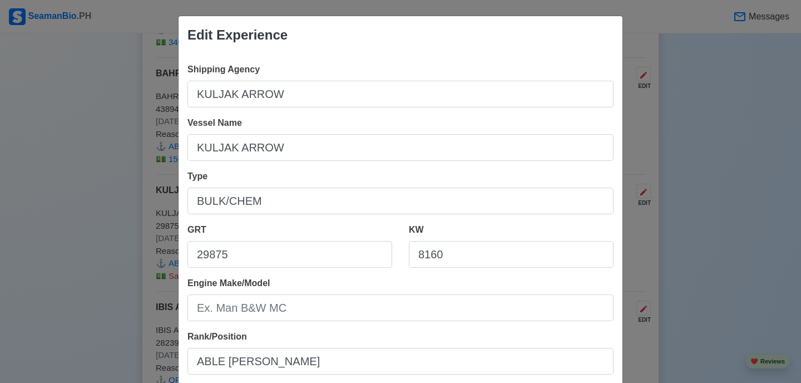
scroll to position [251, 0]
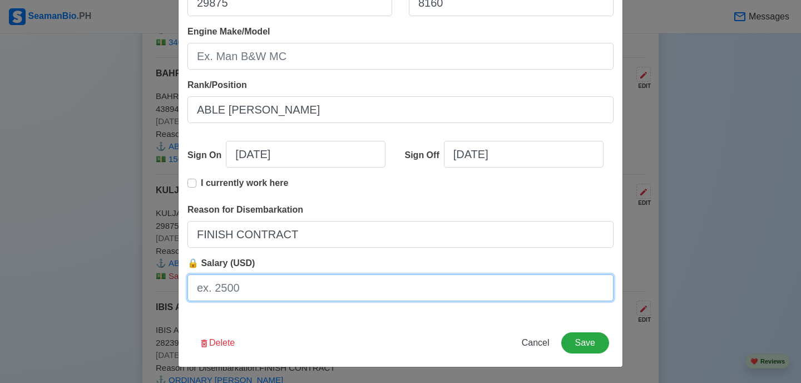
click at [235, 300] on input "🔒 Salary (USD)" at bounding box center [400, 287] width 426 height 27
type input "1500"
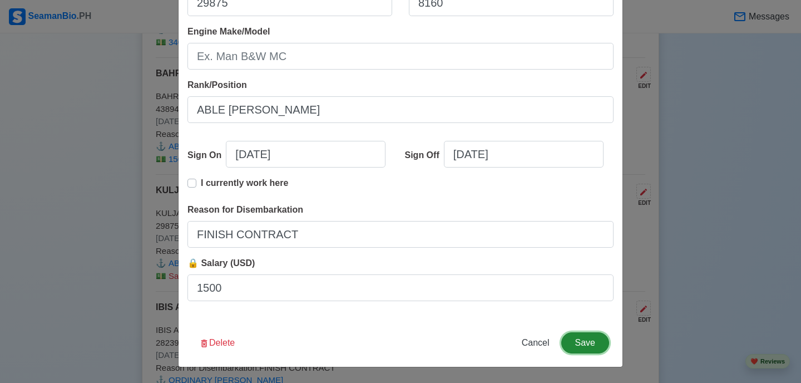
click at [592, 344] on button "Save" at bounding box center [585, 342] width 48 height 21
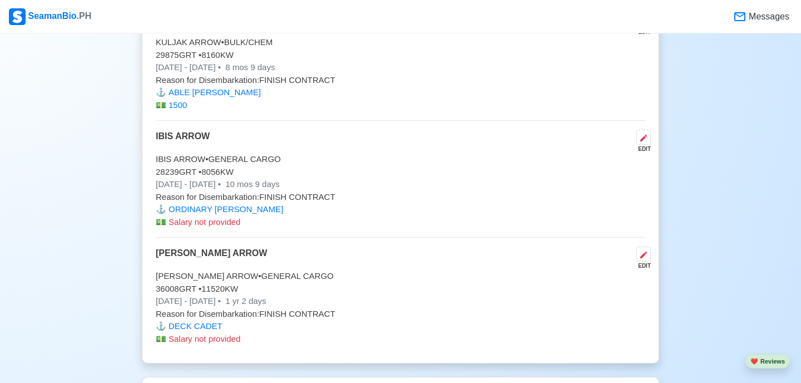
scroll to position [4983, 0]
click at [222, 225] on span "Salary not provided" at bounding box center [205, 220] width 72 height 9
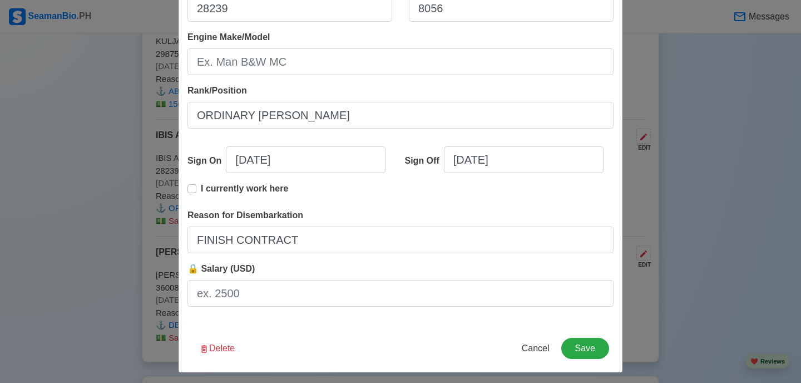
scroll to position [251, 0]
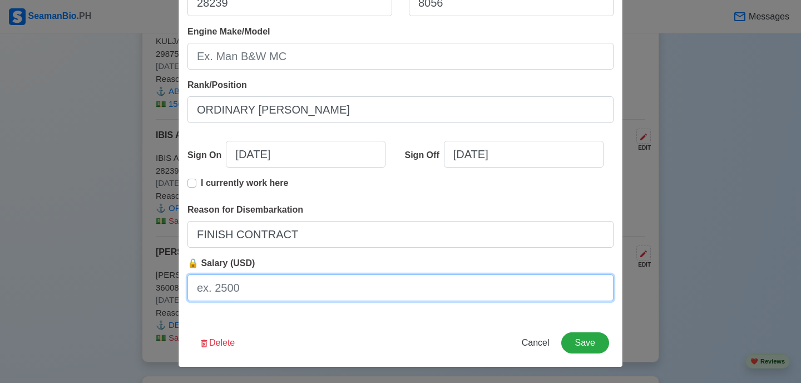
click at [279, 296] on input "🔒 Salary (USD)" at bounding box center [400, 287] width 426 height 27
type input "1200"
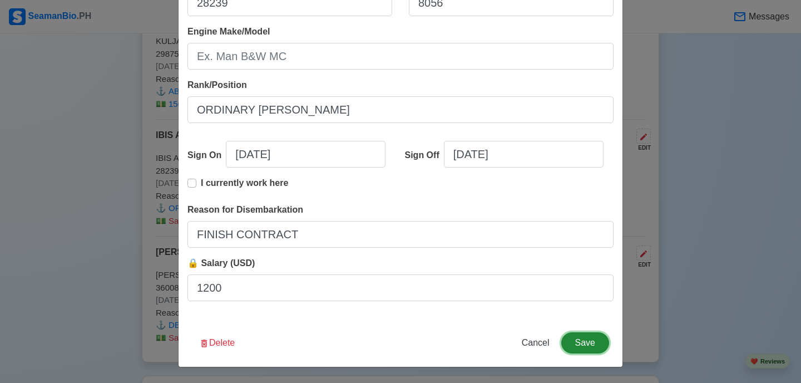
click at [601, 343] on button "Save" at bounding box center [585, 342] width 48 height 21
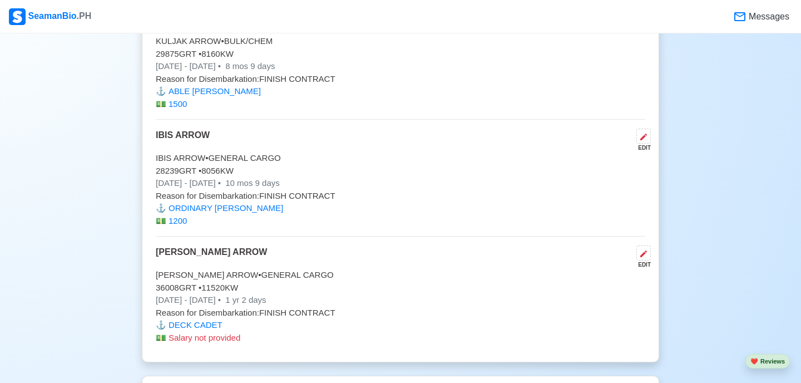
click at [200, 339] on span "Salary not provided" at bounding box center [205, 337] width 72 height 9
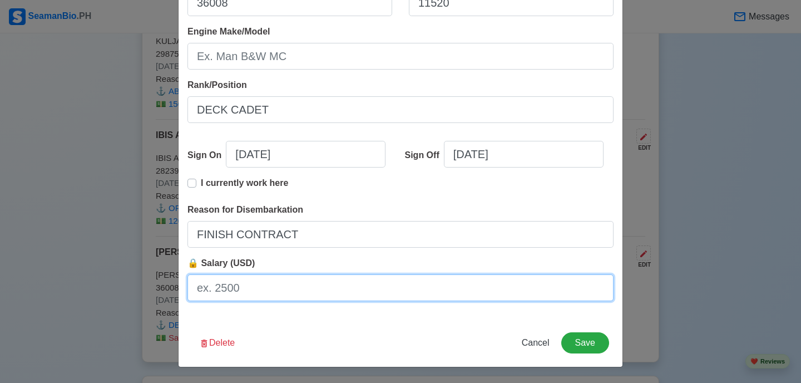
click at [241, 285] on input "🔒 Salary (USD)" at bounding box center [400, 287] width 426 height 27
type input "700"
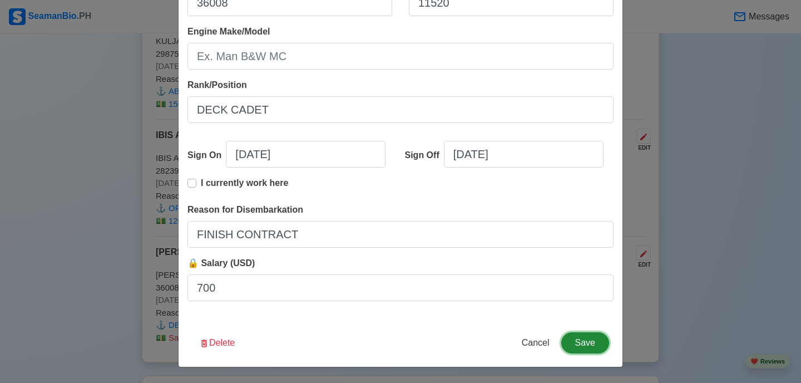
click at [590, 333] on button "Save" at bounding box center [585, 342] width 48 height 21
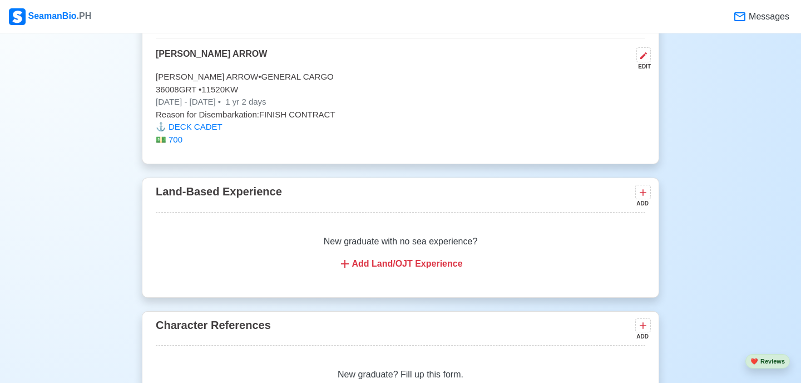
scroll to position [5180, 0]
click at [442, 271] on div "Add Land/OJT Experience" at bounding box center [400, 264] width 463 height 13
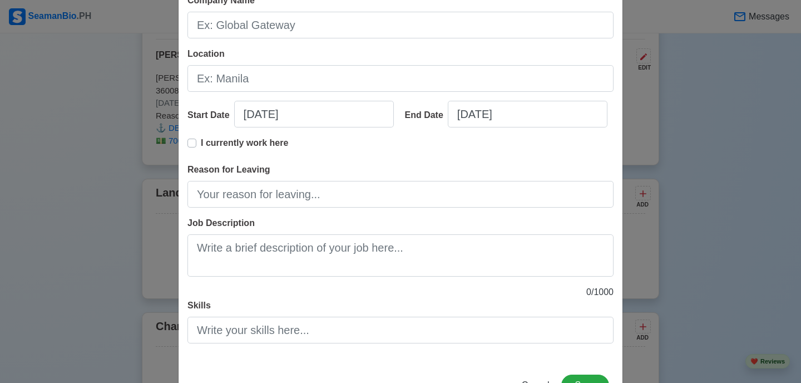
scroll to position [165, 0]
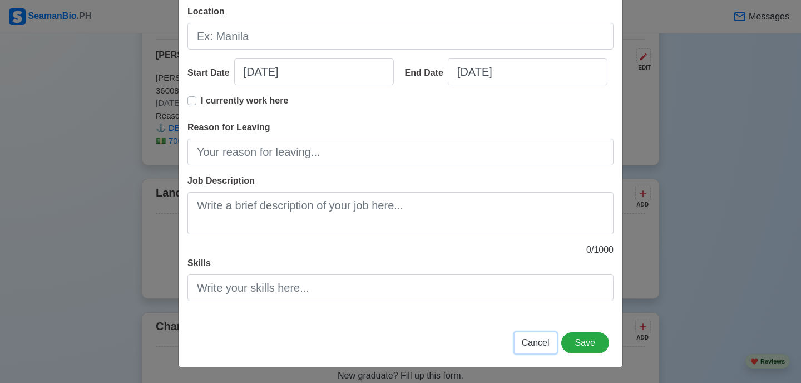
click at [533, 345] on span "Cancel" at bounding box center [536, 342] width 28 height 9
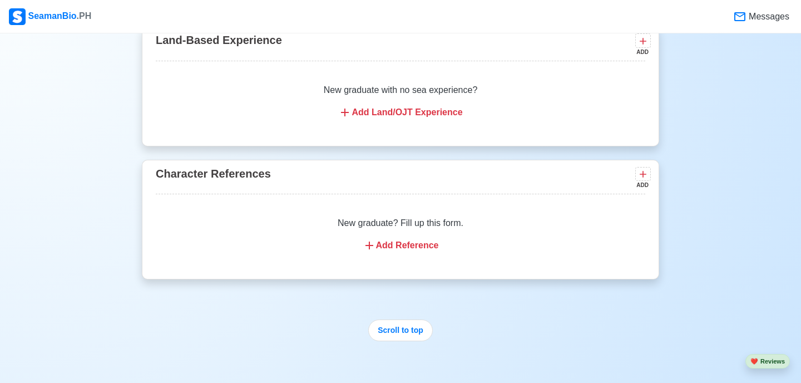
scroll to position [5369, 0]
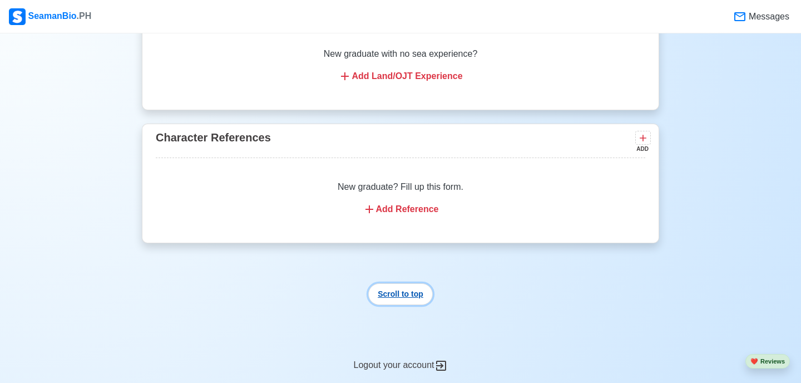
click at [400, 300] on button "Scroll to top" at bounding box center [400, 294] width 65 height 22
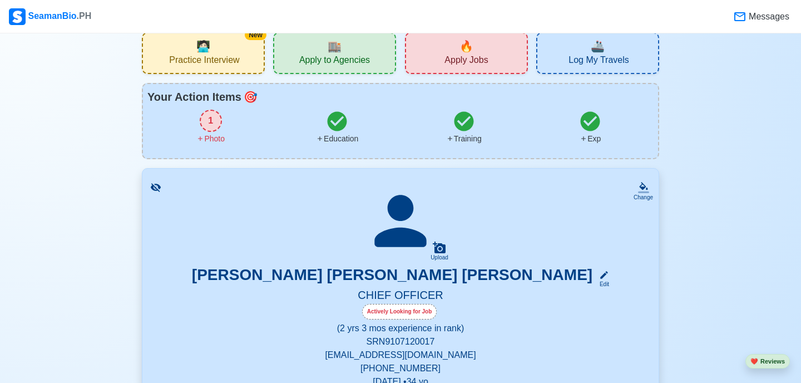
scroll to position [0, 0]
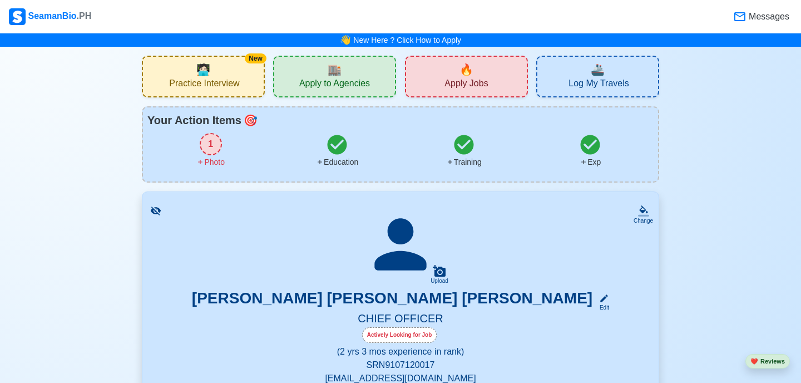
click at [476, 78] on span "Apply Jobs" at bounding box center [465, 85] width 43 height 14
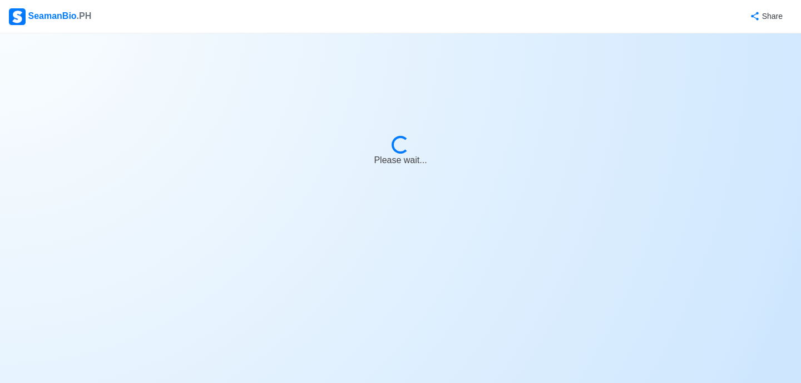
select select "Chief Officer"
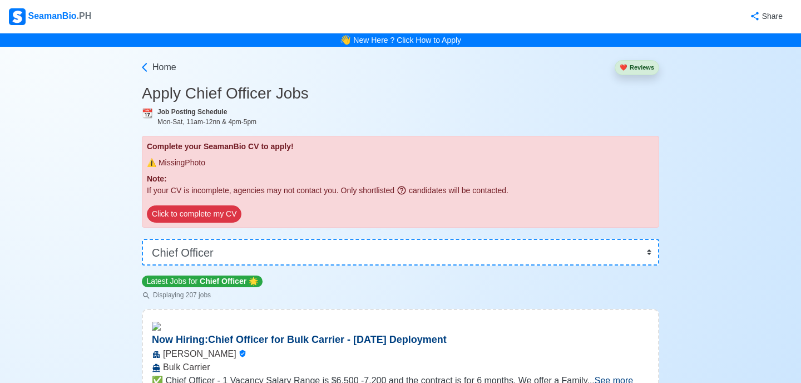
click at [289, 153] on div "⚠️ Missing Photo" at bounding box center [400, 162] width 507 height 21
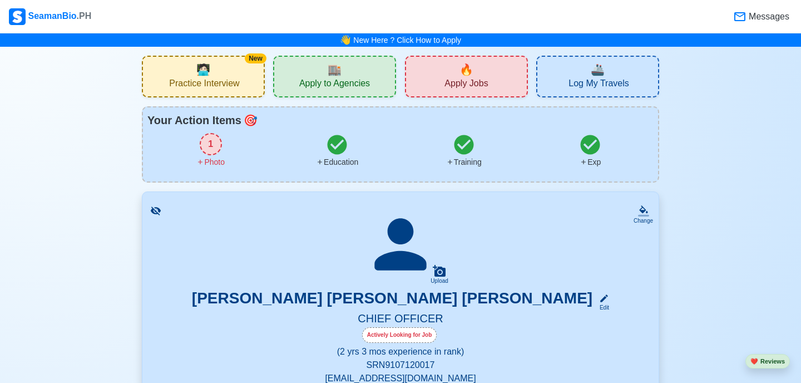
click at [219, 149] on div "1" at bounding box center [211, 144] width 22 height 22
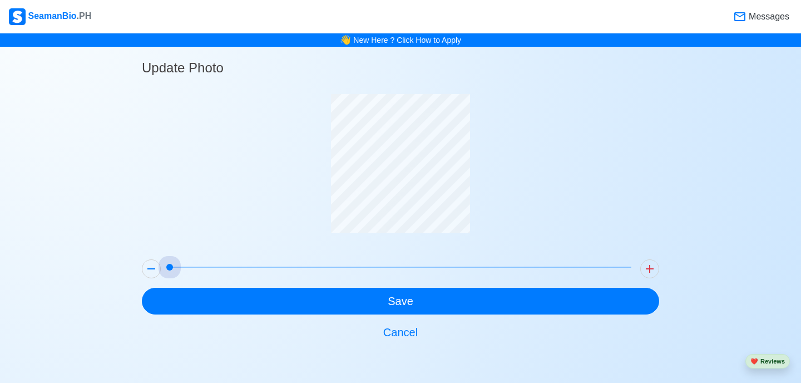
drag, startPoint x: 170, startPoint y: 263, endPoint x: 27, endPoint y: 306, distance: 149.7
click at [27, 306] on div "Update Photo Save Cancel" at bounding box center [400, 196] width 801 height 299
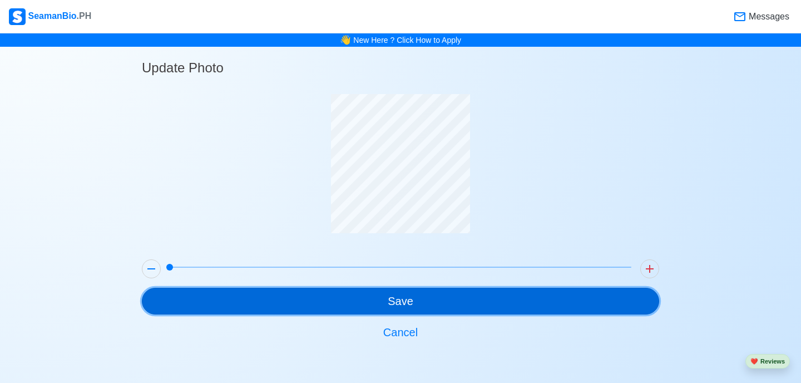
click at [381, 293] on button "Save" at bounding box center [400, 301] width 517 height 27
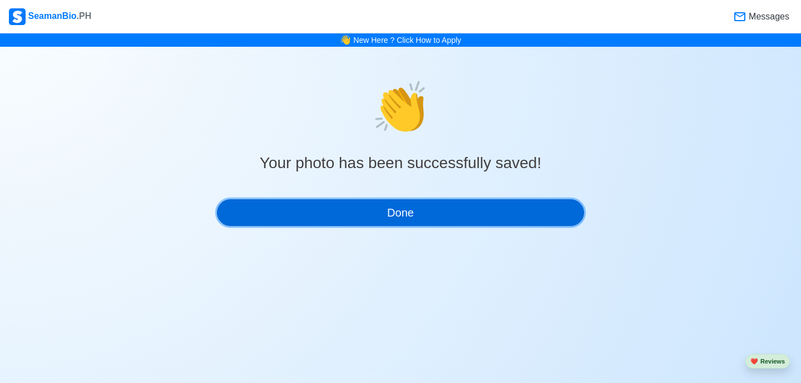
click at [419, 219] on button "Done" at bounding box center [400, 212] width 367 height 27
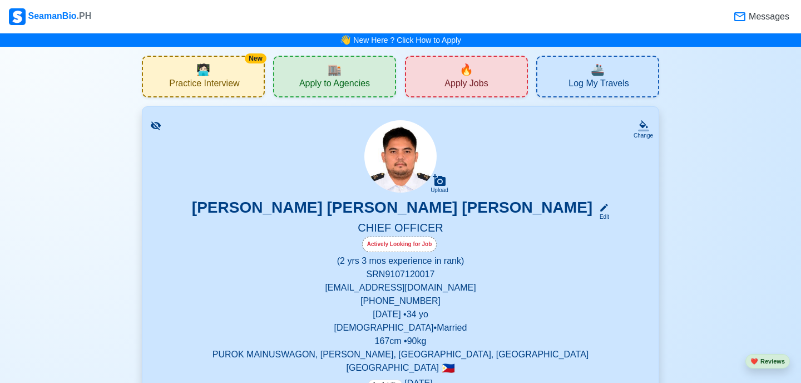
click at [471, 76] on span "🔥" at bounding box center [466, 69] width 14 height 17
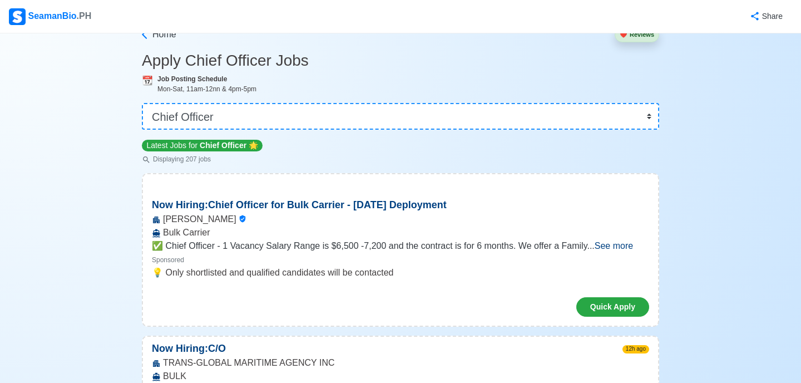
scroll to position [44, 0]
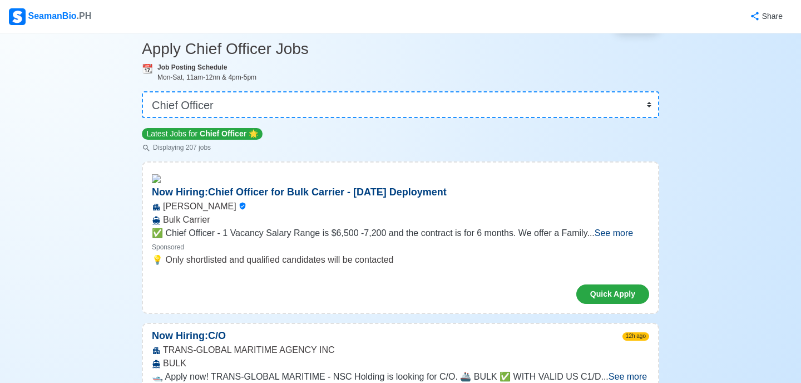
click at [613, 241] on div "Sponsored" at bounding box center [400, 246] width 497 height 13
click at [616, 235] on span "See more" at bounding box center [613, 232] width 38 height 9
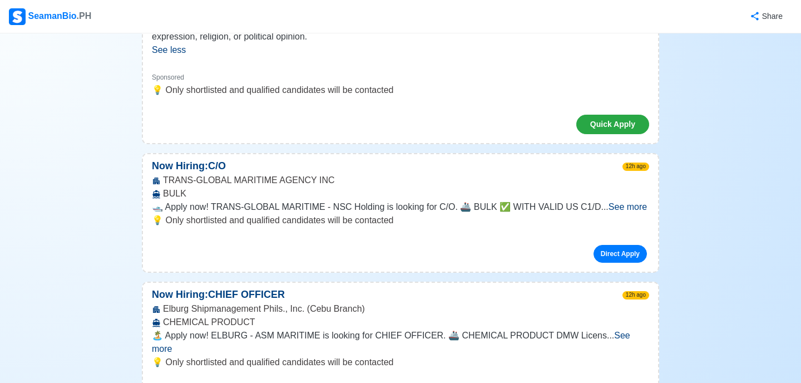
scroll to position [360, 0]
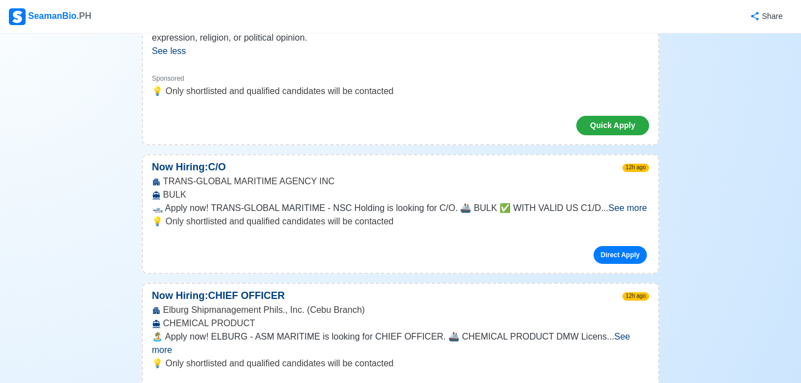
click at [620, 210] on span "See more" at bounding box center [627, 207] width 38 height 9
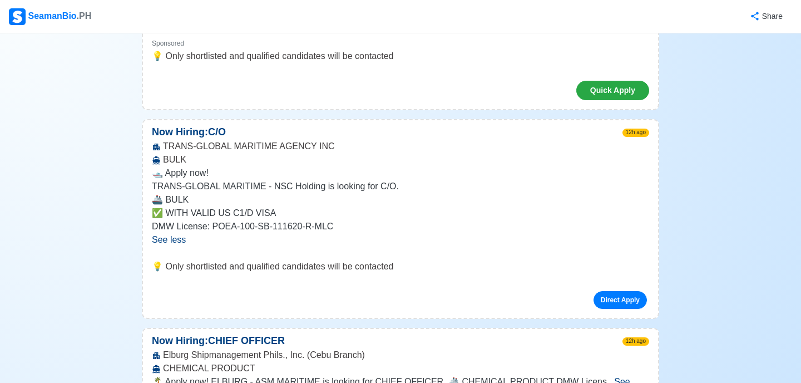
scroll to position [394, 0]
click at [618, 306] on link "Direct Apply" at bounding box center [619, 300] width 53 height 18
click at [627, 301] on link "Direct Apply" at bounding box center [619, 300] width 53 height 18
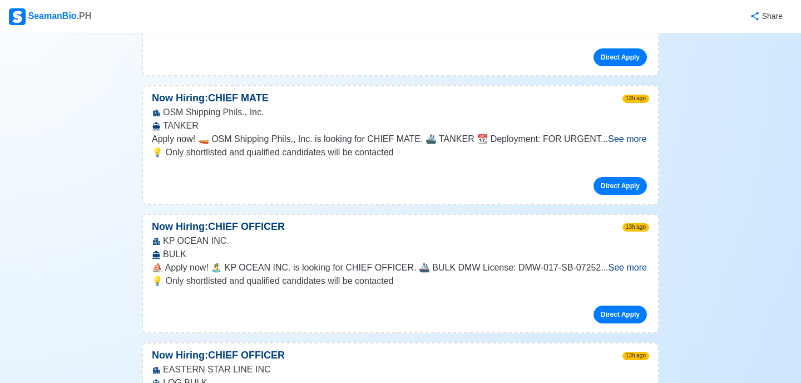
scroll to position [1052, 0]
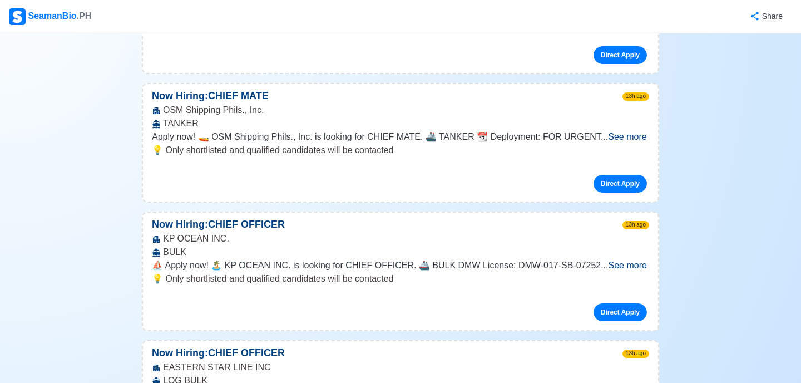
click at [622, 260] on span "See more" at bounding box center [627, 264] width 38 height 9
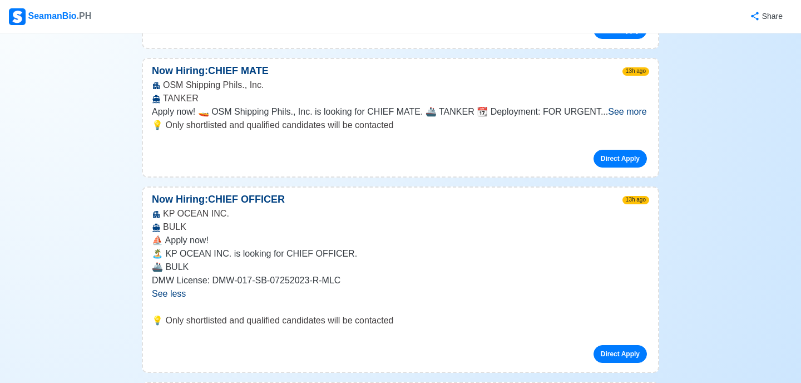
scroll to position [1078, 0]
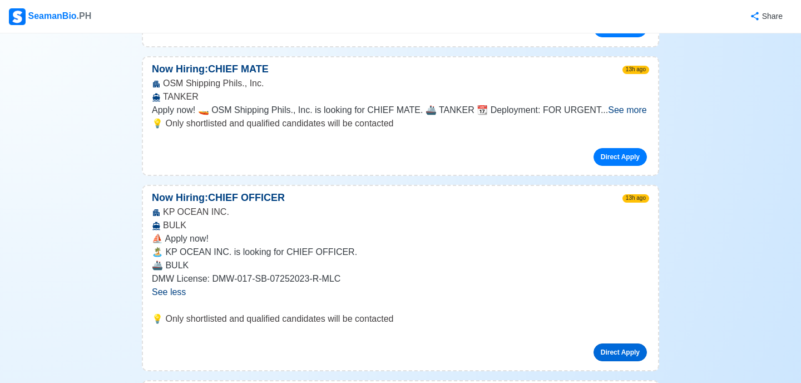
click at [608, 343] on link "Direct Apply" at bounding box center [619, 352] width 53 height 18
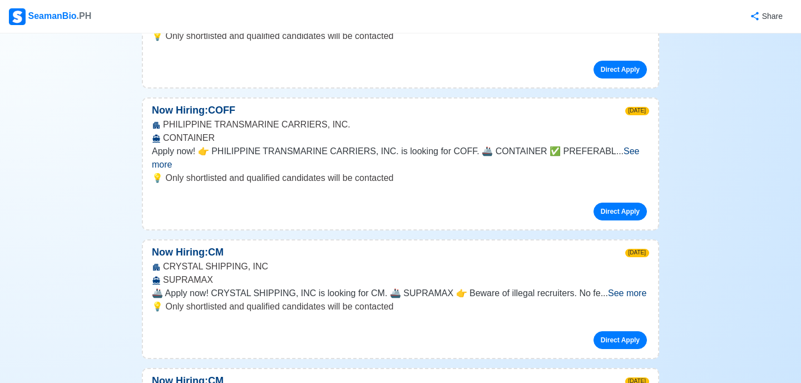
scroll to position [2034, 0]
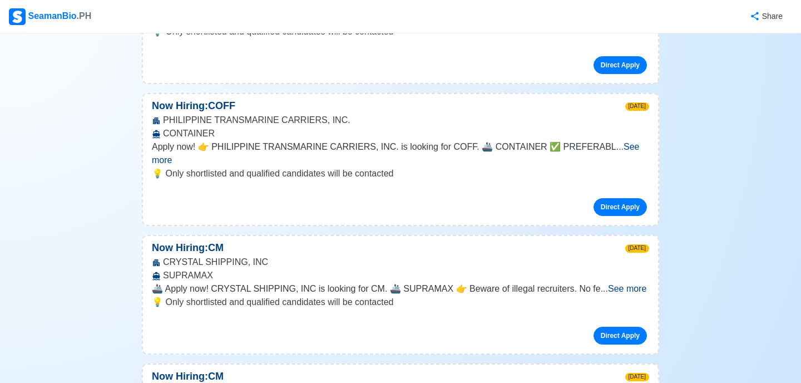
click at [615, 284] on span "See more" at bounding box center [627, 288] width 38 height 9
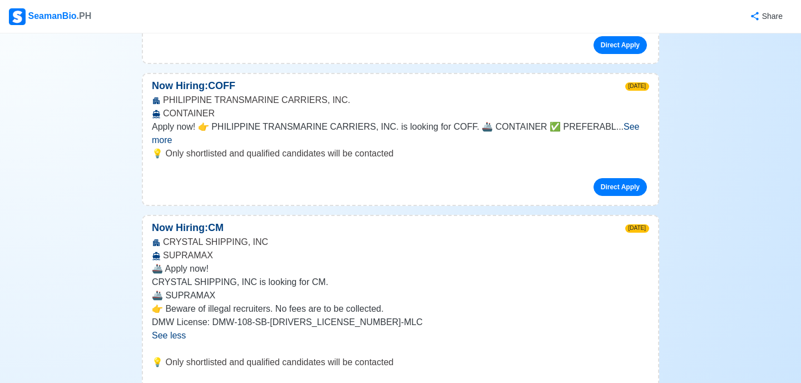
scroll to position [2054, 0]
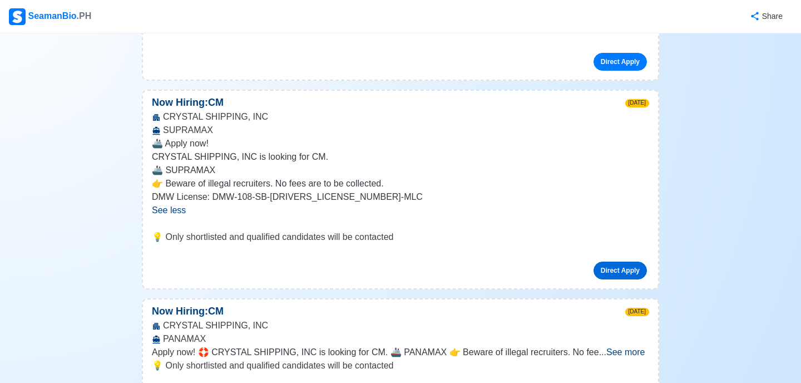
scroll to position [2183, 0]
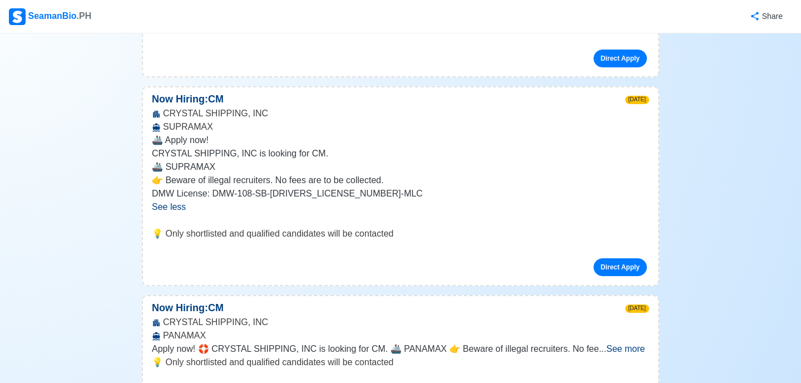
click at [625, 344] on span "See more" at bounding box center [625, 348] width 38 height 9
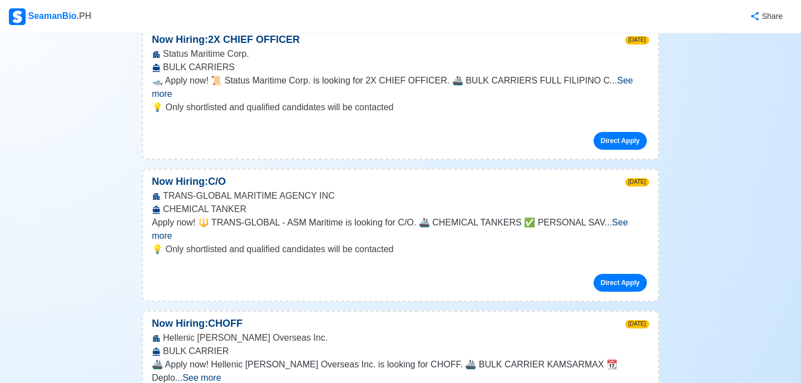
scroll to position [2790, 0]
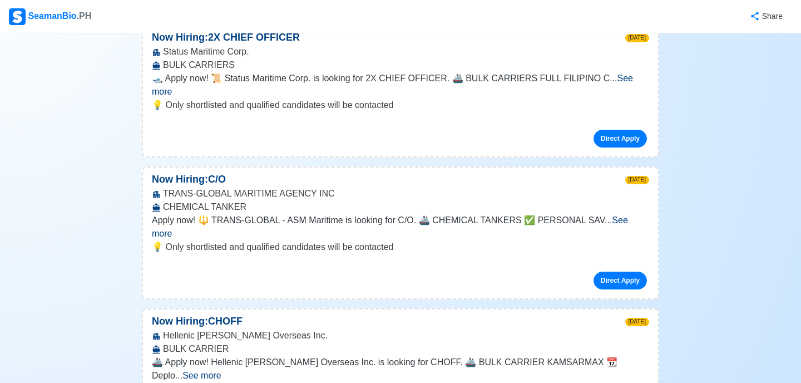
click at [221, 370] on span "See more" at bounding box center [201, 374] width 38 height 9
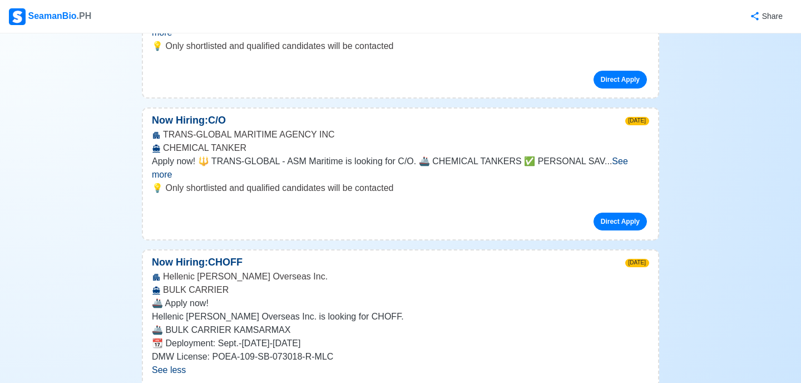
scroll to position [2854, 0]
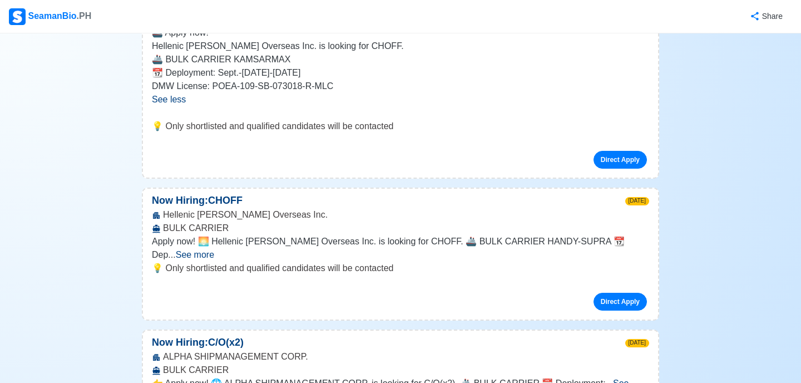
scroll to position [3120, 0]
click at [619, 378] on span "See more" at bounding box center [390, 389] width 477 height 23
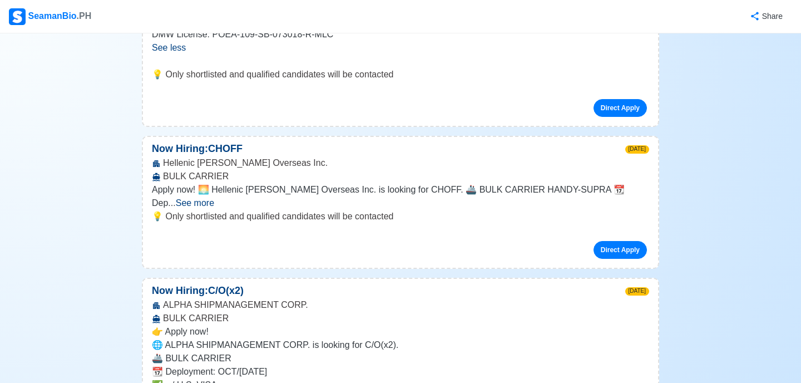
scroll to position [3183, 0]
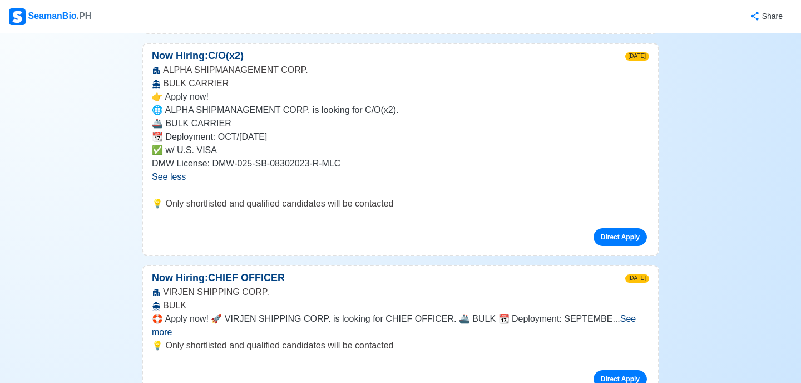
scroll to position [3407, 0]
click at [623, 313] on span "See more" at bounding box center [394, 324] width 484 height 23
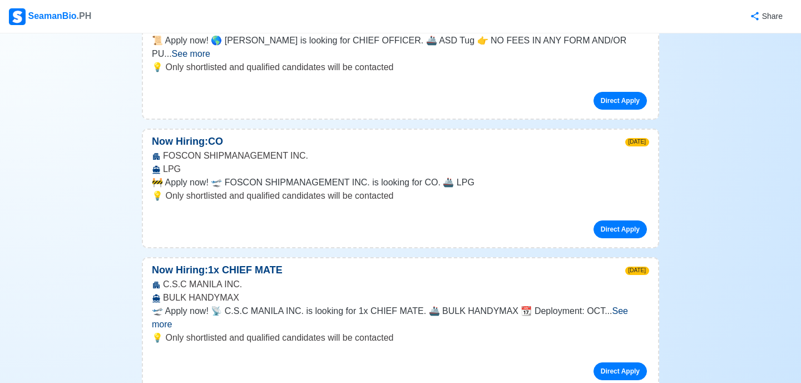
scroll to position [4191, 0]
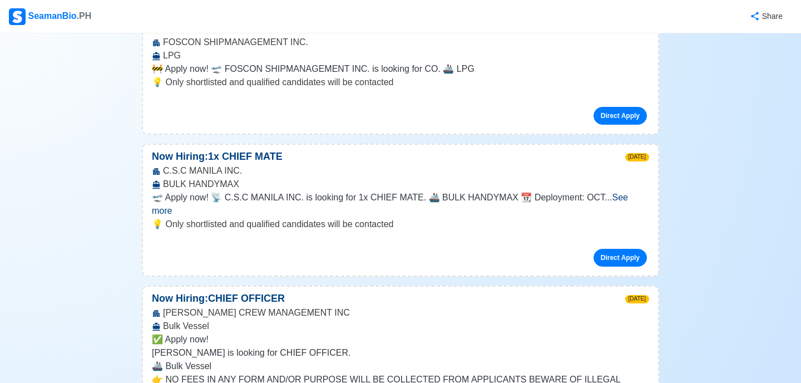
scroll to position [4306, 0]
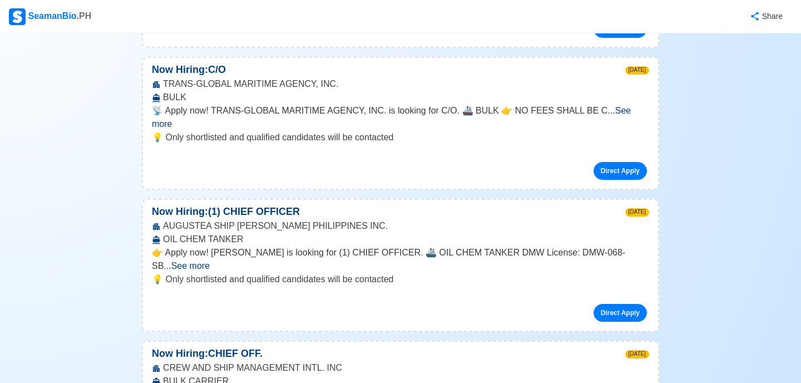
scroll to position [6414, 0]
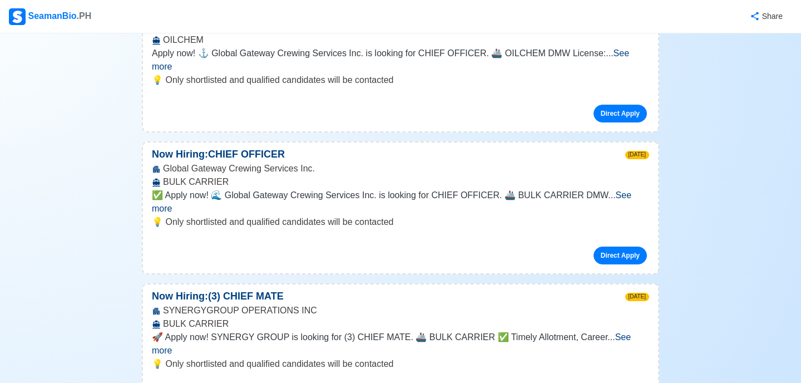
scroll to position [6977, 0]
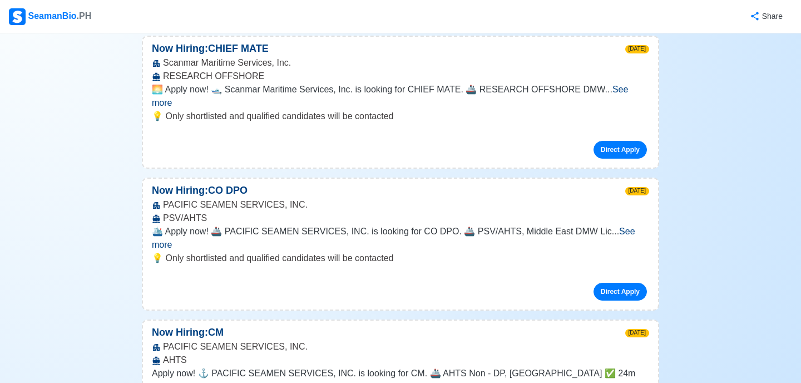
scroll to position [8411, 0]
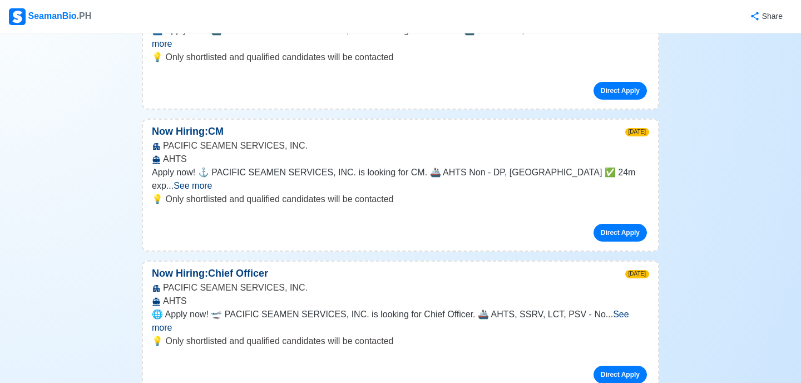
scroll to position [8589, 0]
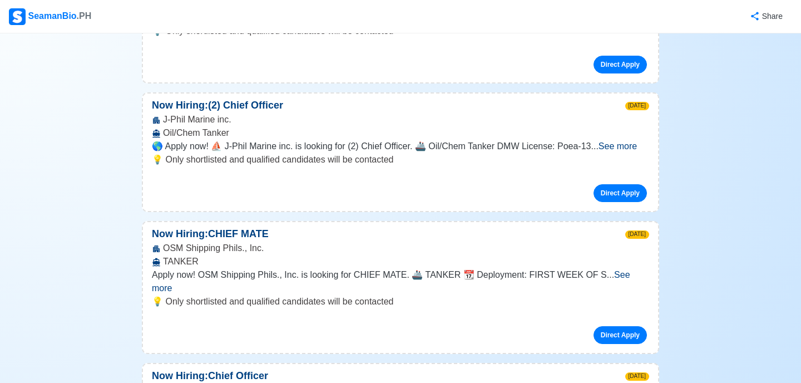
scroll to position [9729, 0]
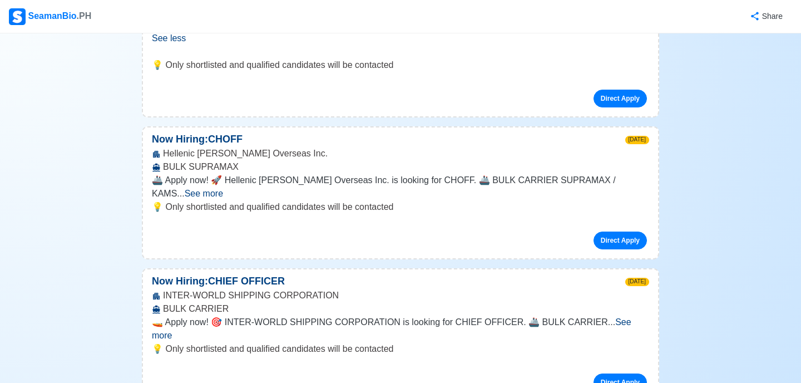
scroll to position [10446, 0]
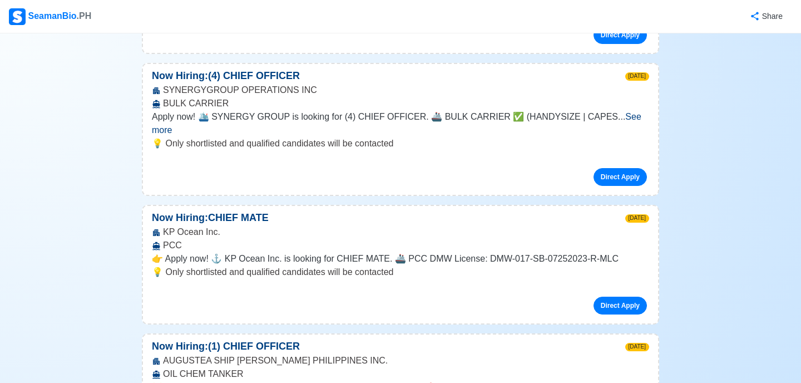
scroll to position [14771, 0]
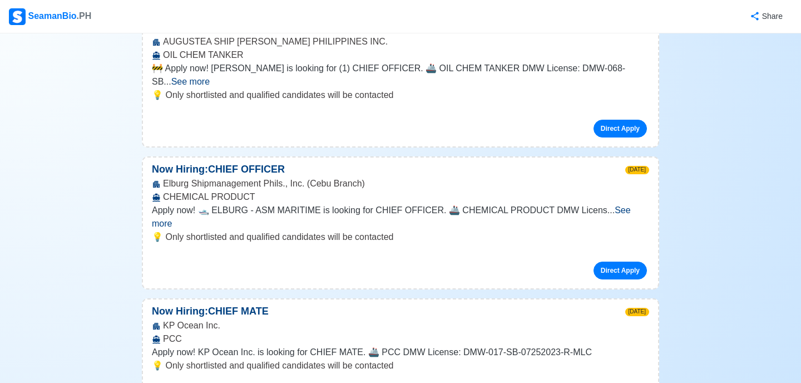
scroll to position [15093, 0]
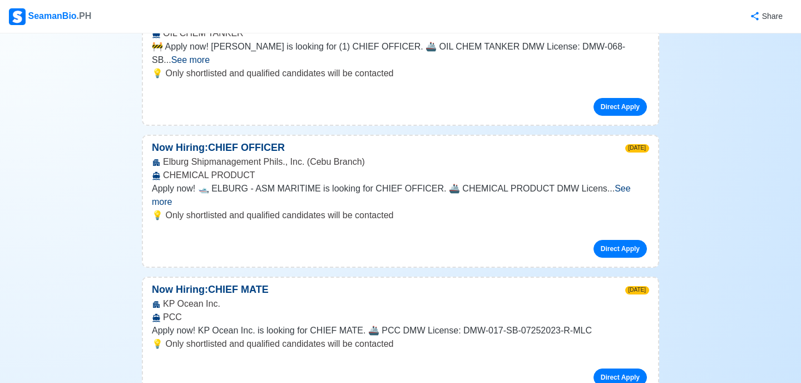
scroll to position [15116, 0]
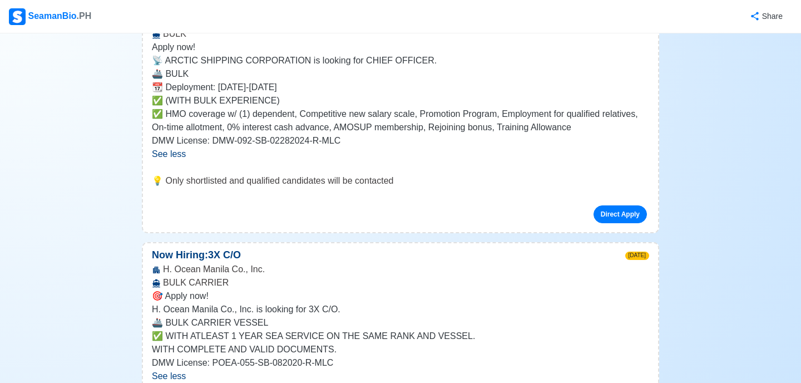
scroll to position [15785, 0]
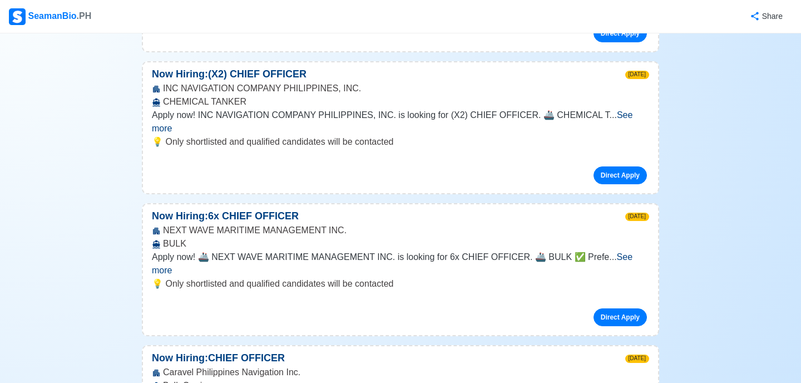
scroll to position [16469, 0]
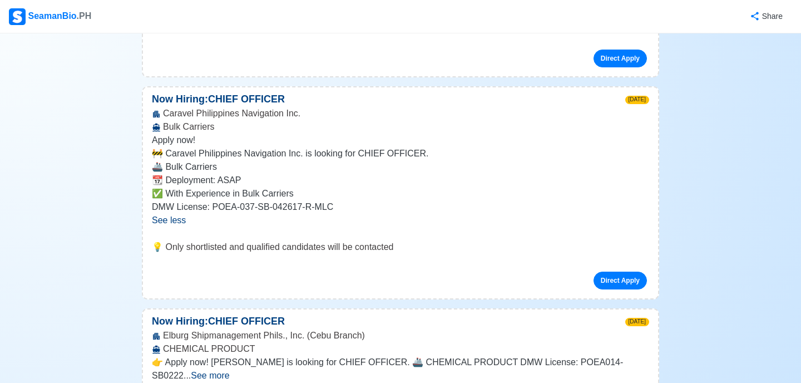
scroll to position [16727, 0]
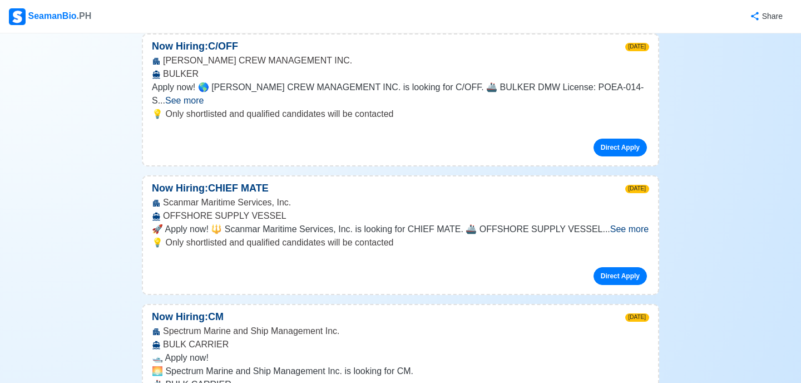
scroll to position [17273, 0]
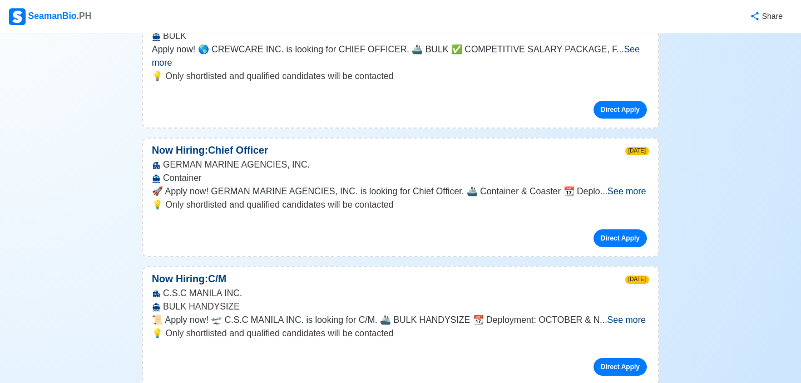
scroll to position [18616, 0]
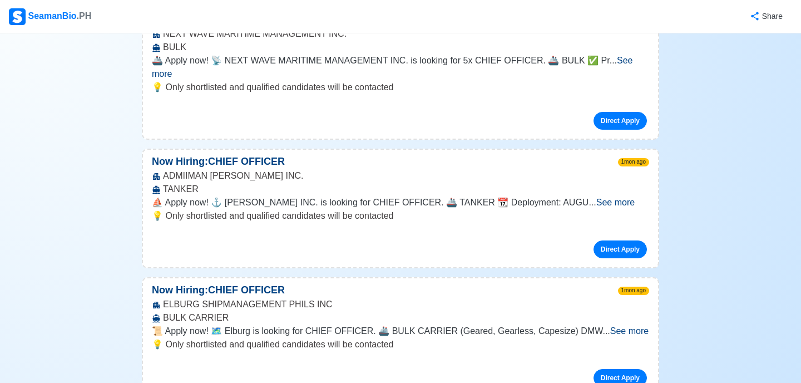
scroll to position [21315, 0]
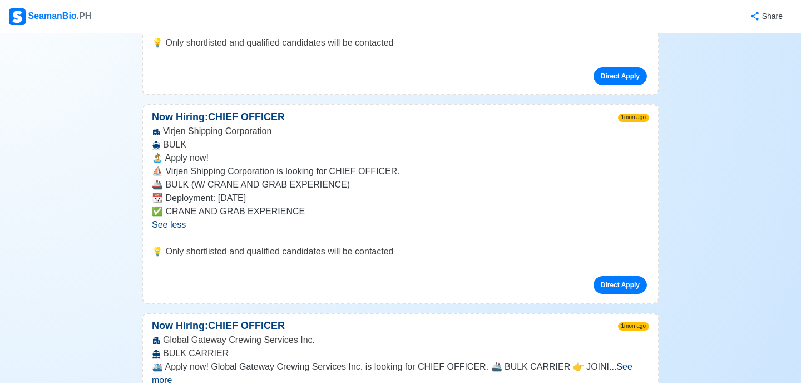
scroll to position [22592, 0]
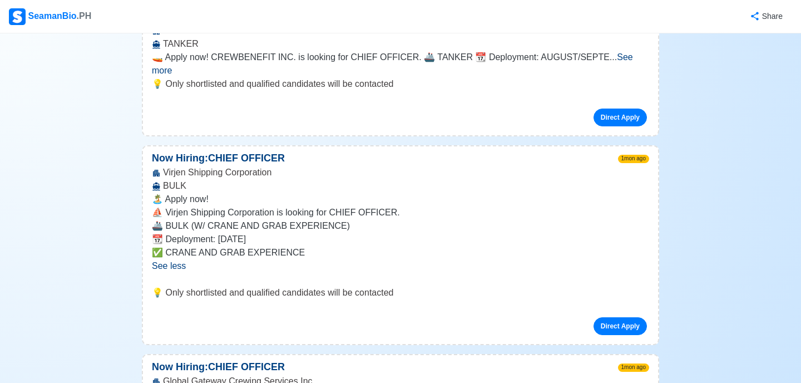
scroll to position [22535, 0]
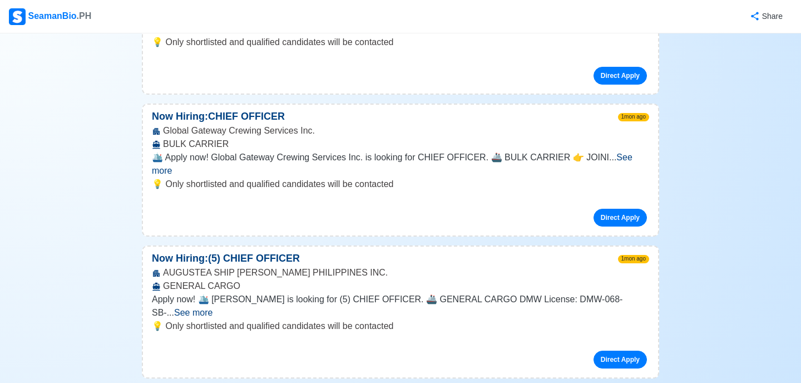
scroll to position [22794, 0]
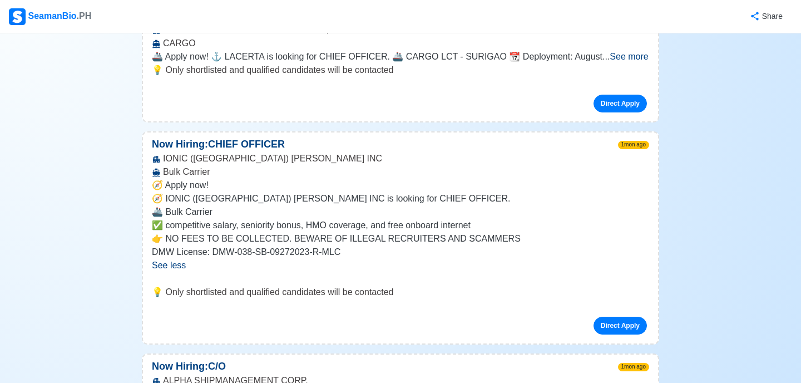
scroll to position [23728, 0]
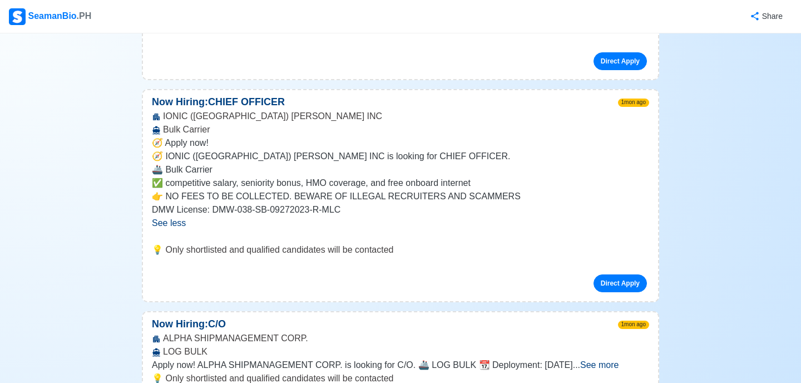
scroll to position [23771, 0]
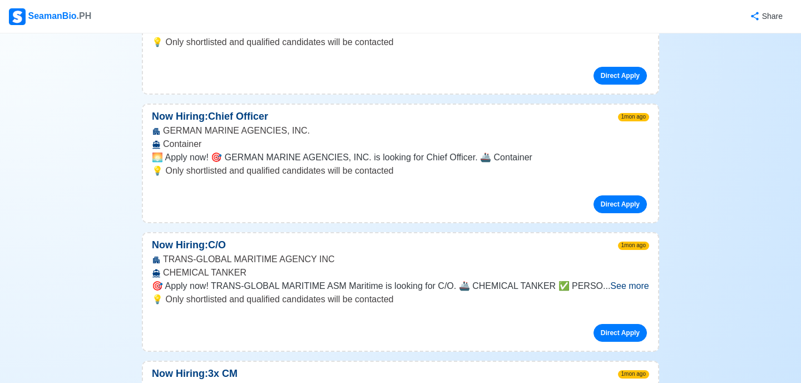
scroll to position [25273, 0]
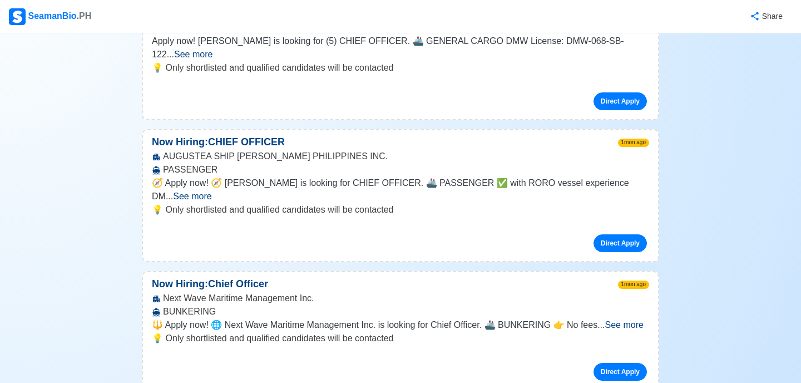
scroll to position [25931, 0]
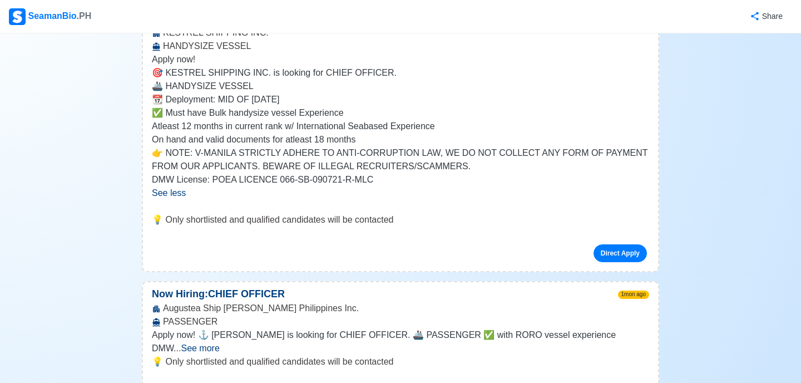
scroll to position [27479, 0]
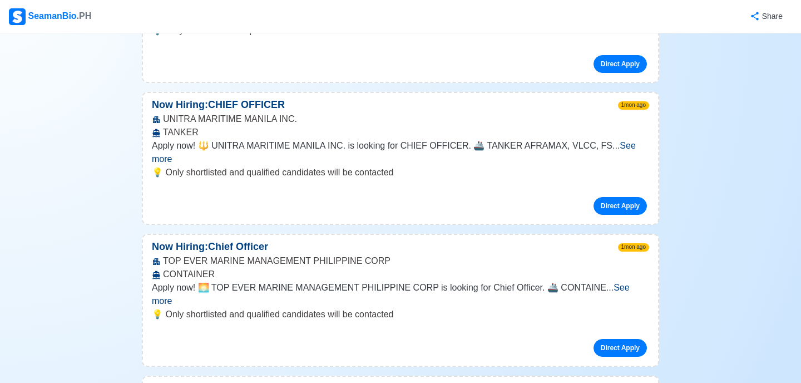
scroll to position [28745, 0]
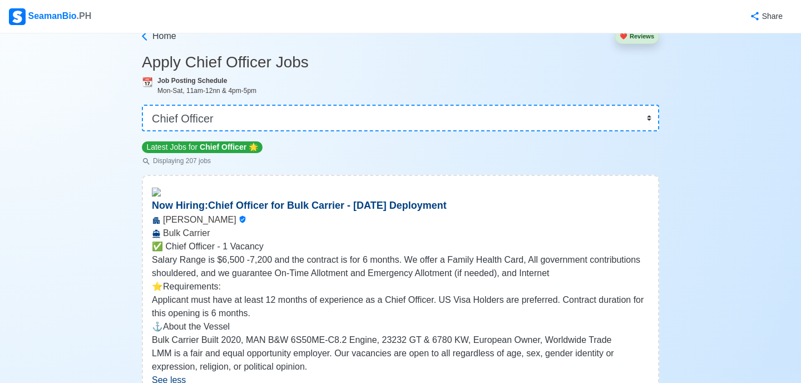
scroll to position [0, 0]
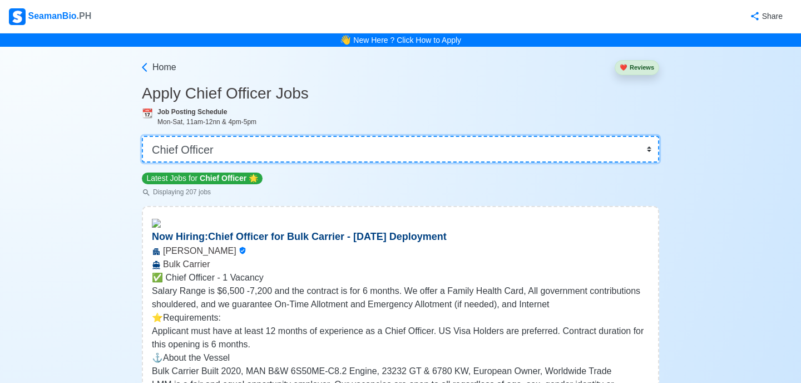
click at [648, 148] on select "👉 Select Rank or Position Master Chief Officer 2nd Officer 3rd Officer Junior O…" at bounding box center [400, 149] width 517 height 27
select select "Master"
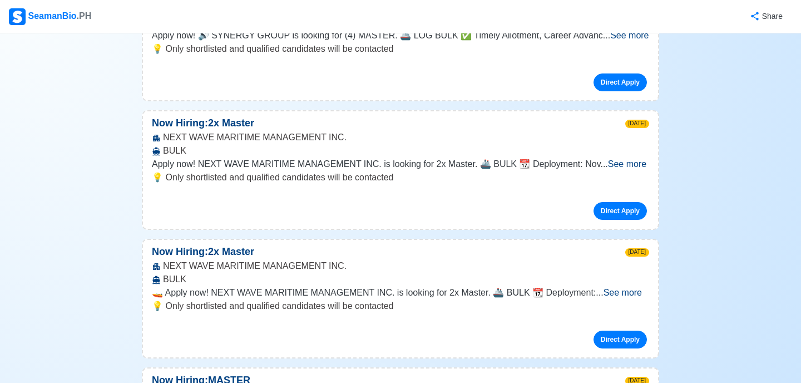
scroll to position [4714, 0]
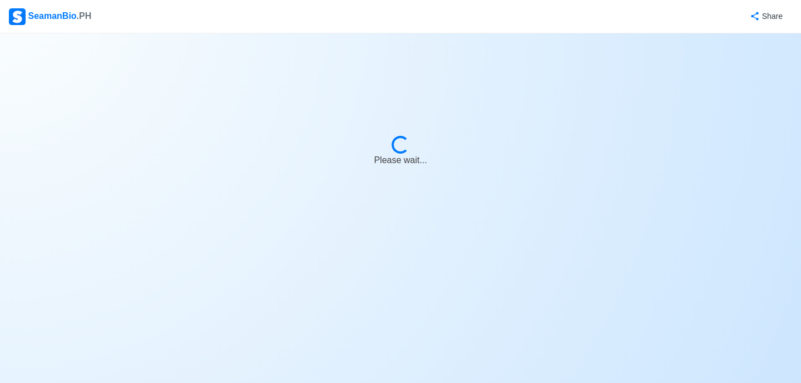
select select "Master"
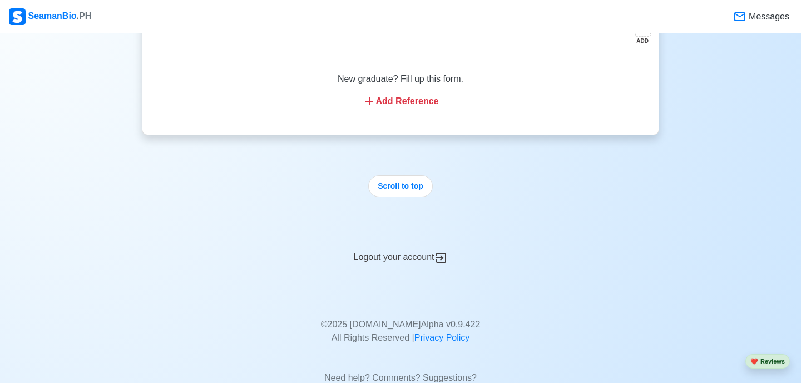
scroll to position [5435, 0]
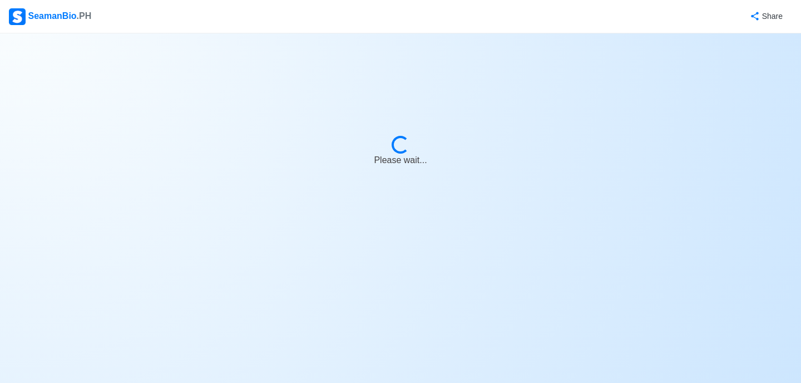
select select "Master"
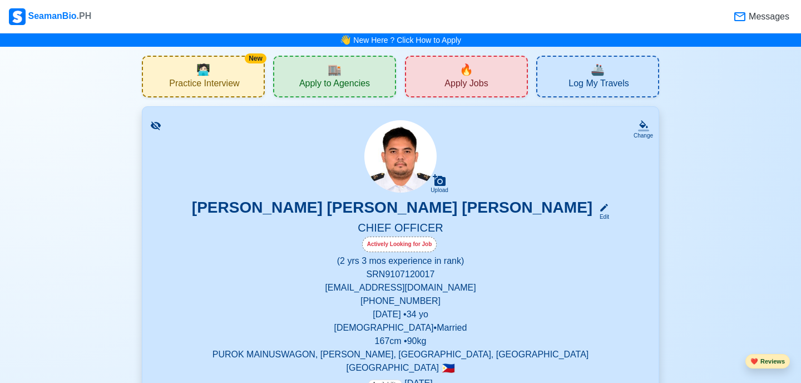
click at [764, 362] on button "❤️ Reviews" at bounding box center [767, 361] width 44 height 15
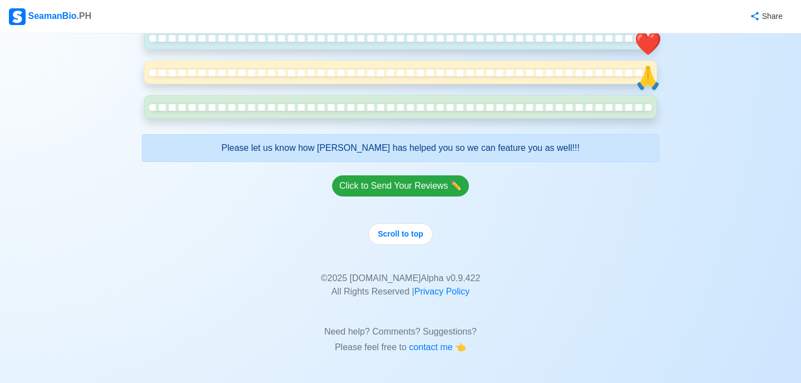
scroll to position [2055, 0]
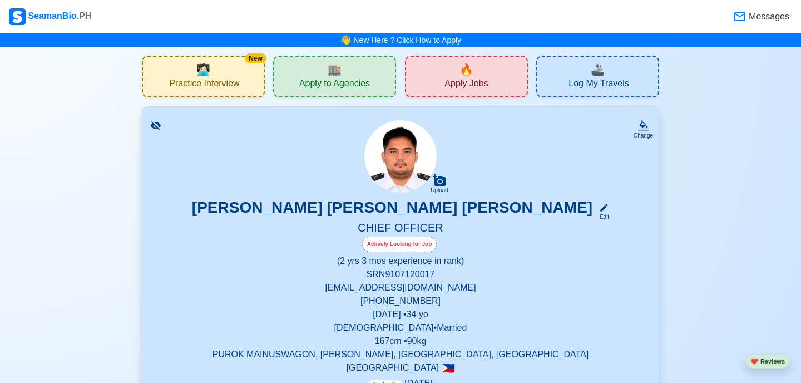
click at [557, 76] on div "🚢 Log My Travels" at bounding box center [597, 77] width 123 height 42
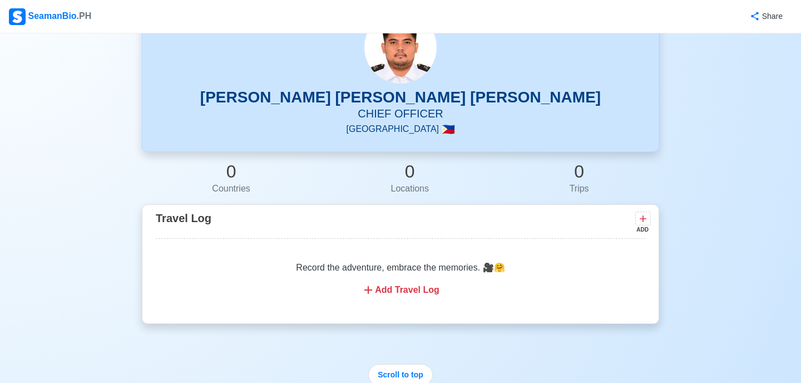
scroll to position [68, 0]
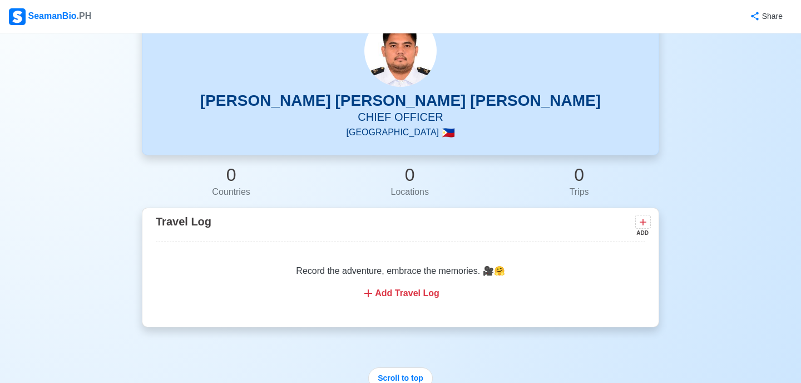
click at [405, 291] on div "Add Travel Log" at bounding box center [400, 292] width 463 height 13
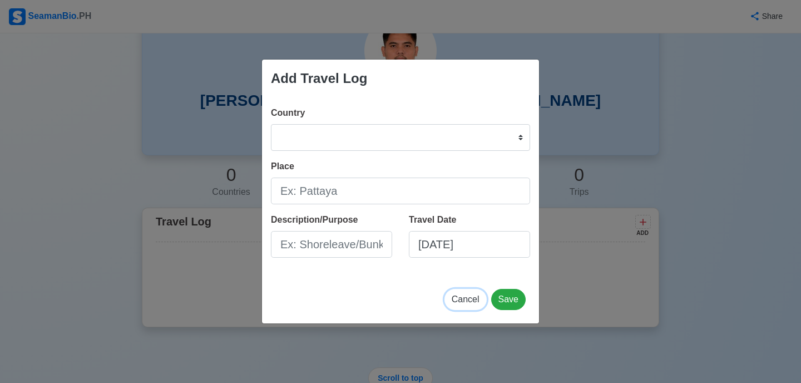
click at [466, 295] on span "Cancel" at bounding box center [466, 298] width 28 height 9
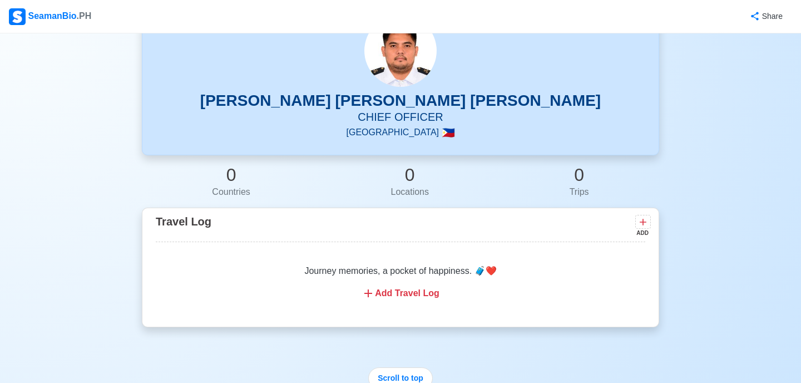
scroll to position [0, 0]
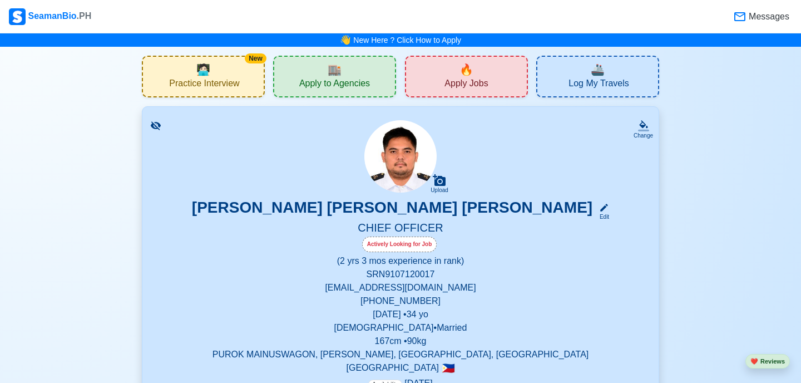
click at [370, 88] on span "Apply to Agencies" at bounding box center [334, 85] width 71 height 14
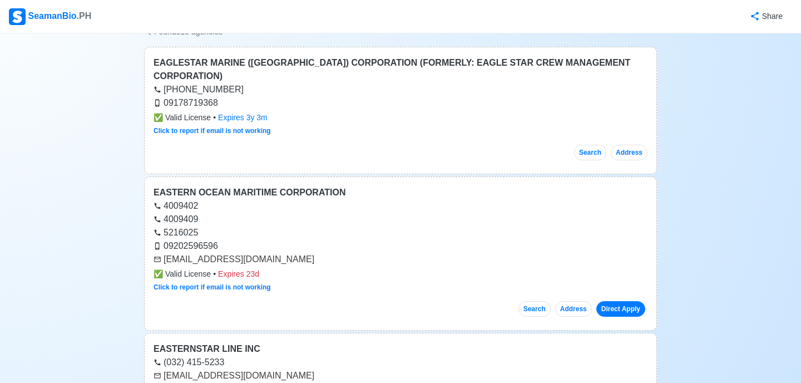
scroll to position [110, 0]
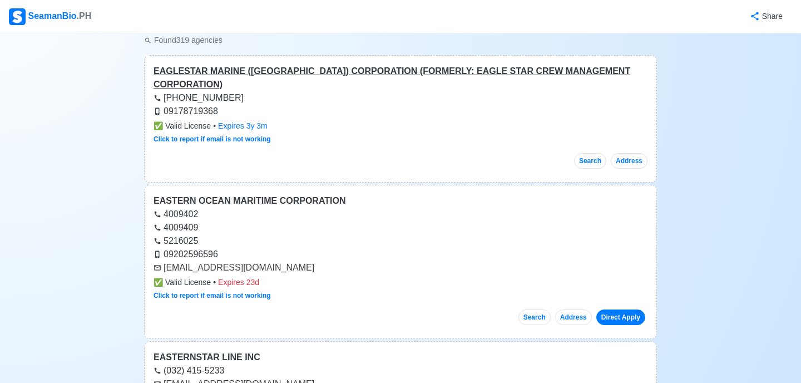
click at [382, 71] on div "EAGLESTAR MARINE ([GEOGRAPHIC_DATA]) CORPORATION (FORMERLY: EAGLE STAR CREW MAN…" at bounding box center [400, 78] width 494 height 27
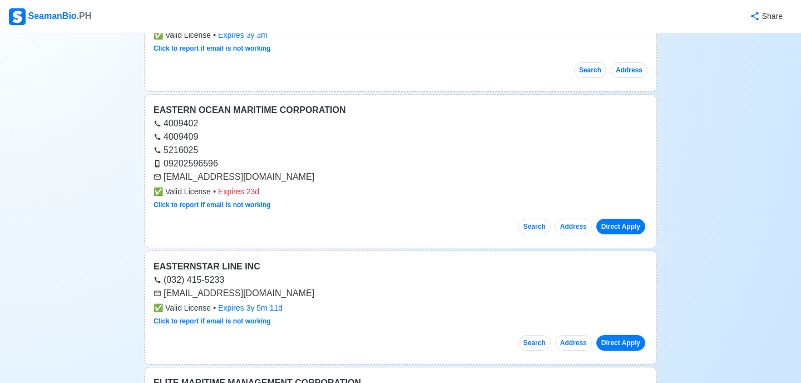
scroll to position [201, 0]
click at [271, 103] on div "EASTERN OCEAN MARITIME CORPORATION" at bounding box center [400, 109] width 494 height 13
click at [245, 259] on div "EASTERNSTAR LINE INC" at bounding box center [400, 265] width 494 height 13
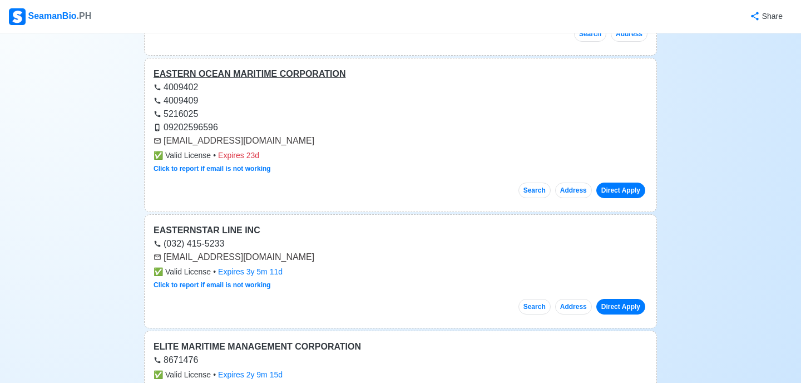
scroll to position [242, 0]
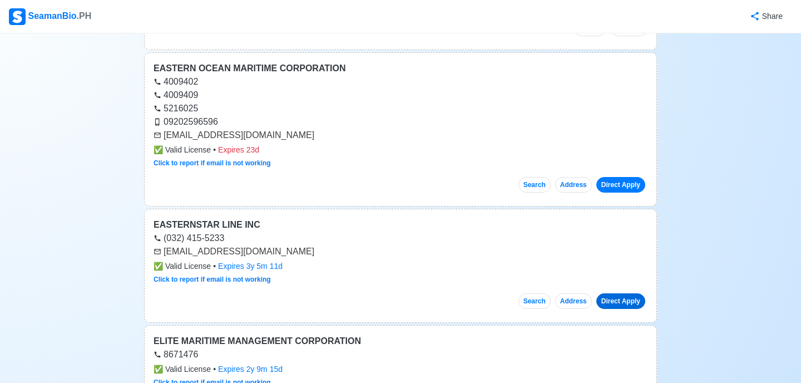
click at [623, 293] on link "Direct Apply" at bounding box center [620, 301] width 49 height 16
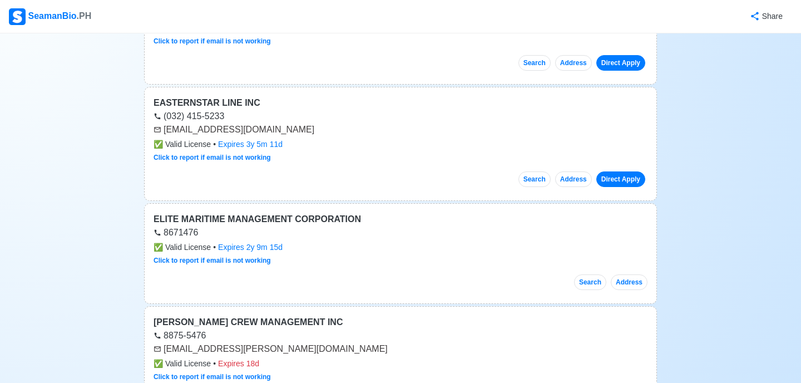
scroll to position [364, 0]
click at [290, 212] on div "ELITE MARITIME MANAGEMENT CORPORATION" at bounding box center [400, 218] width 494 height 13
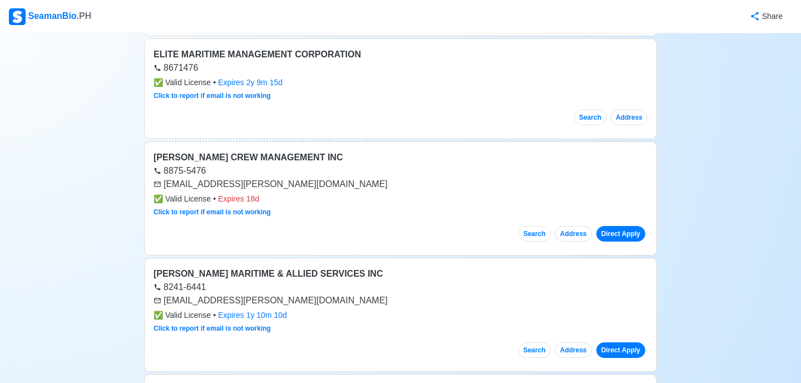
scroll to position [542, 0]
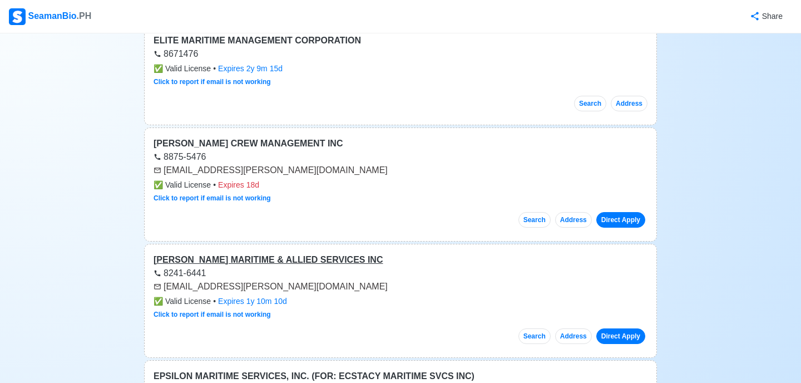
click at [308, 253] on div "[PERSON_NAME] MARITIME & ALLIED SERVICES INC" at bounding box center [400, 259] width 494 height 13
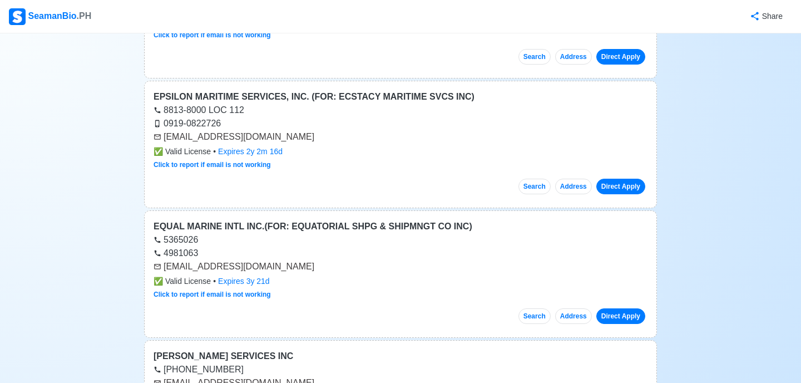
scroll to position [838, 0]
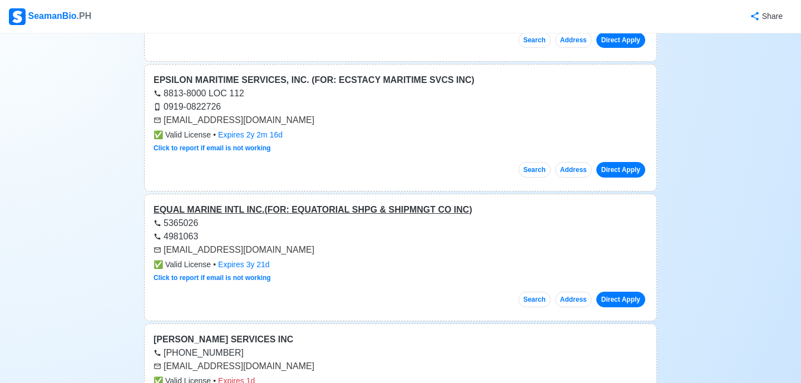
click at [410, 203] on div "EQUAL MARINE INTL INC.(FOR: EQUATORIAL SHPG & SHIPMNGT CO INC)" at bounding box center [400, 209] width 494 height 13
click at [628, 291] on link "Direct Apply" at bounding box center [620, 299] width 49 height 16
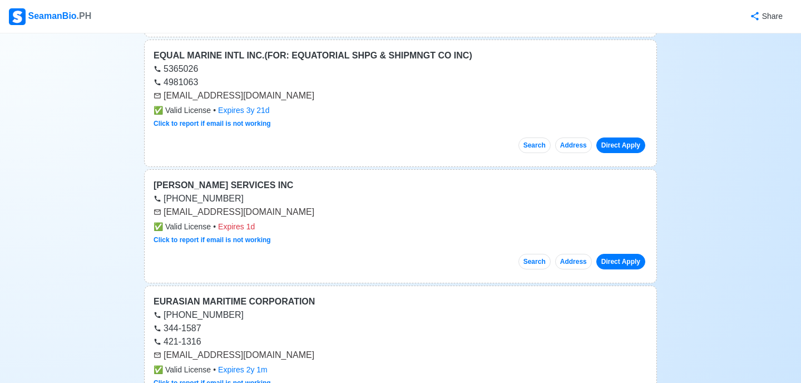
scroll to position [999, 0]
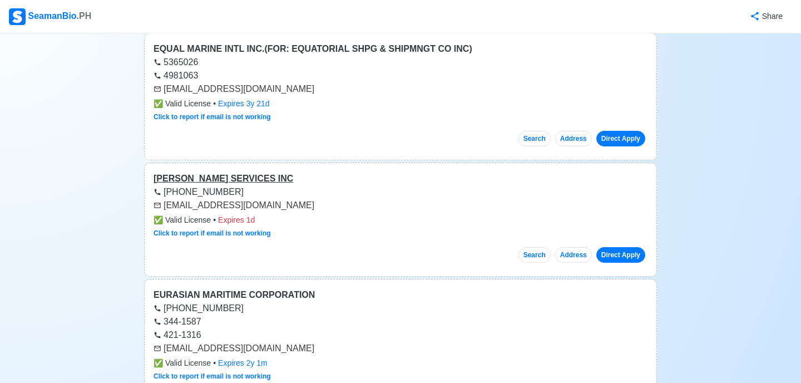
click at [267, 172] on div "[PERSON_NAME] SERVICES INC" at bounding box center [400, 178] width 494 height 13
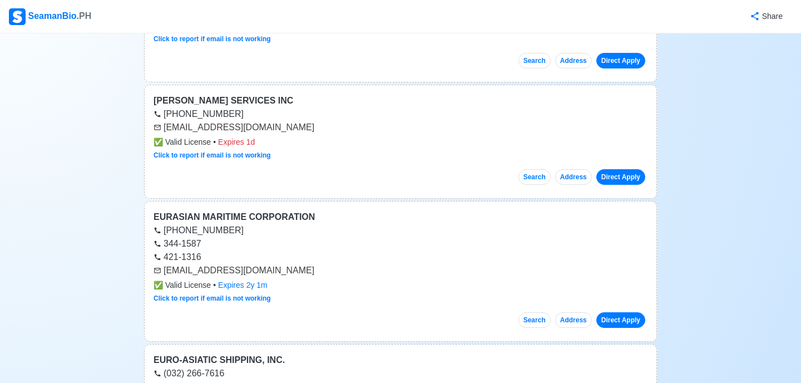
scroll to position [1083, 0]
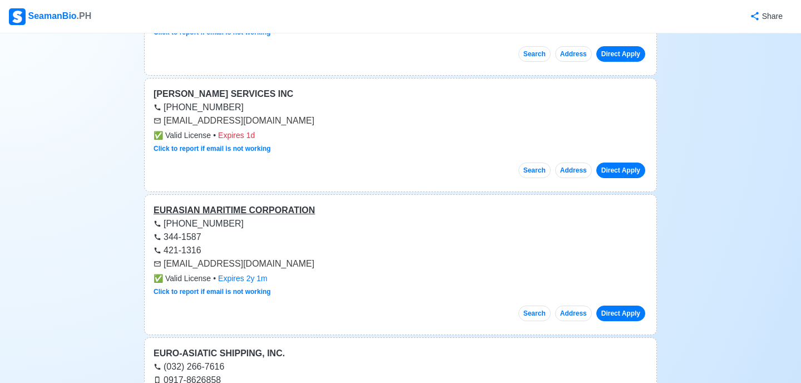
click at [270, 204] on div "EURASIAN MARITIME CORPORATION" at bounding box center [400, 210] width 494 height 13
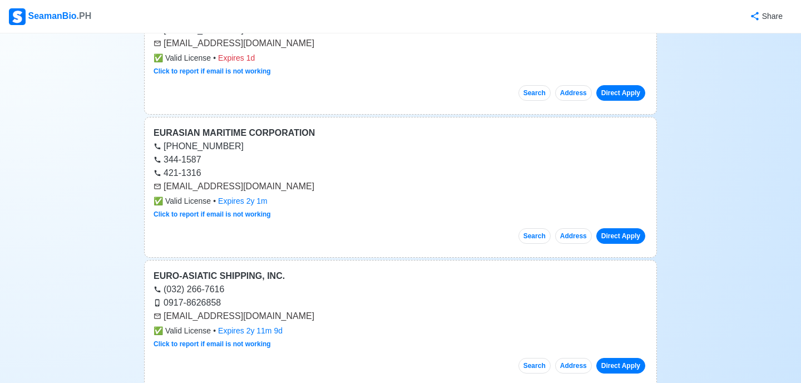
scroll to position [1171, 0]
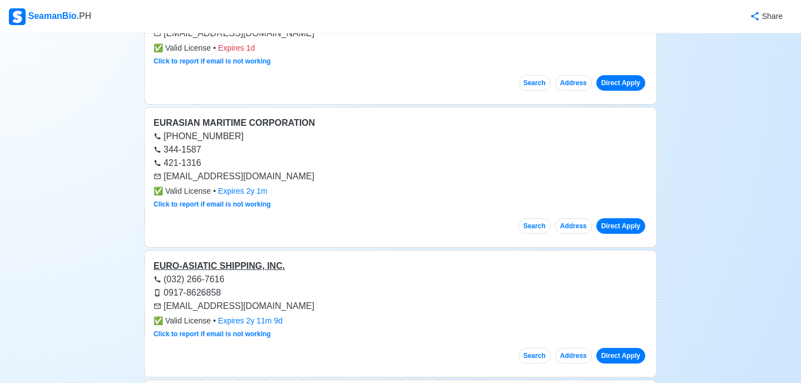
click at [263, 259] on div "EURO-ASIATIC SHIPPING, INC." at bounding box center [400, 265] width 494 height 13
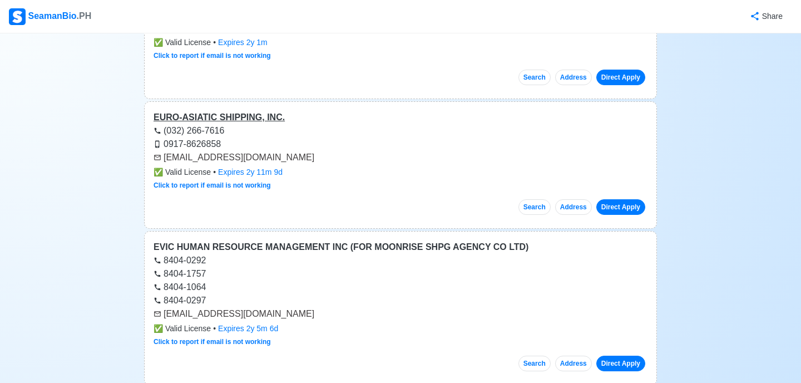
scroll to position [1322, 0]
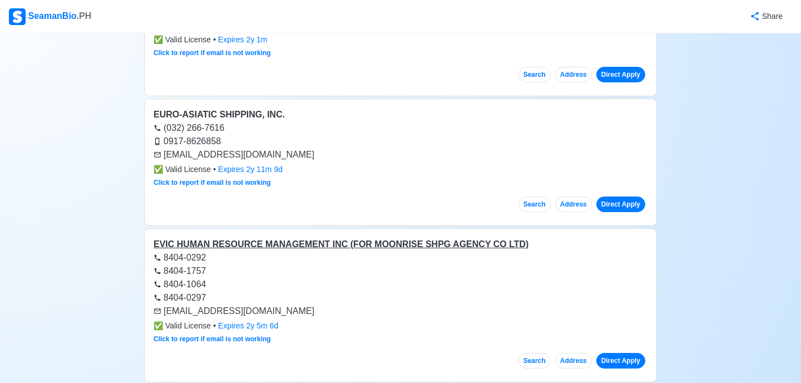
click at [327, 237] on div "EVIC HUMAN RESOURCE MANAGEMENT INC (FOR MOONRISE SHPG AGENCY CO LTD)" at bounding box center [400, 243] width 494 height 13
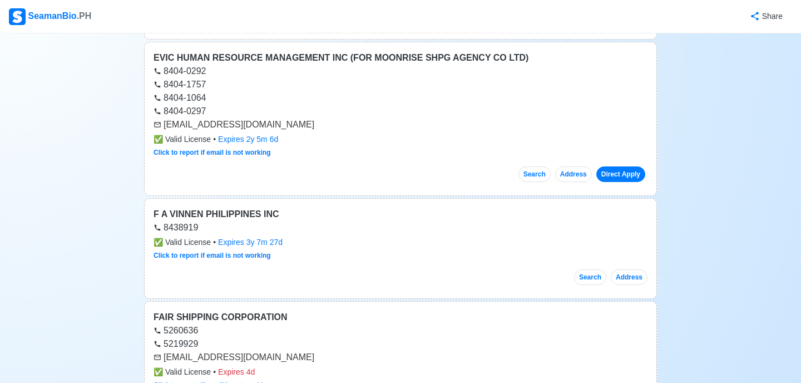
scroll to position [1509, 0]
